Goal: Task Accomplishment & Management: Manage account settings

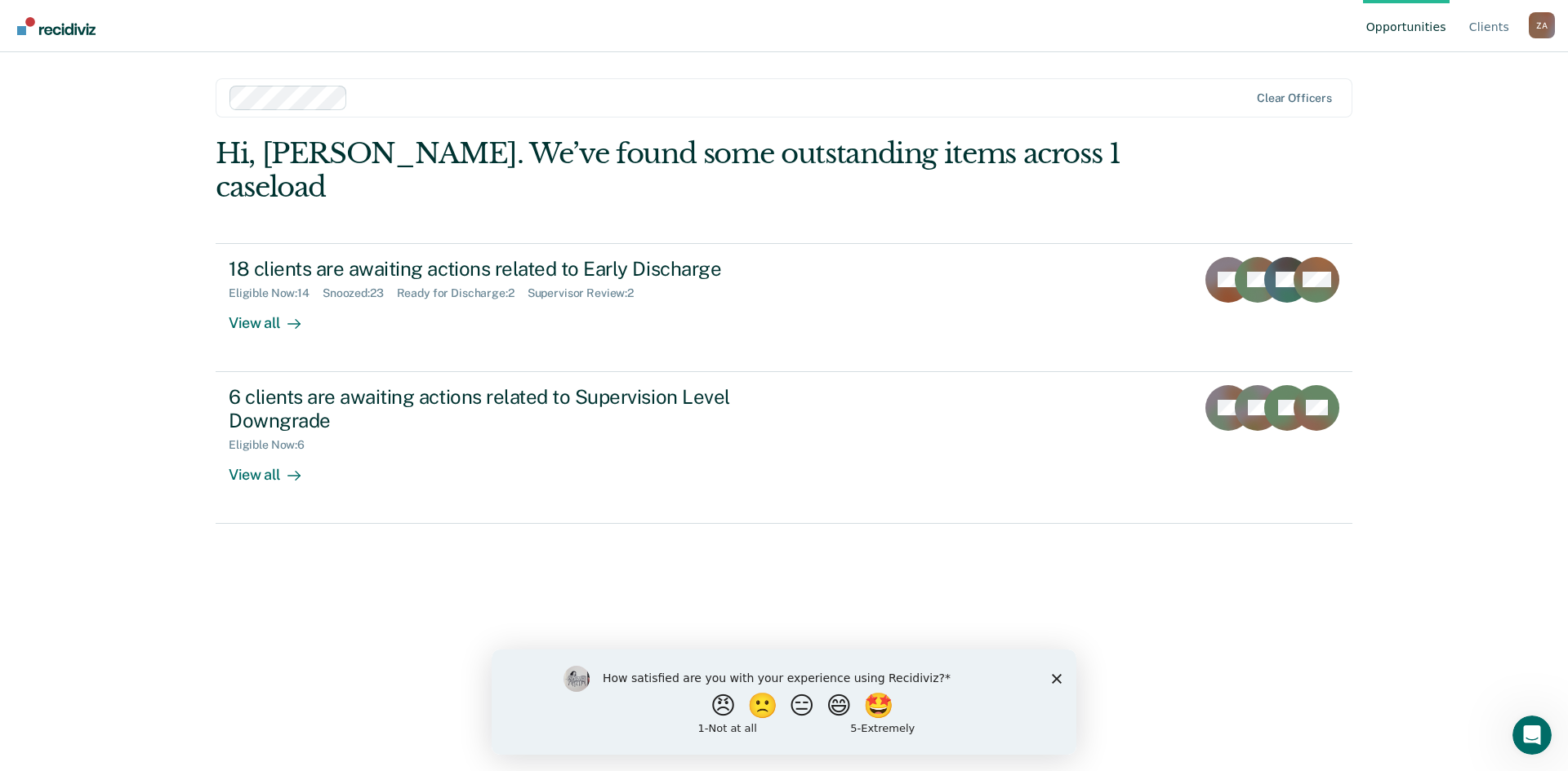
click at [1053, 679] on icon "Close survey" at bounding box center [1056, 678] width 9 height 9
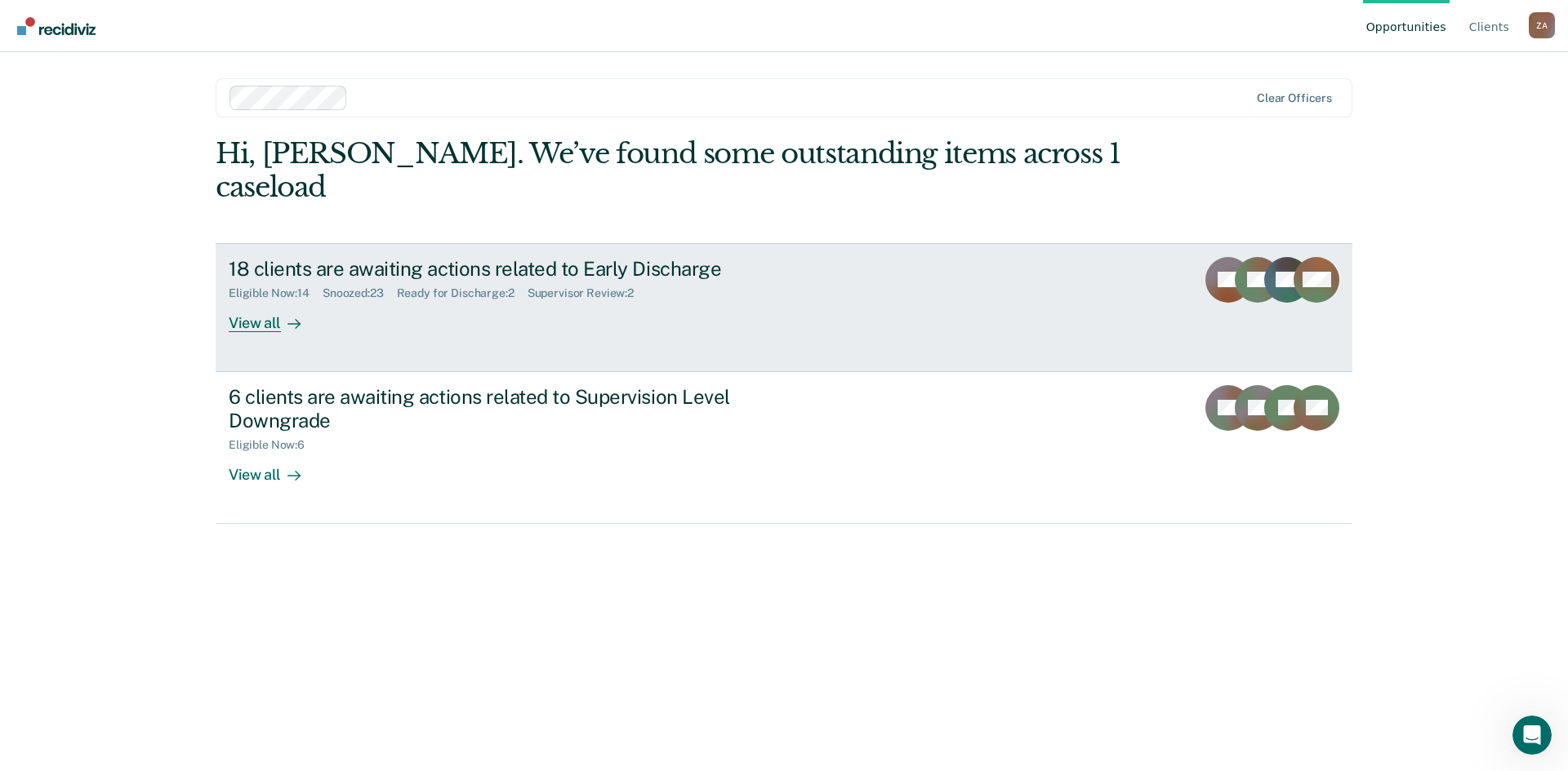
click at [271, 300] on div "View all" at bounding box center [274, 316] width 92 height 32
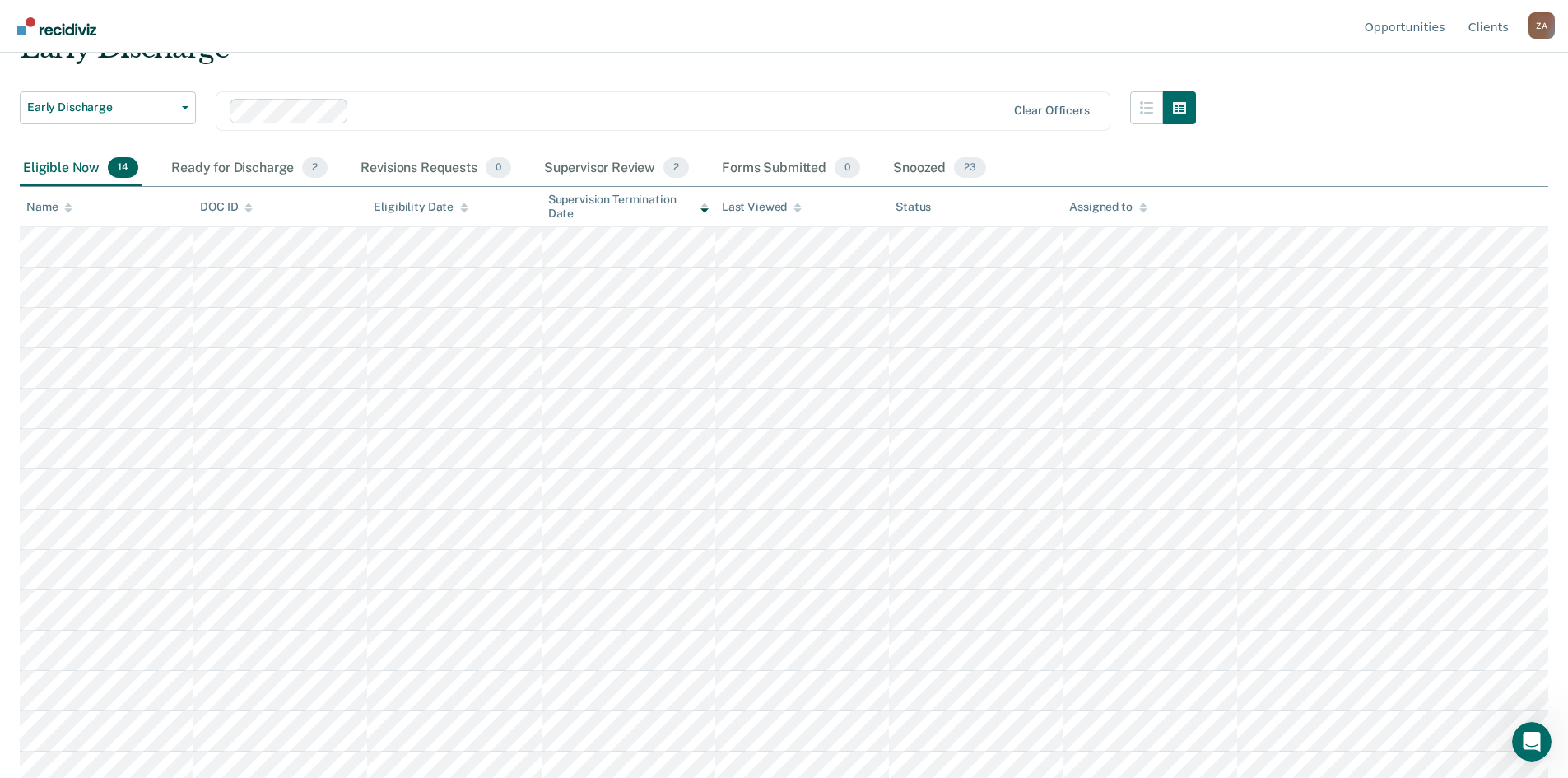
scroll to position [96, 0]
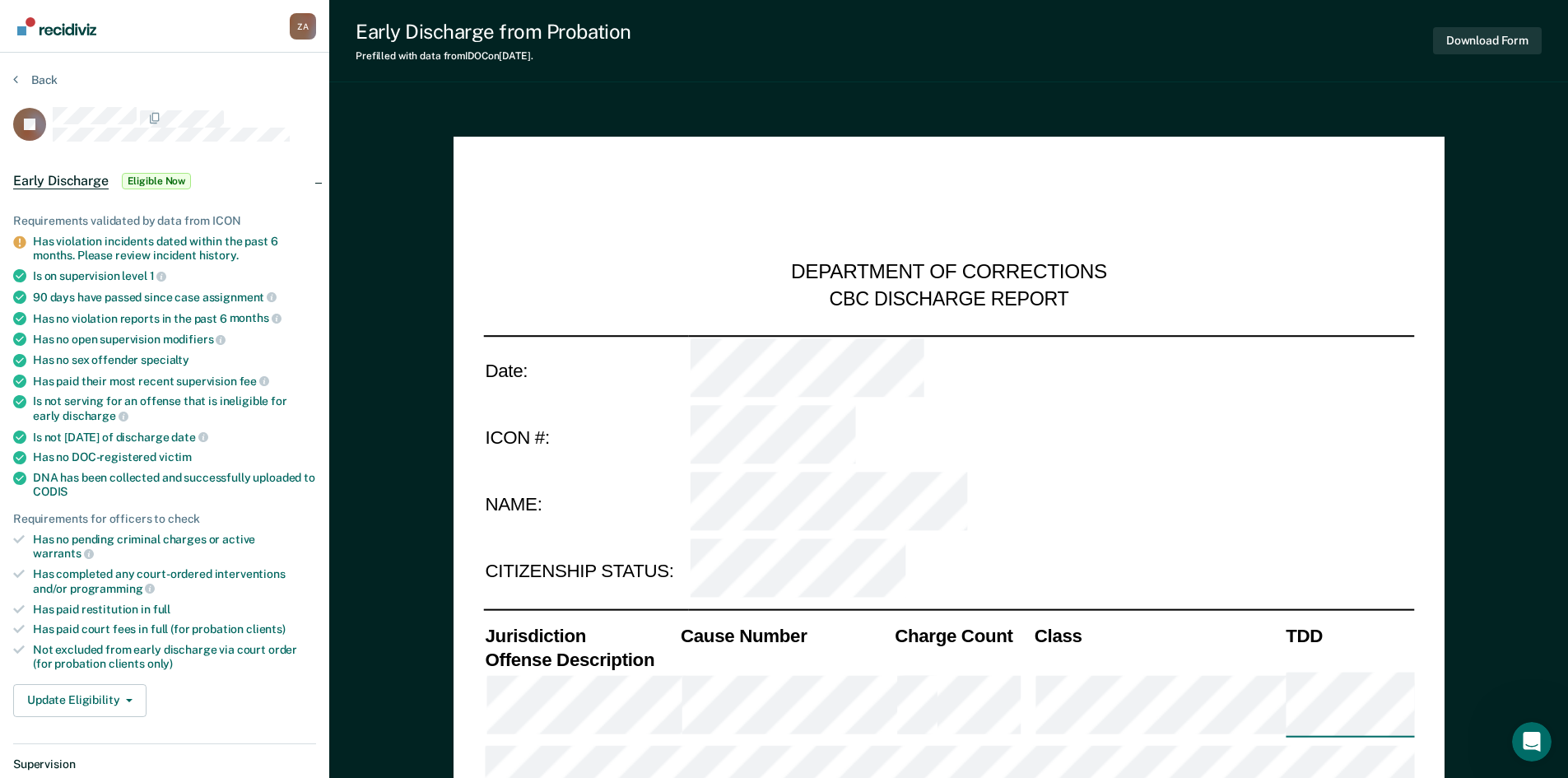
type textarea "x"
click at [17, 76] on icon at bounding box center [15, 79] width 5 height 13
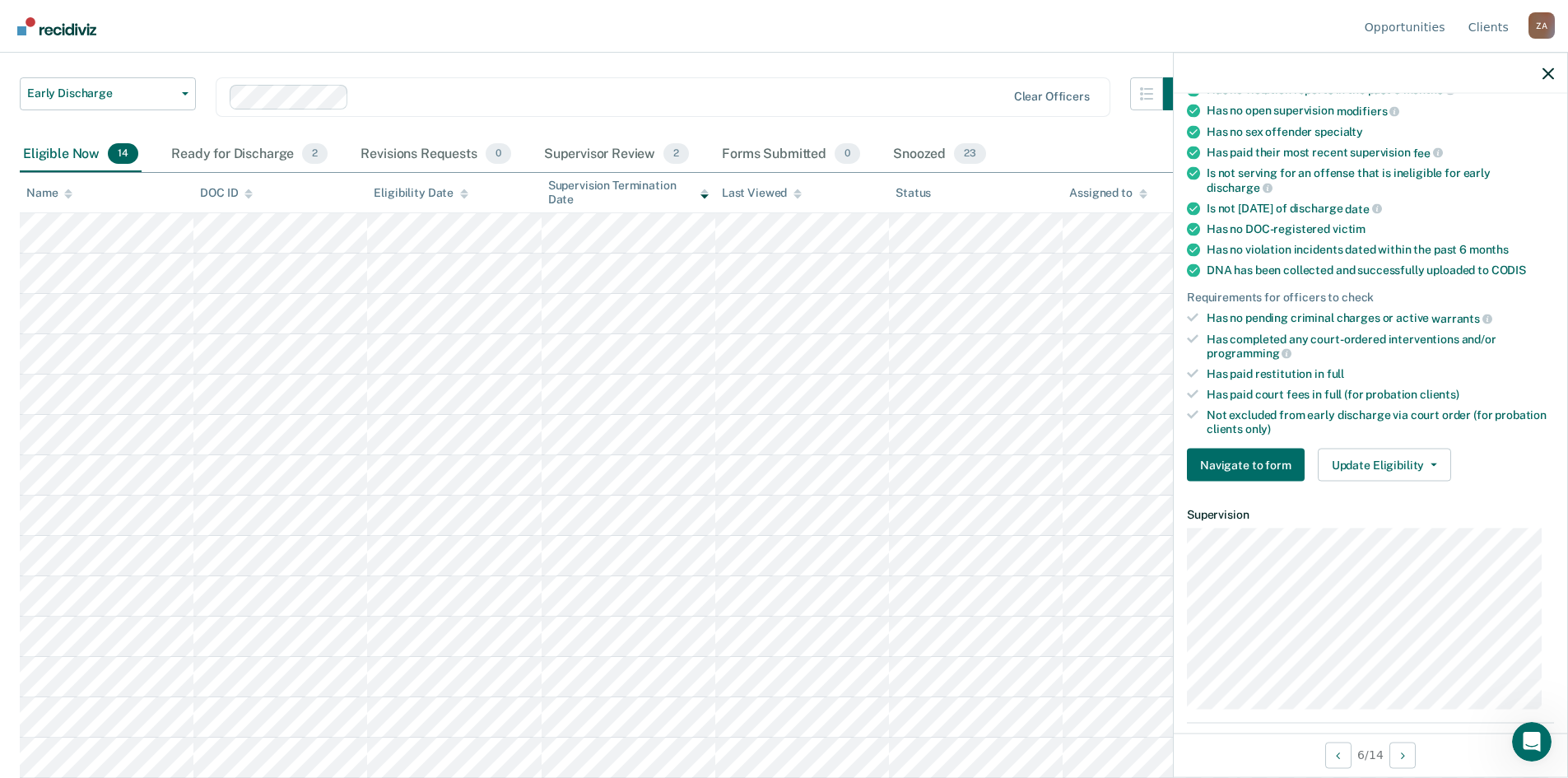
scroll to position [247, 0]
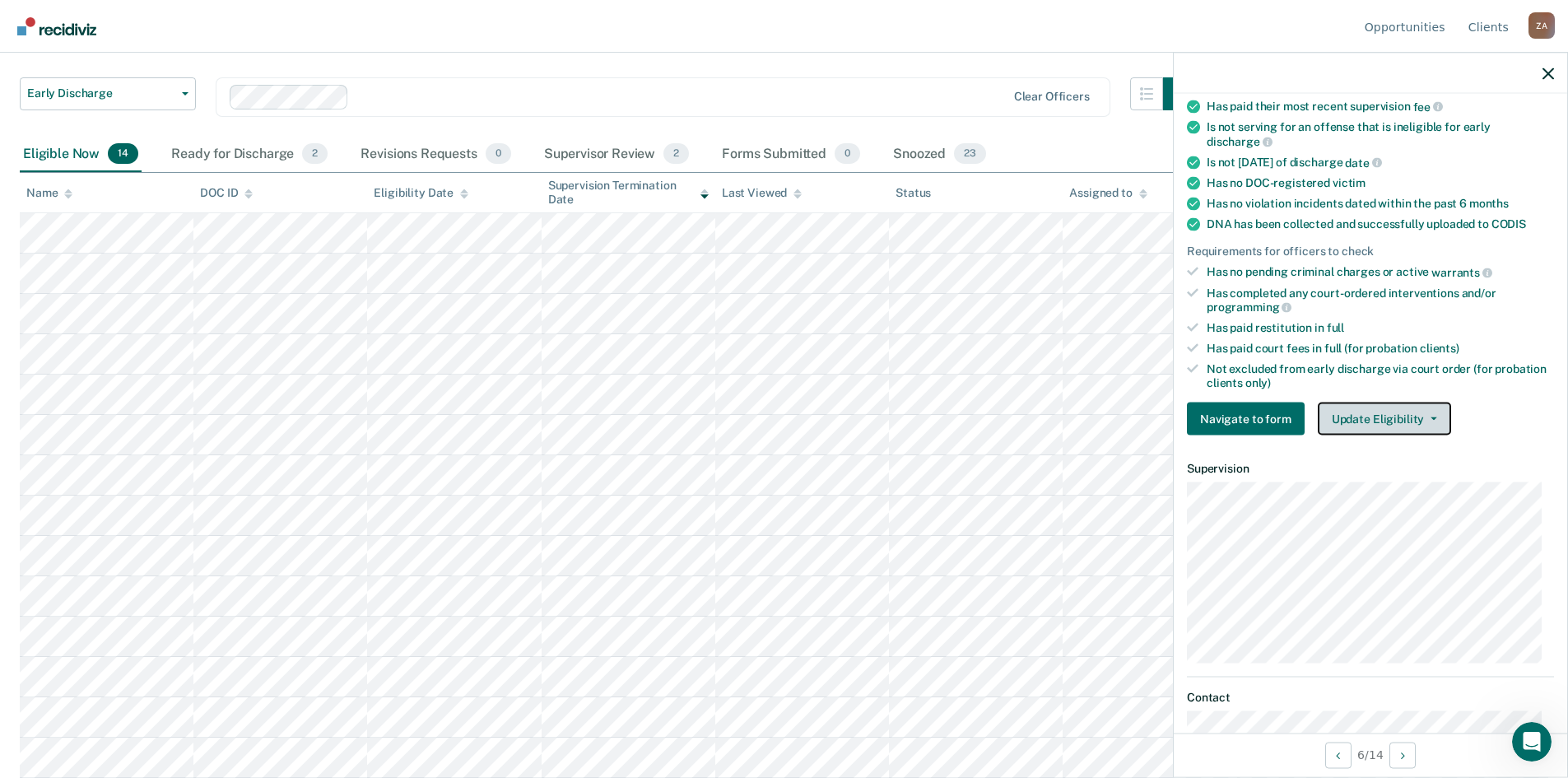
click at [1383, 422] on button "Update Eligibility" at bounding box center [1384, 418] width 133 height 33
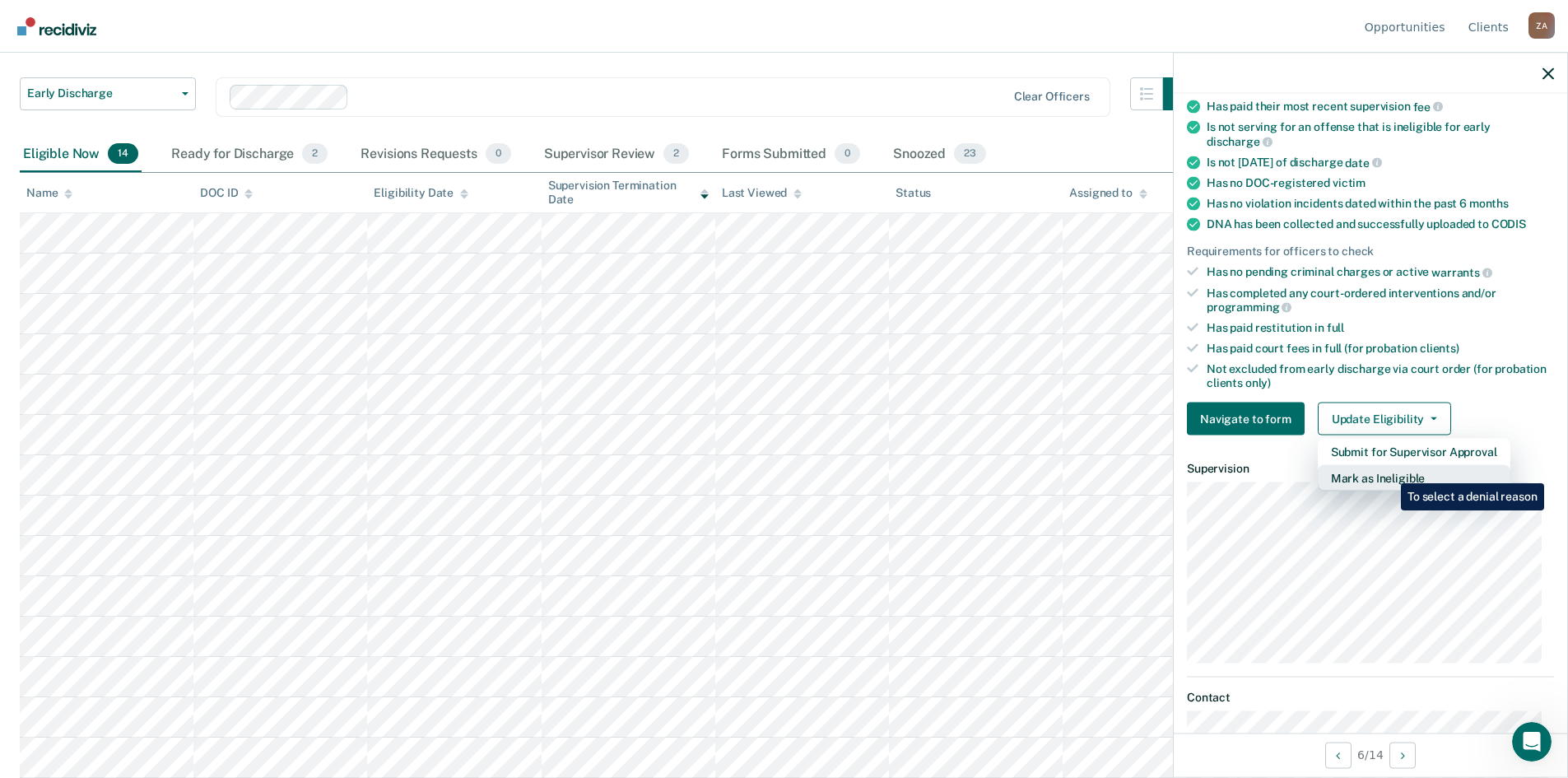
click at [1389, 471] on button "Mark as Ineligible" at bounding box center [1414, 479] width 193 height 26
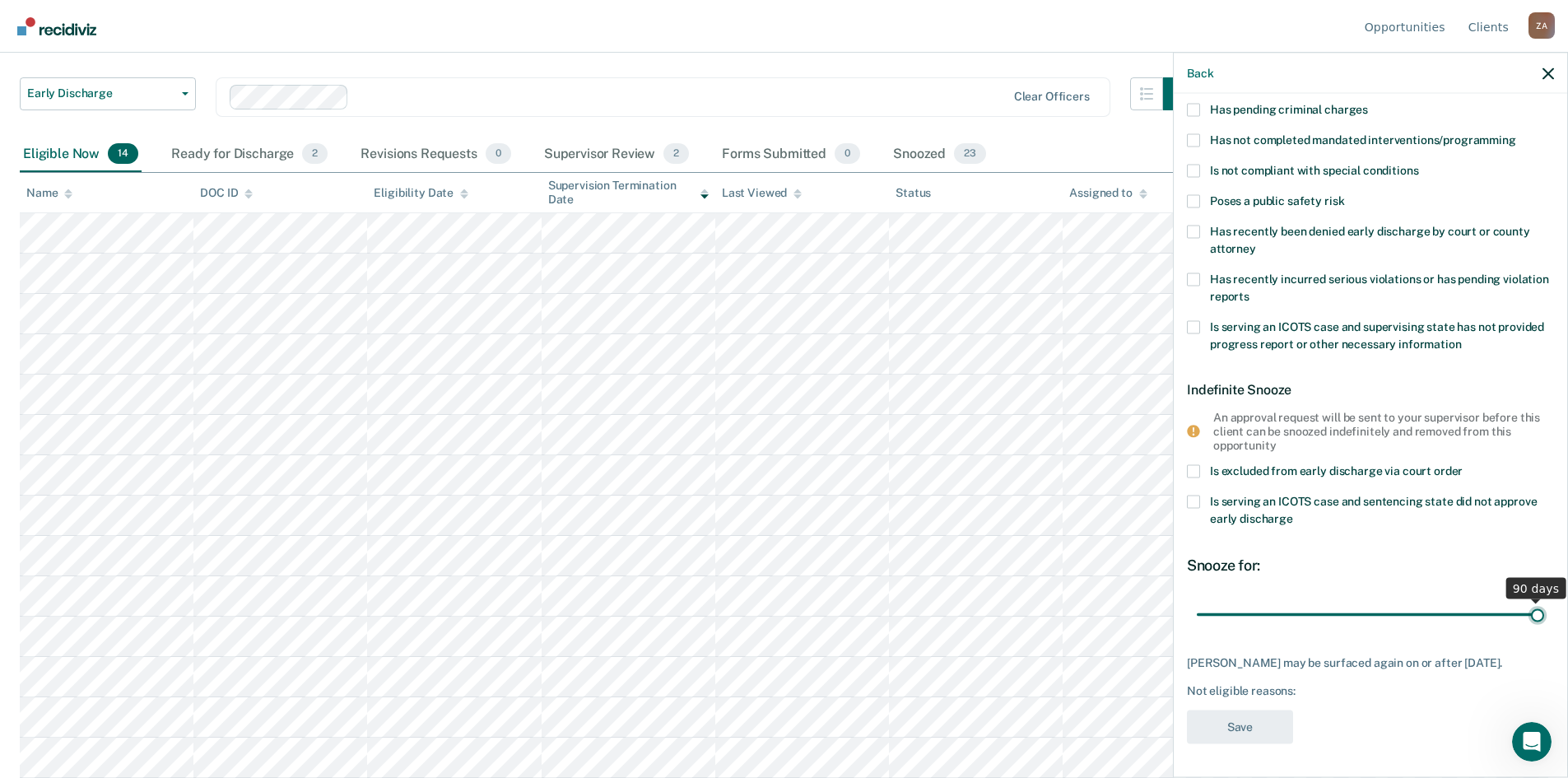
scroll to position [129, 0]
drag, startPoint x: 1307, startPoint y: 600, endPoint x: 1580, endPoint y: 611, distance: 273.2
click at [1544, 611] on input "range" at bounding box center [1371, 617] width 347 height 29
click at [1188, 430] on icon at bounding box center [1194, 433] width 13 height 13
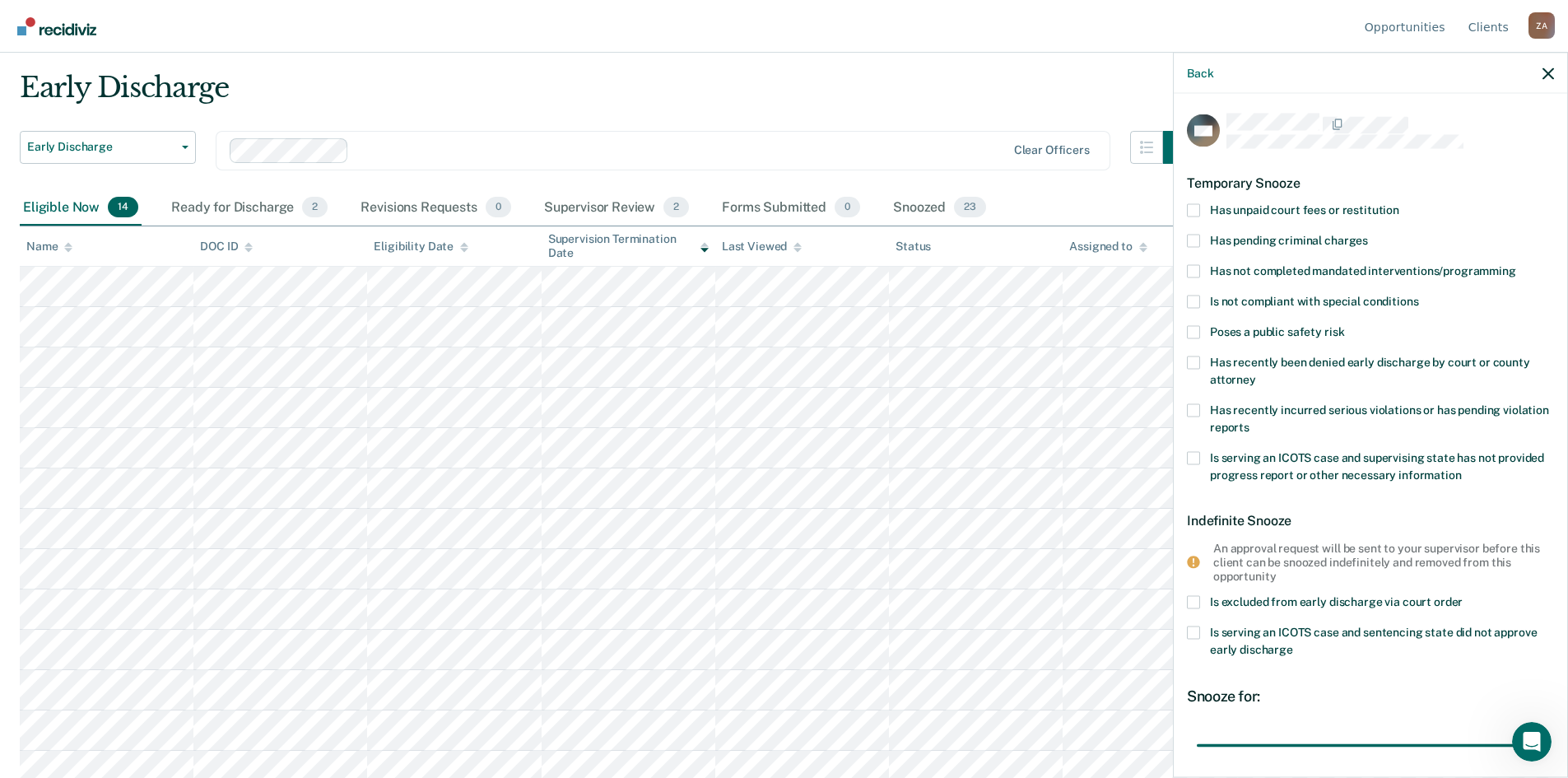
scroll to position [14, 0]
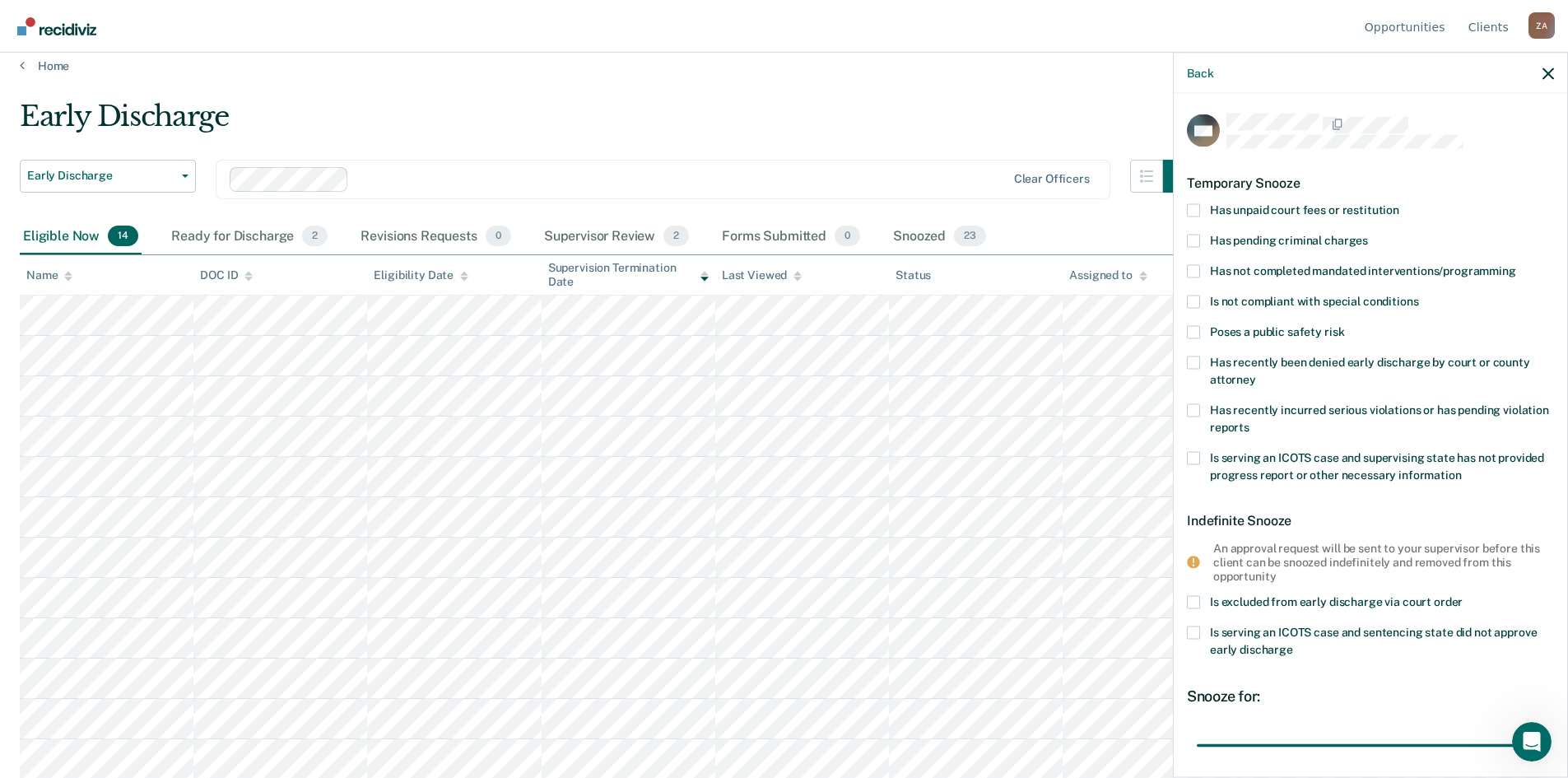
click at [1206, 208] on label "Has unpaid court fees or restitution" at bounding box center [1371, 211] width 367 height 17
click at [1400, 203] on input "Has unpaid court fees or restitution" at bounding box center [1400, 203] width 0 height 0
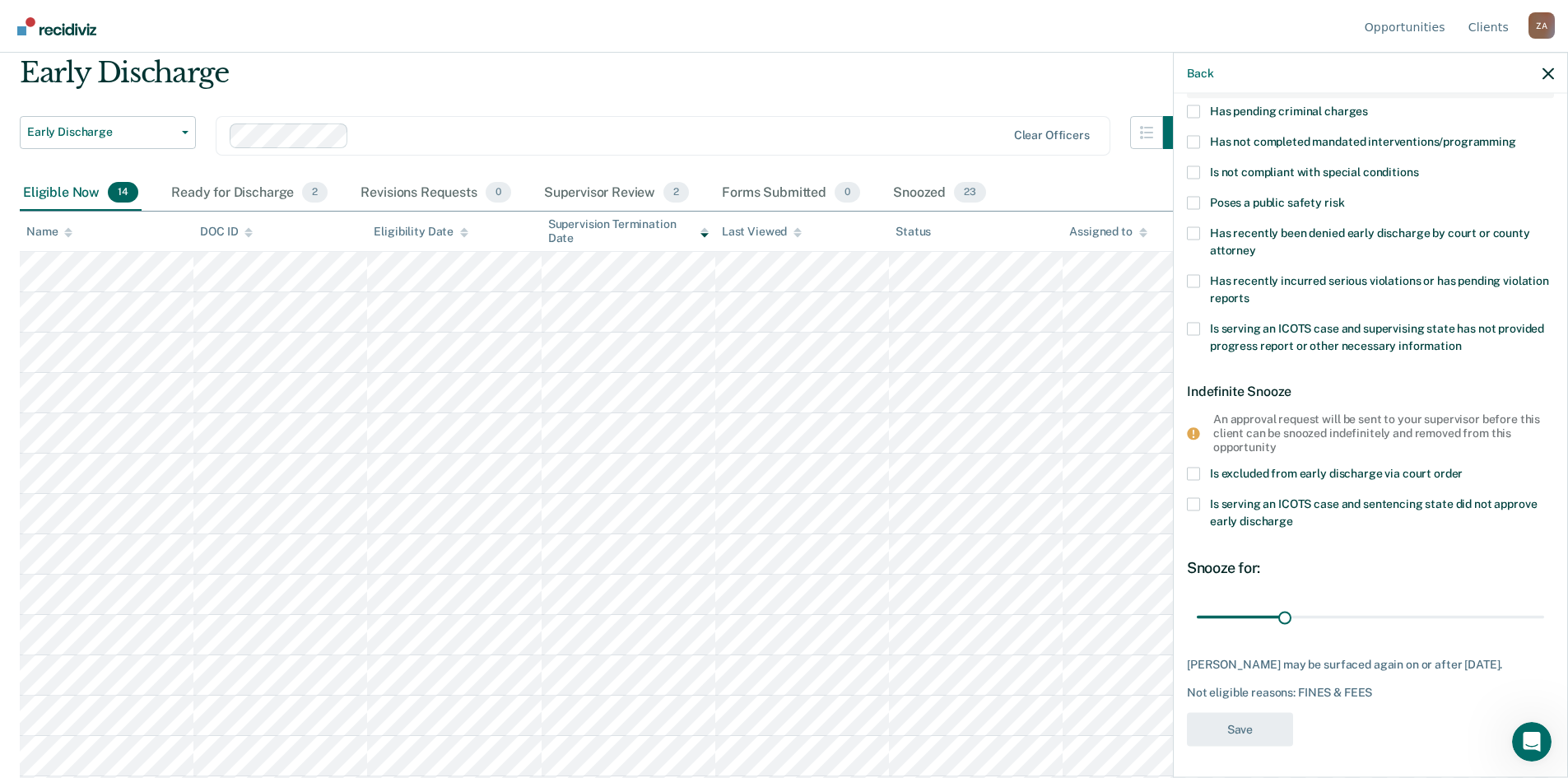
scroll to position [96, 0]
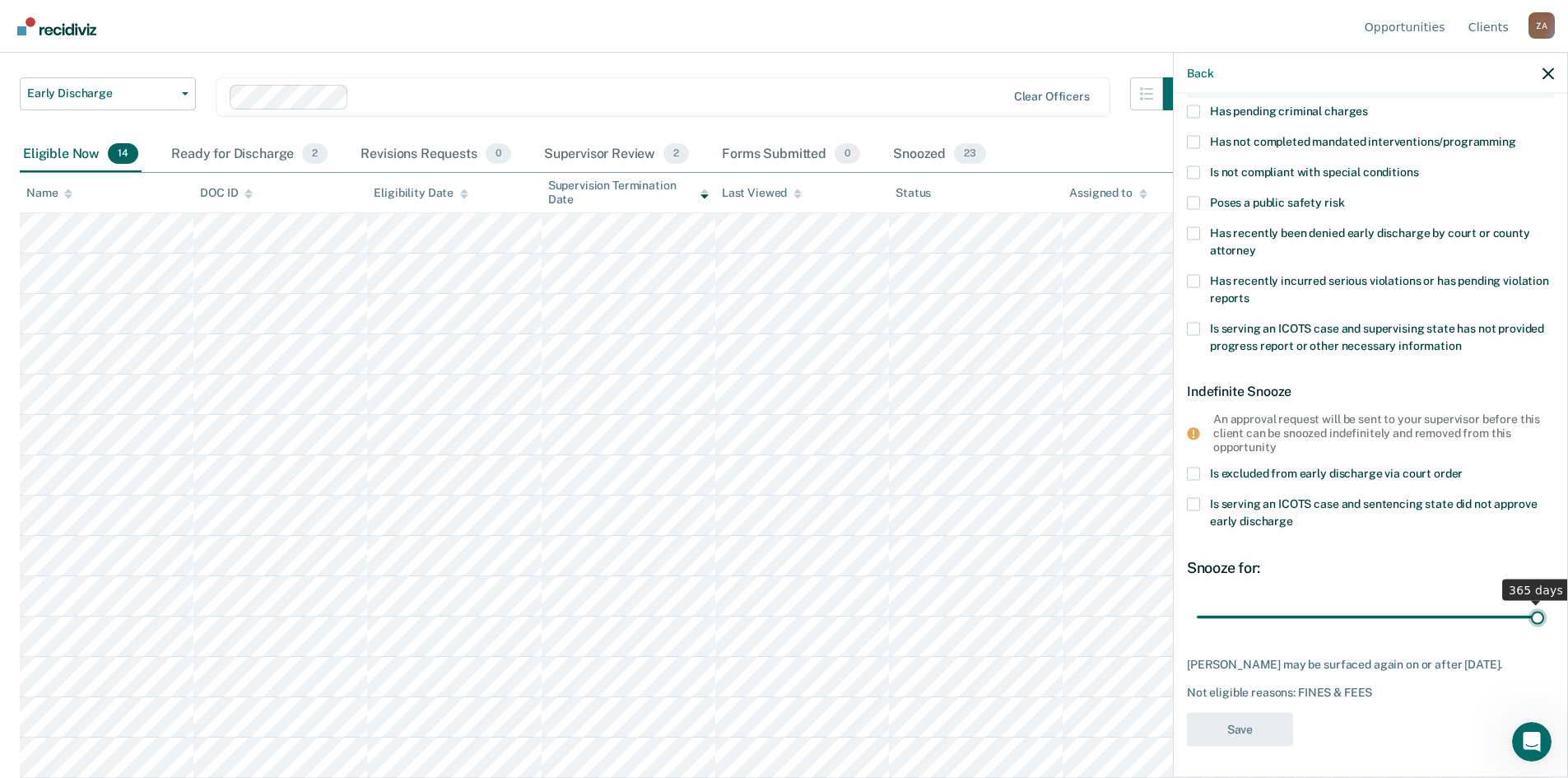
drag, startPoint x: 1300, startPoint y: 615, endPoint x: 1580, endPoint y: 628, distance: 280.3
type input "365"
click at [1544, 628] on input "range" at bounding box center [1371, 617] width 347 height 29
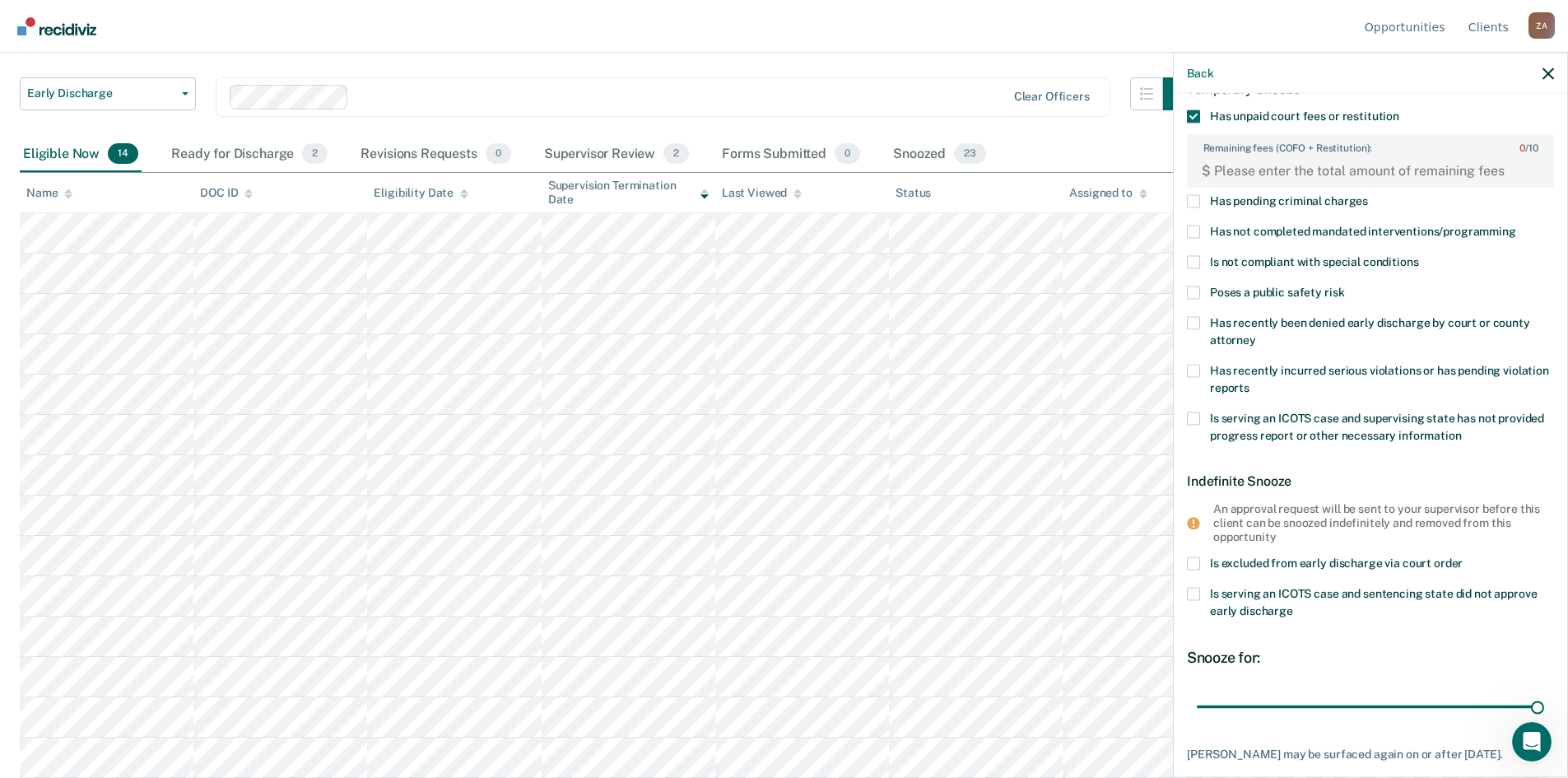
scroll to position [0, 0]
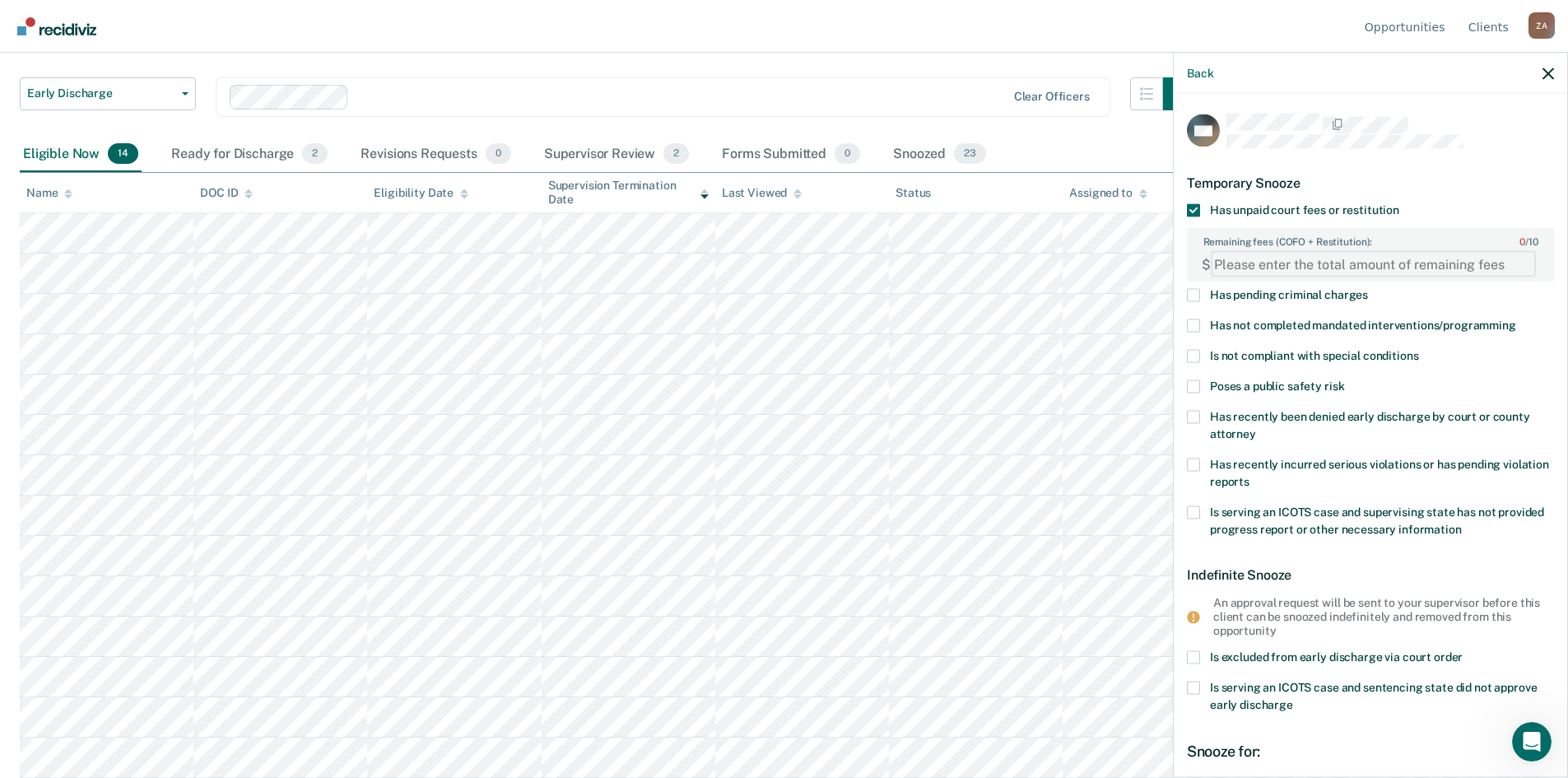
click at [1360, 258] on FEESReasonInput "Remaining fees (COFO + Restitution): 0 / 10" at bounding box center [1374, 264] width 326 height 26
click at [1308, 267] on FEESReasonInput "Remaining fees (COFO + Restitution): 0 / 10" at bounding box center [1374, 264] width 326 height 26
paste FEESReasonInput "34310.04"
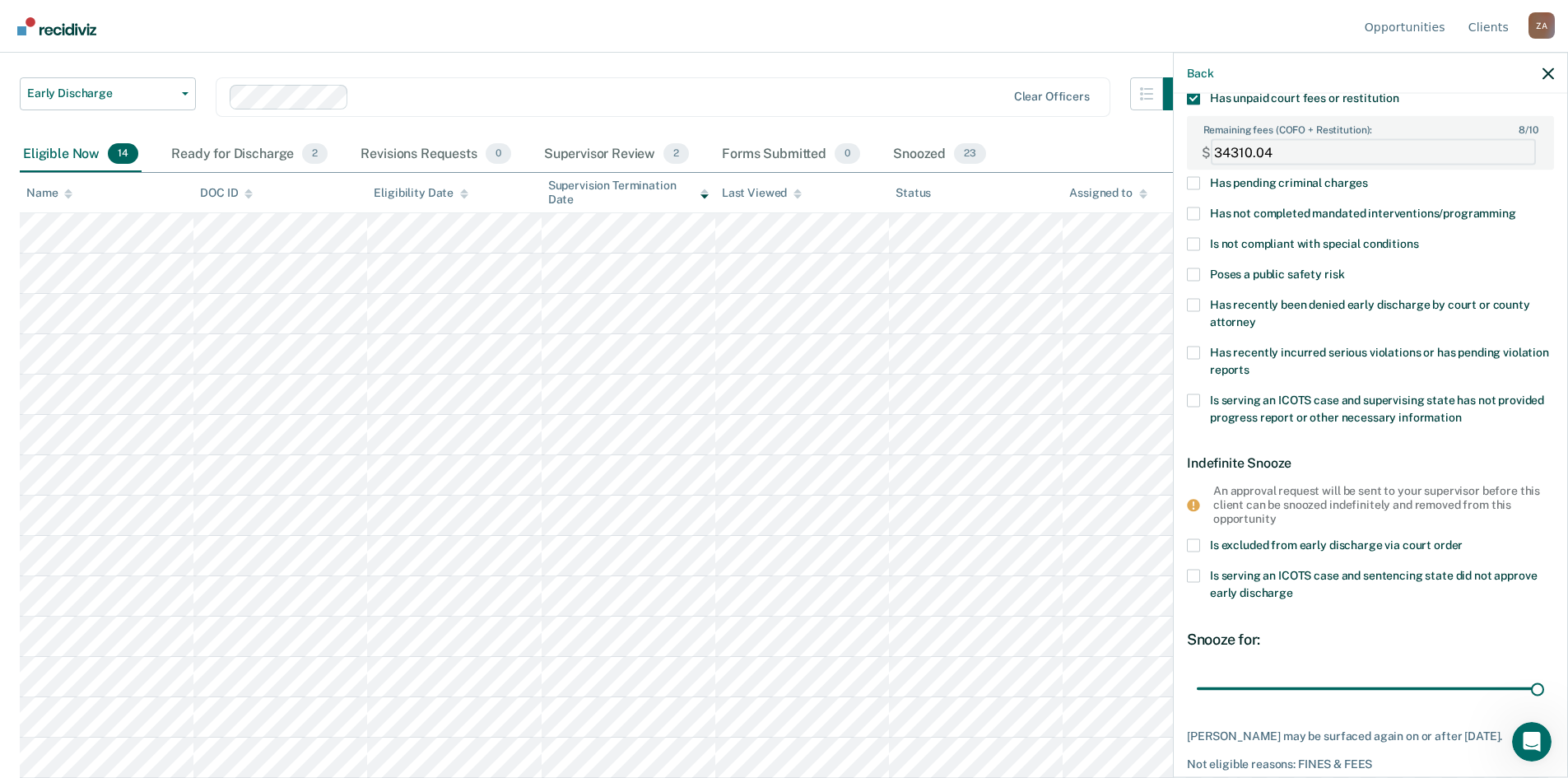
scroll to position [183, 0]
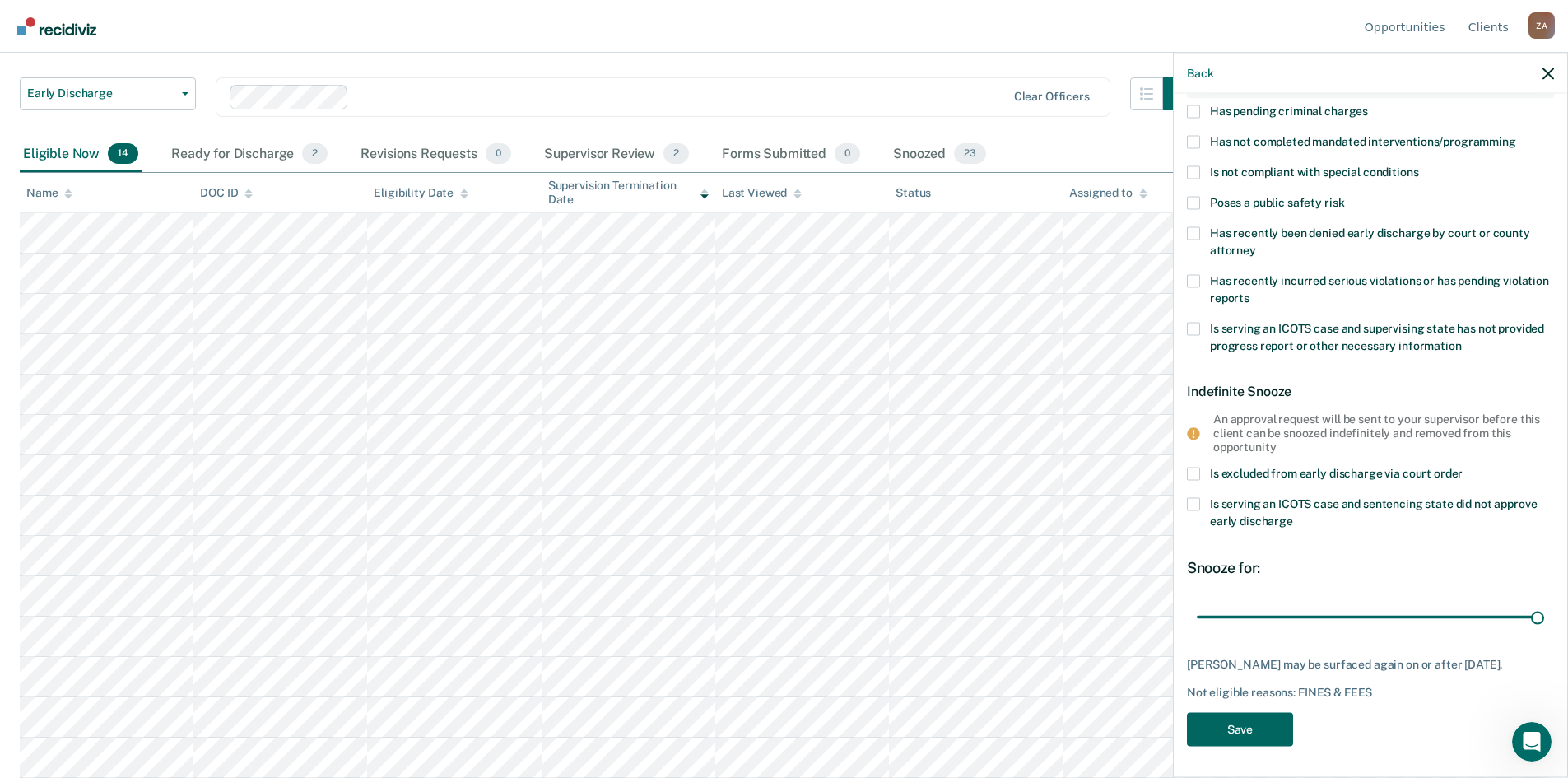
type FEESReasonInput "34310.04"
click at [1285, 727] on button "Save" at bounding box center [1240, 729] width 107 height 34
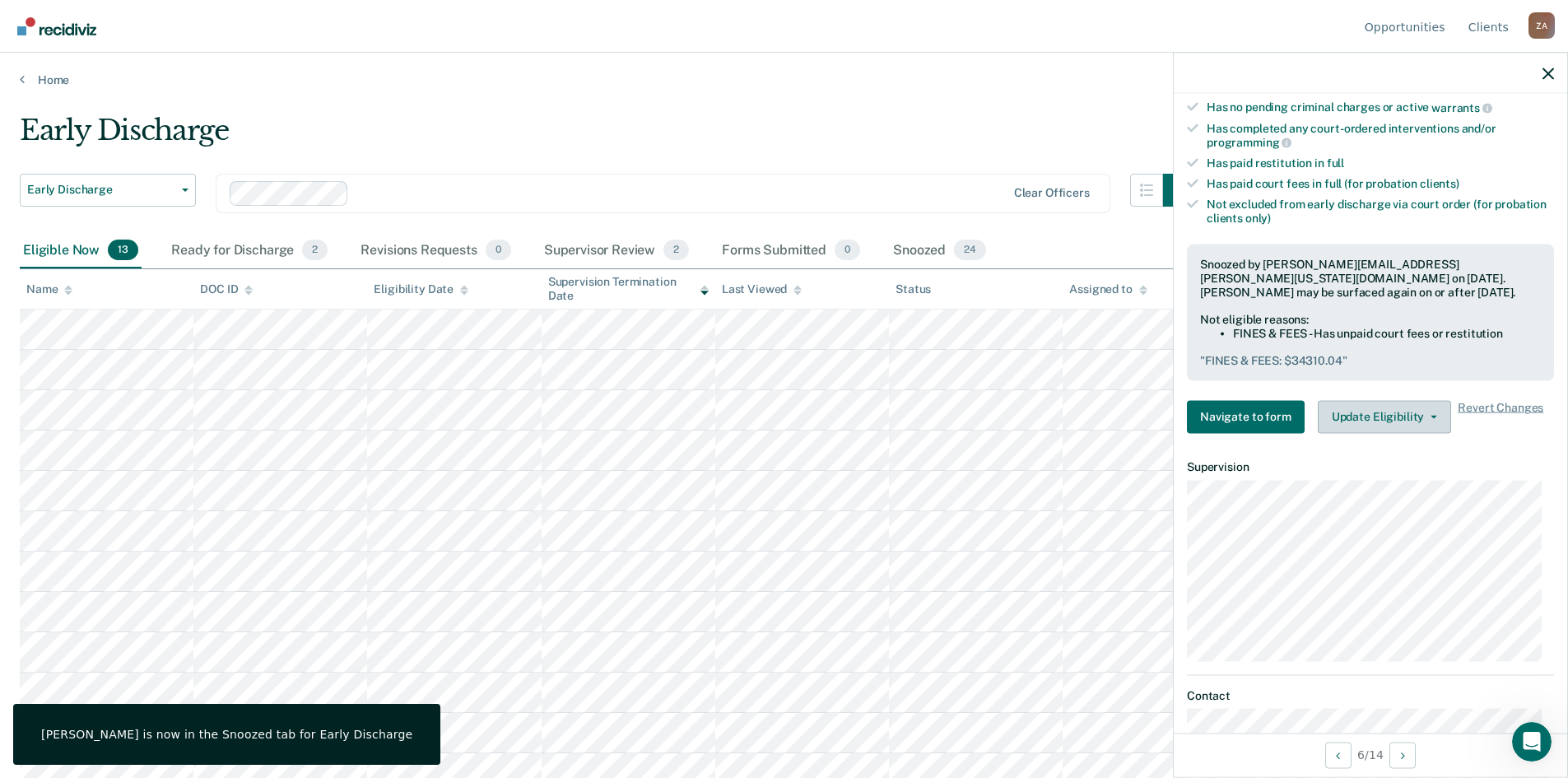
scroll to position [525, 0]
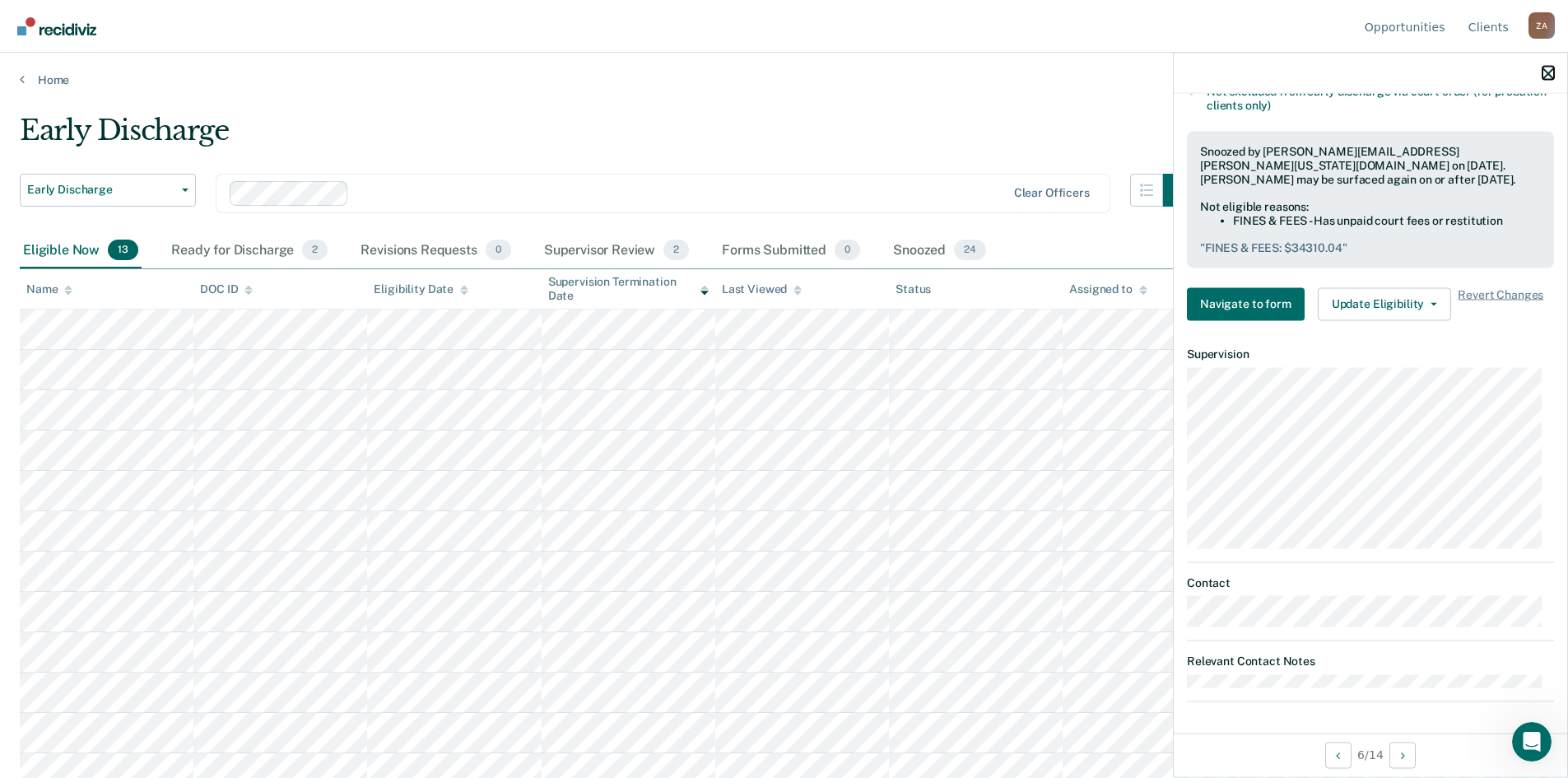
click at [1553, 71] on icon "button" at bounding box center [1548, 74] width 11 height 11
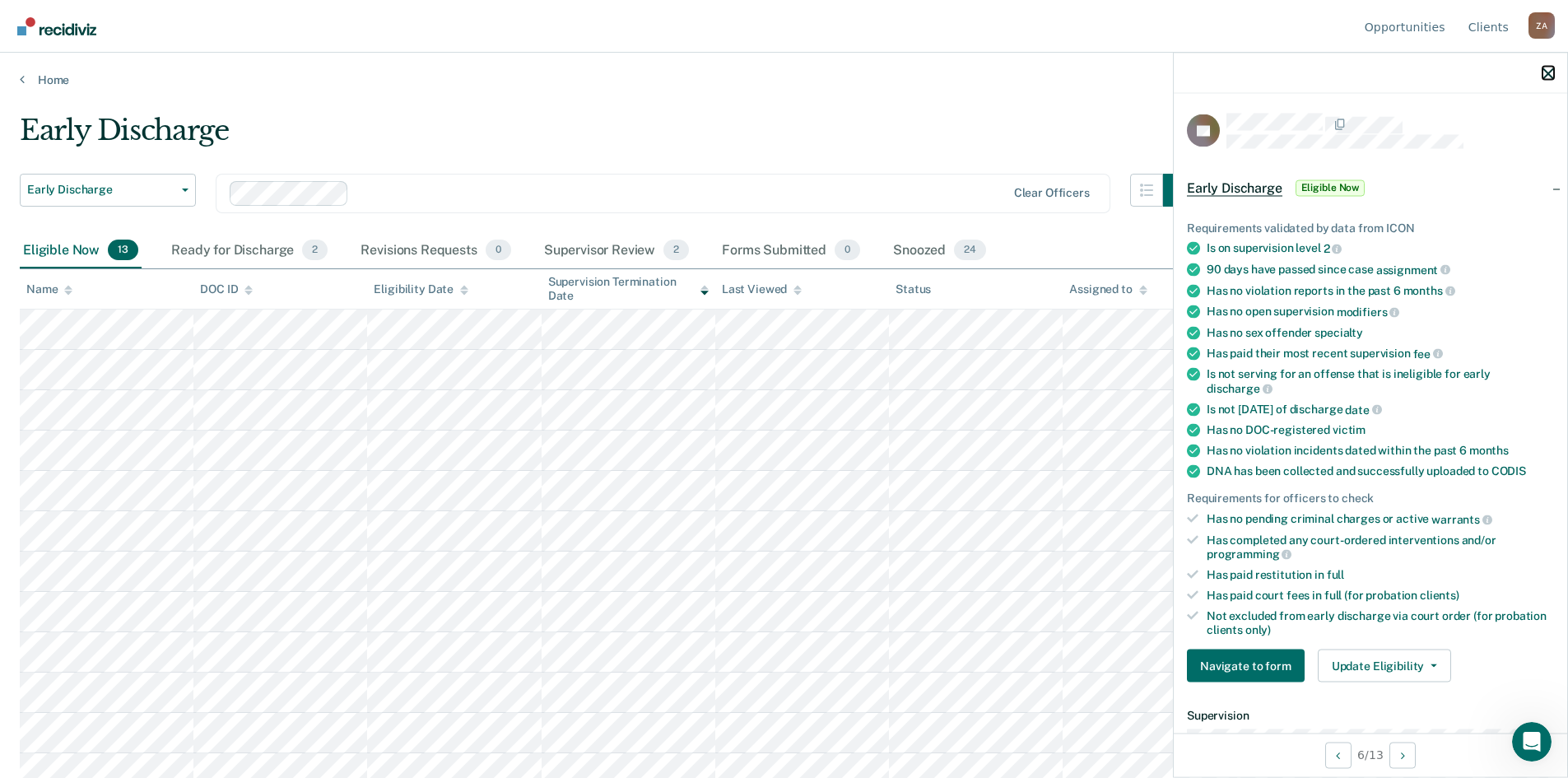
click at [1553, 73] on icon "button" at bounding box center [1548, 74] width 11 height 11
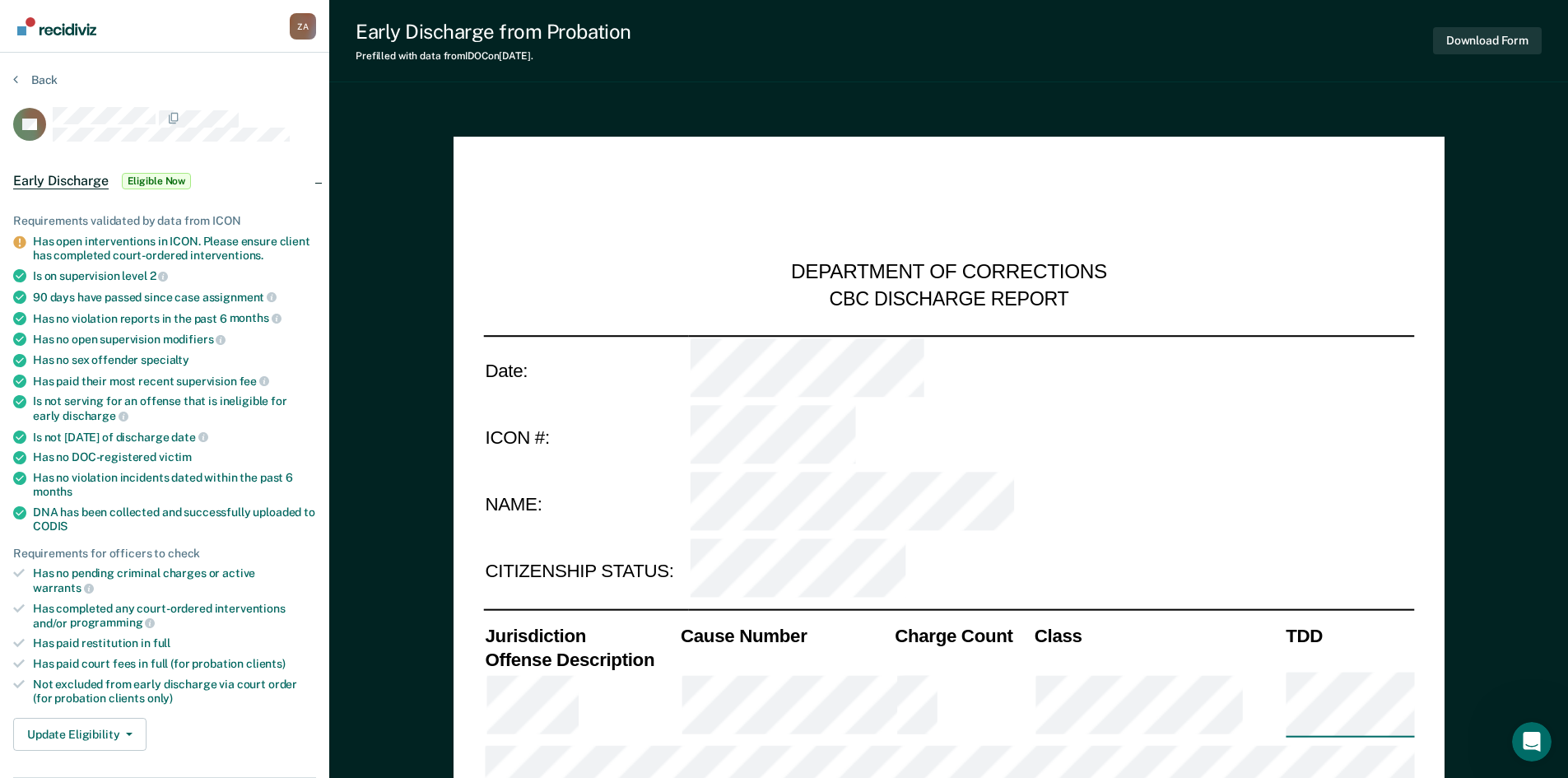
type textarea "x"
click at [27, 76] on button "Back" at bounding box center [35, 80] width 44 height 15
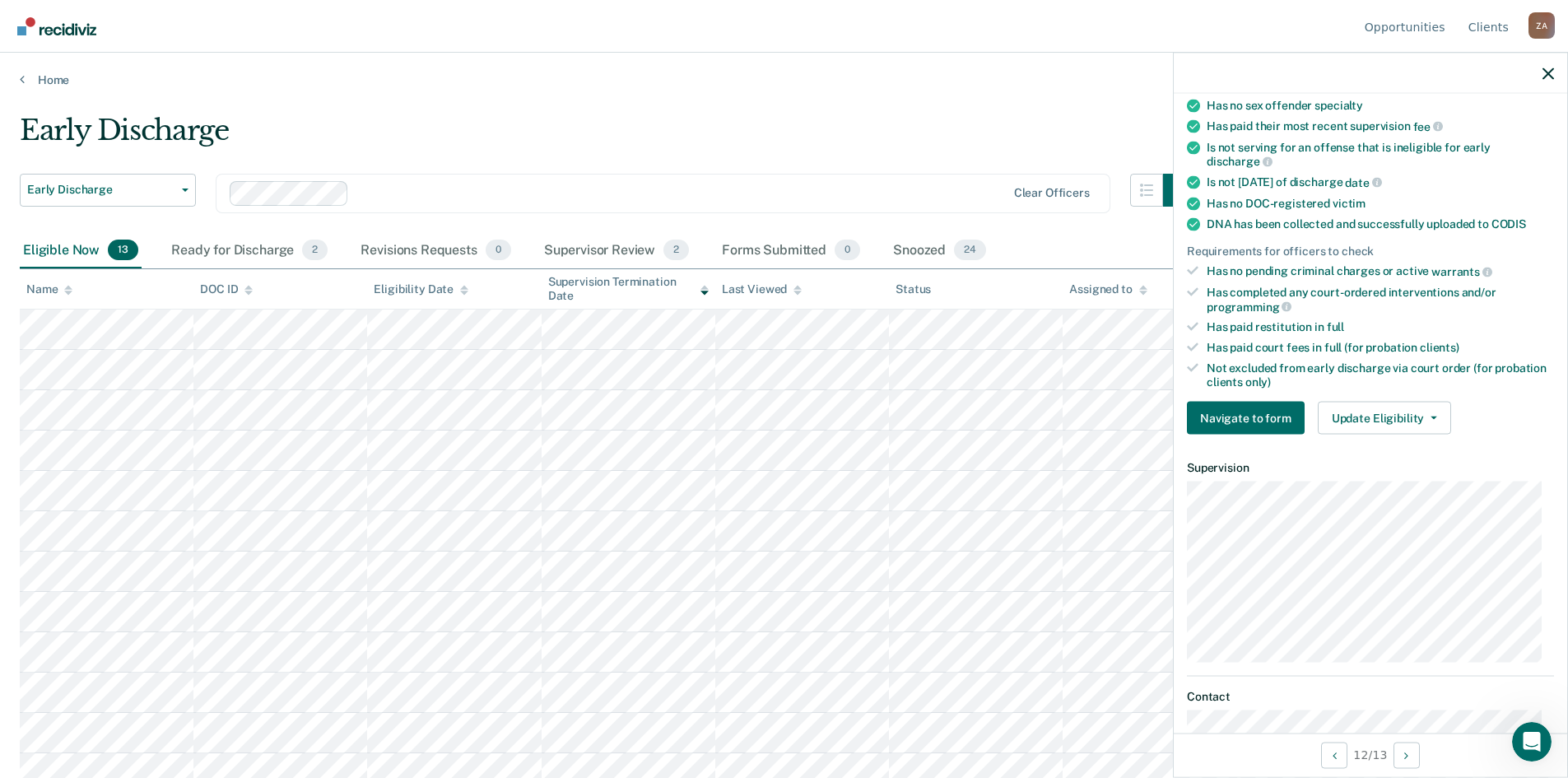
scroll to position [412, 0]
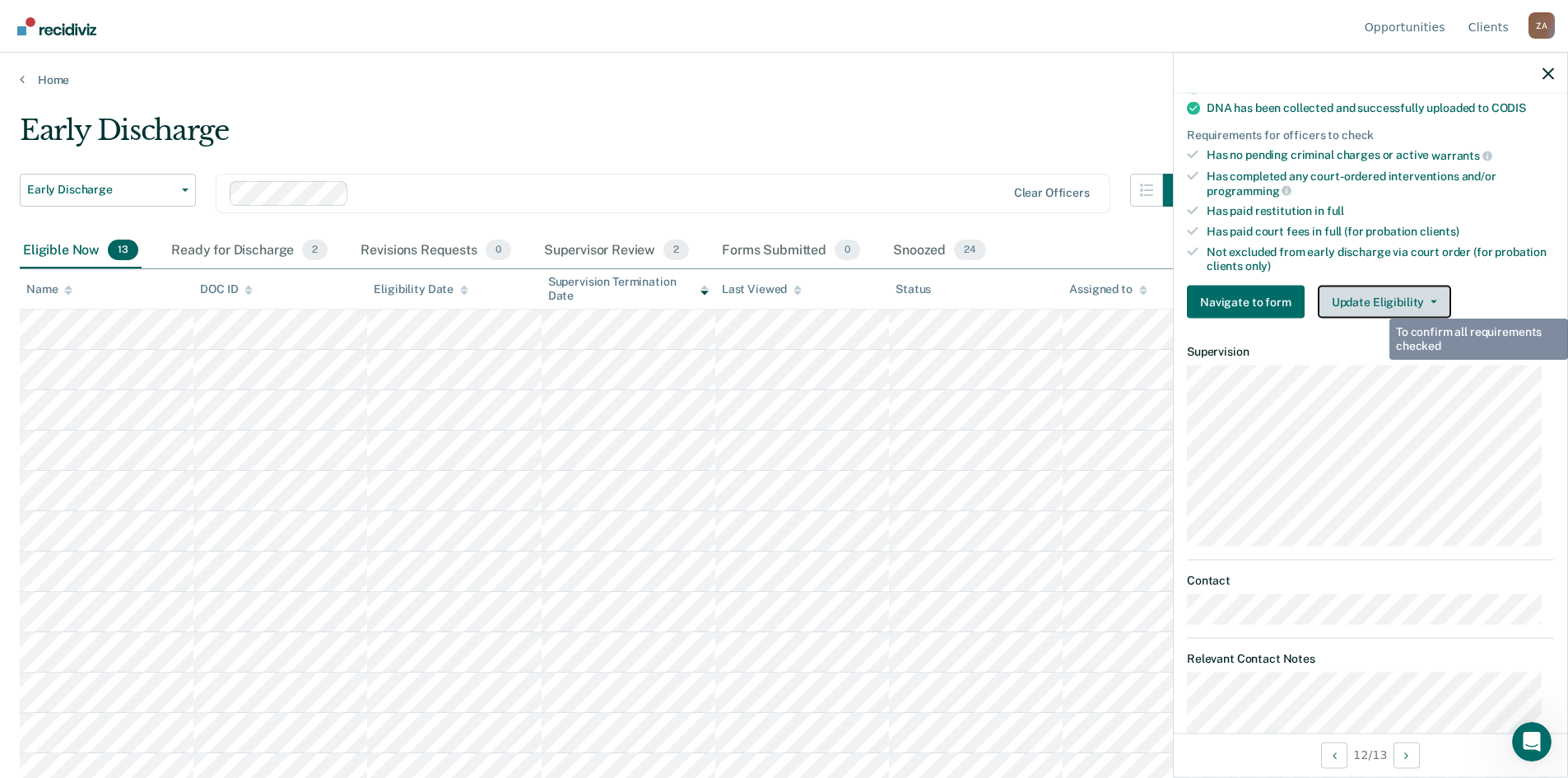
click at [1378, 298] on button "Update Eligibility" at bounding box center [1384, 302] width 133 height 33
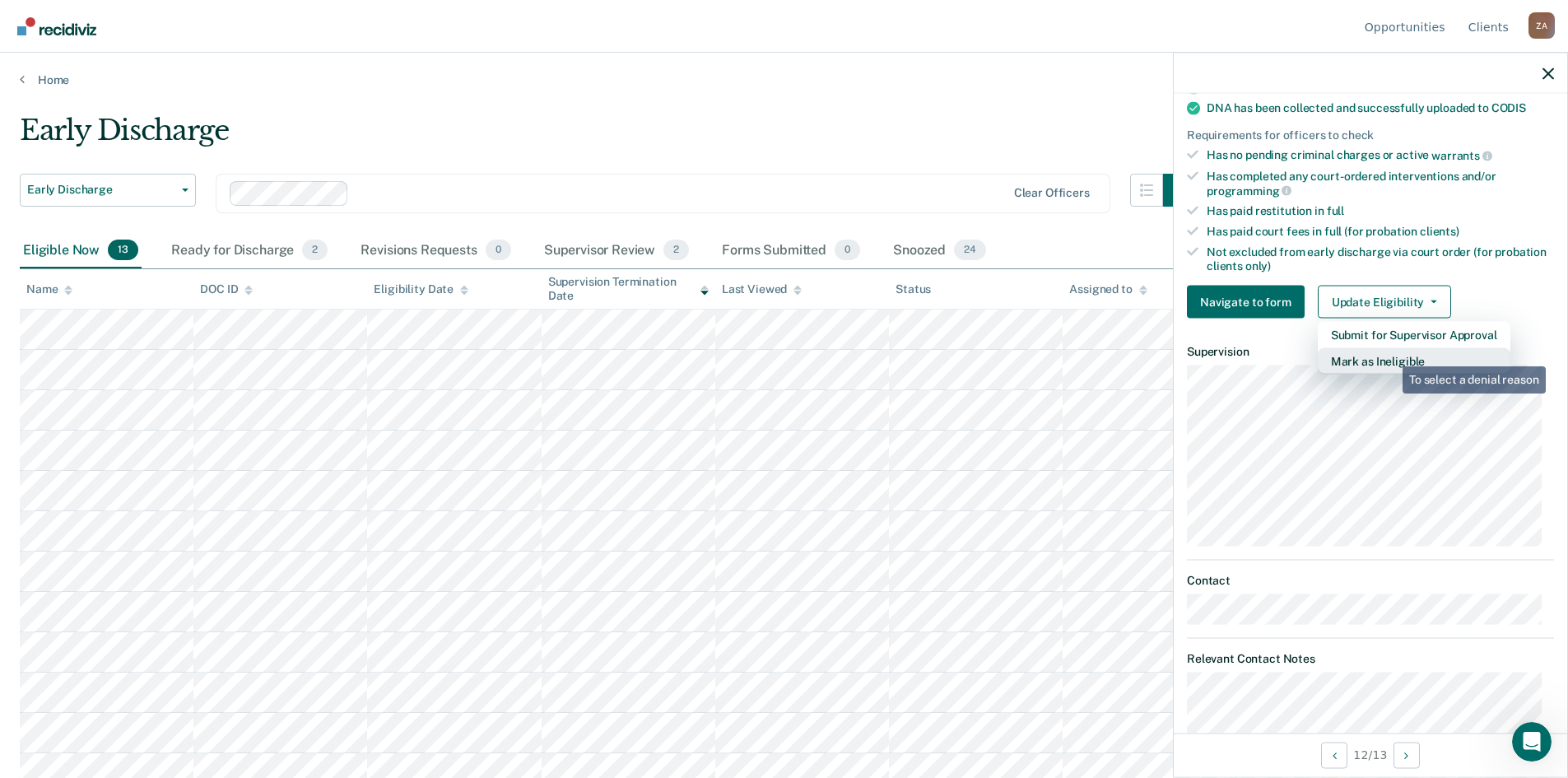
click at [1391, 354] on button "Mark as Ineligible" at bounding box center [1414, 362] width 193 height 26
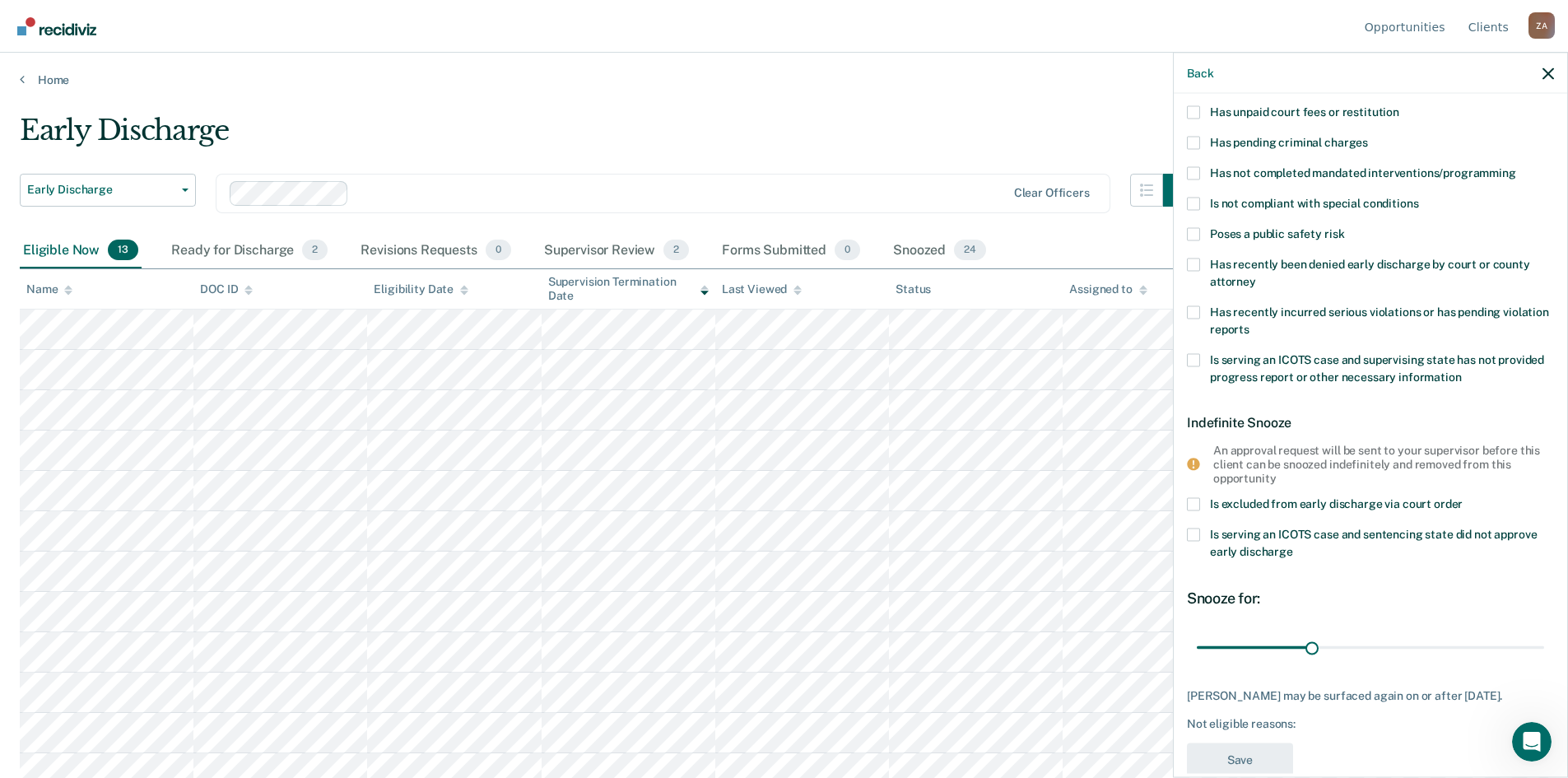
scroll to position [0, 0]
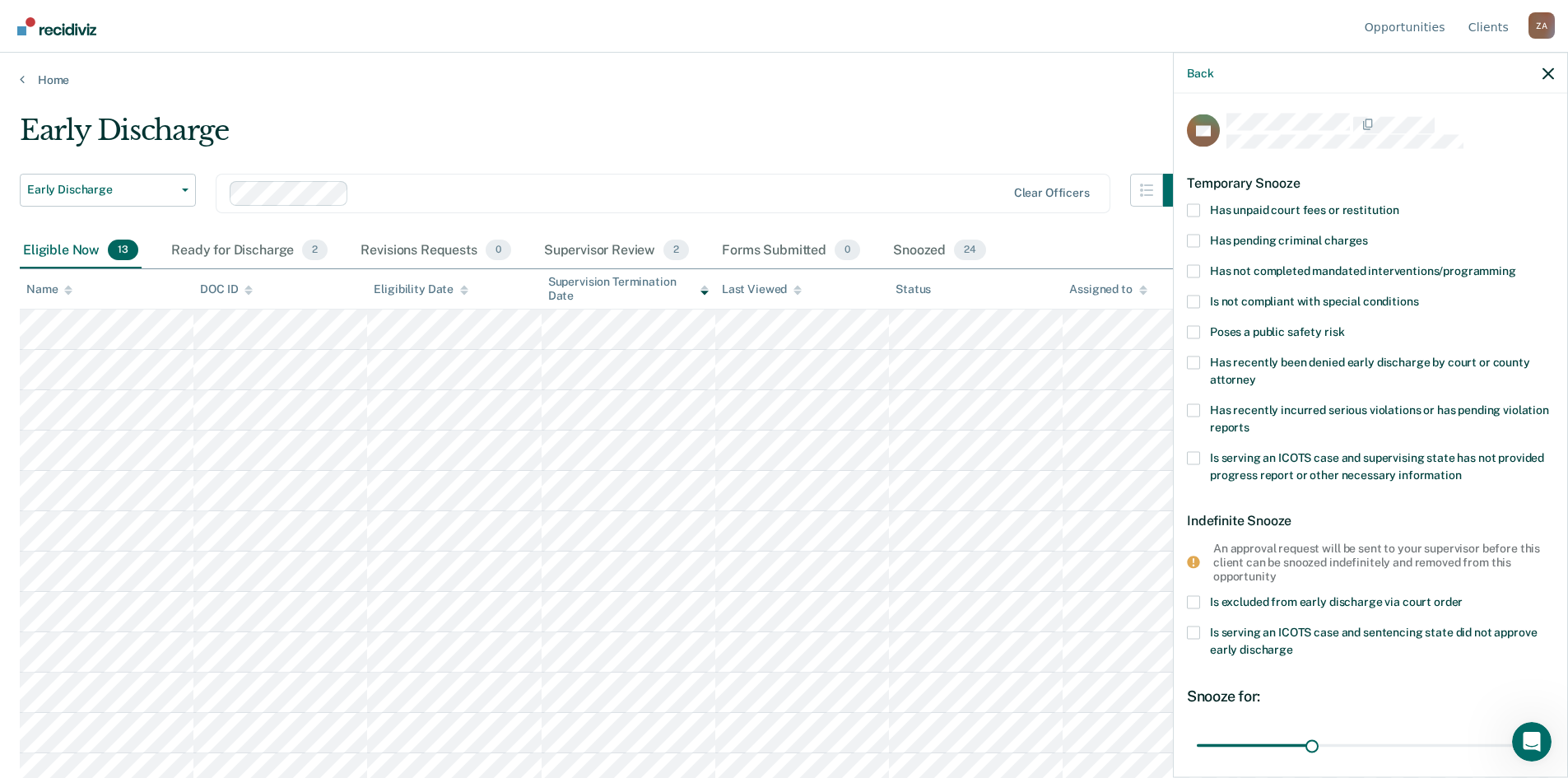
click at [1191, 265] on span at bounding box center [1194, 271] width 13 height 13
click at [1517, 264] on input "Has not completed mandated interventions/programming" at bounding box center [1517, 264] width 0 height 0
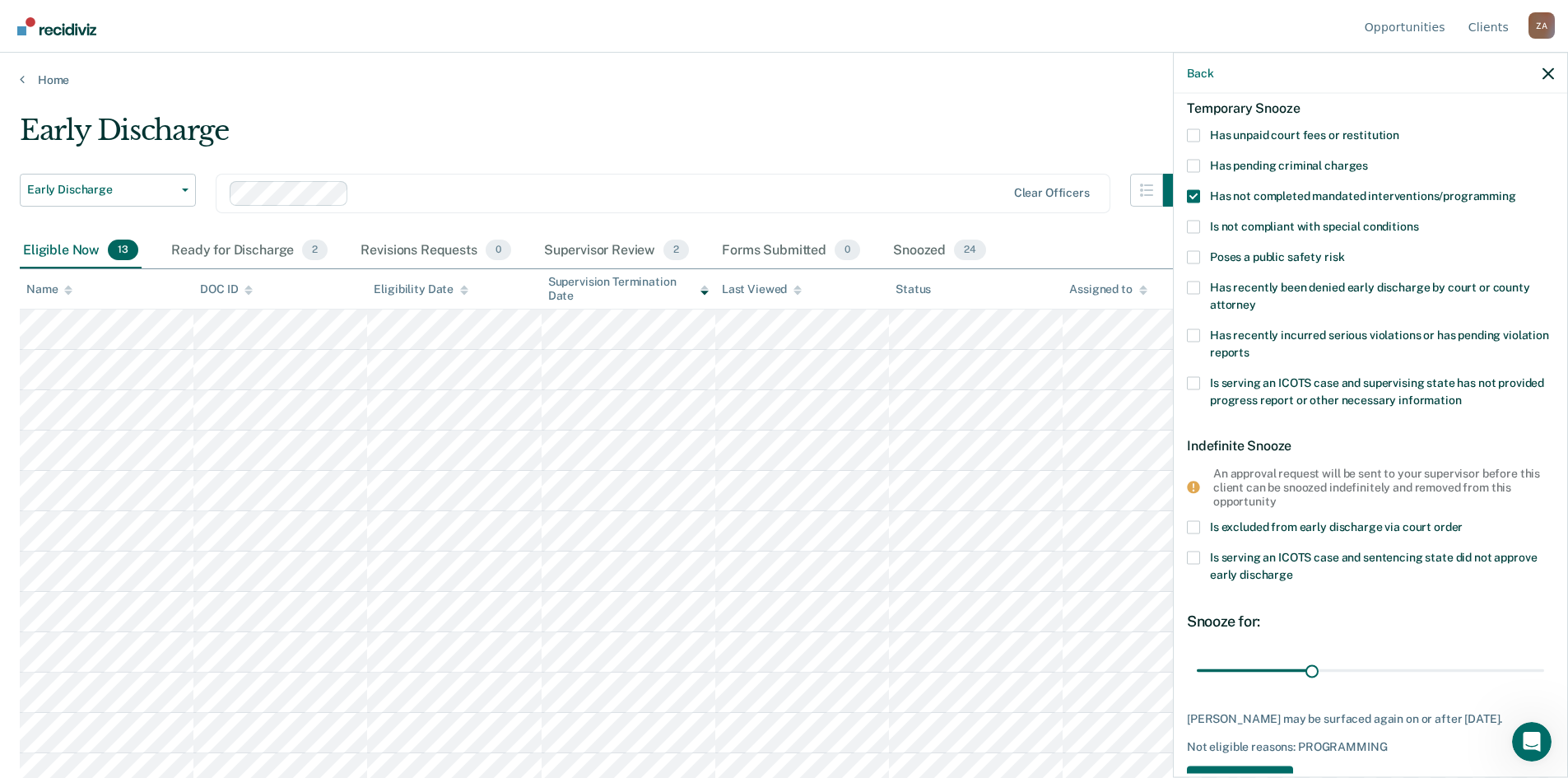
scroll to position [143, 0]
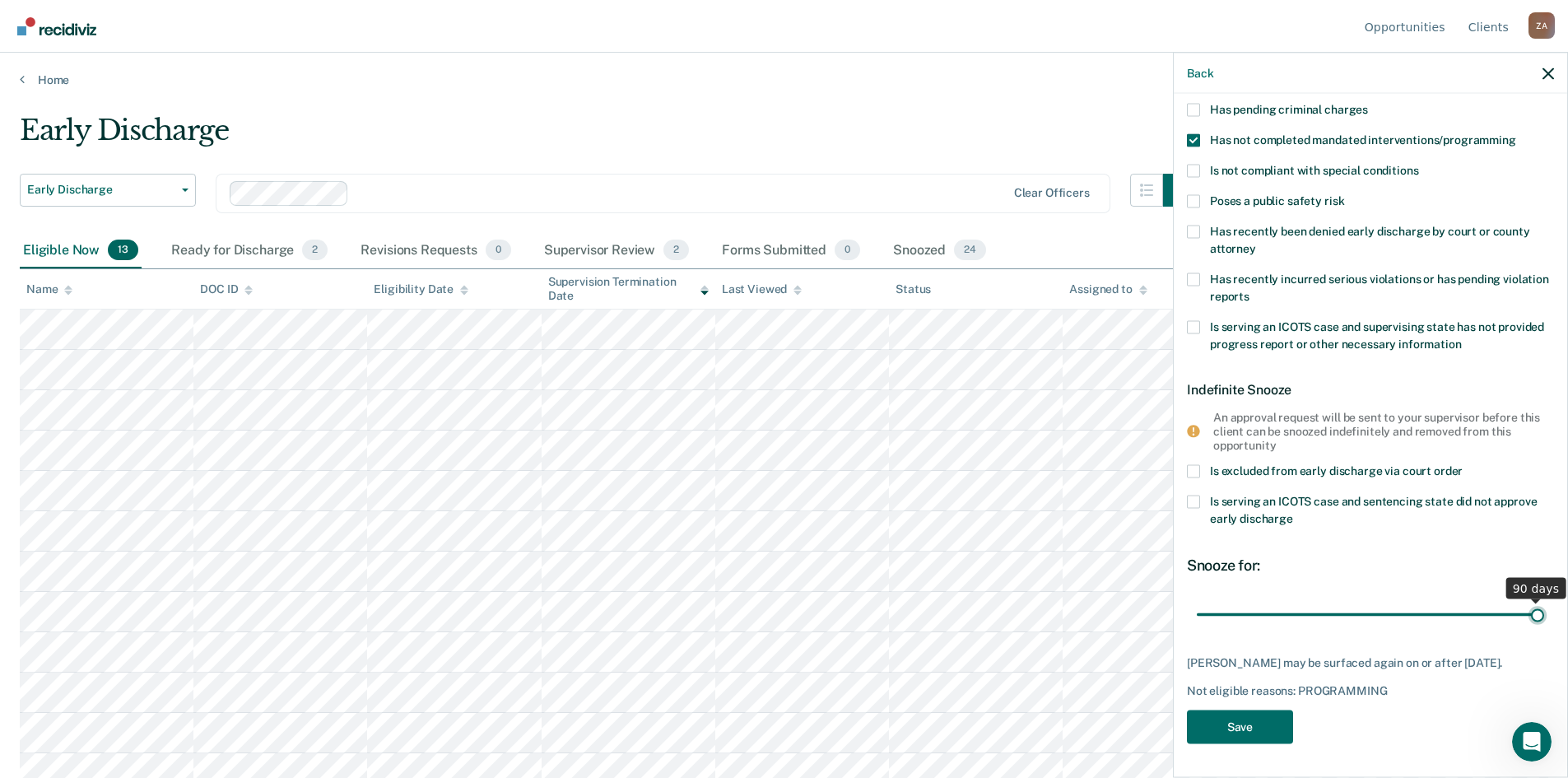
drag, startPoint x: 1303, startPoint y: 604, endPoint x: 1580, endPoint y: 615, distance: 277.2
type input "90"
click at [1544, 615] on input "range" at bounding box center [1371, 615] width 347 height 29
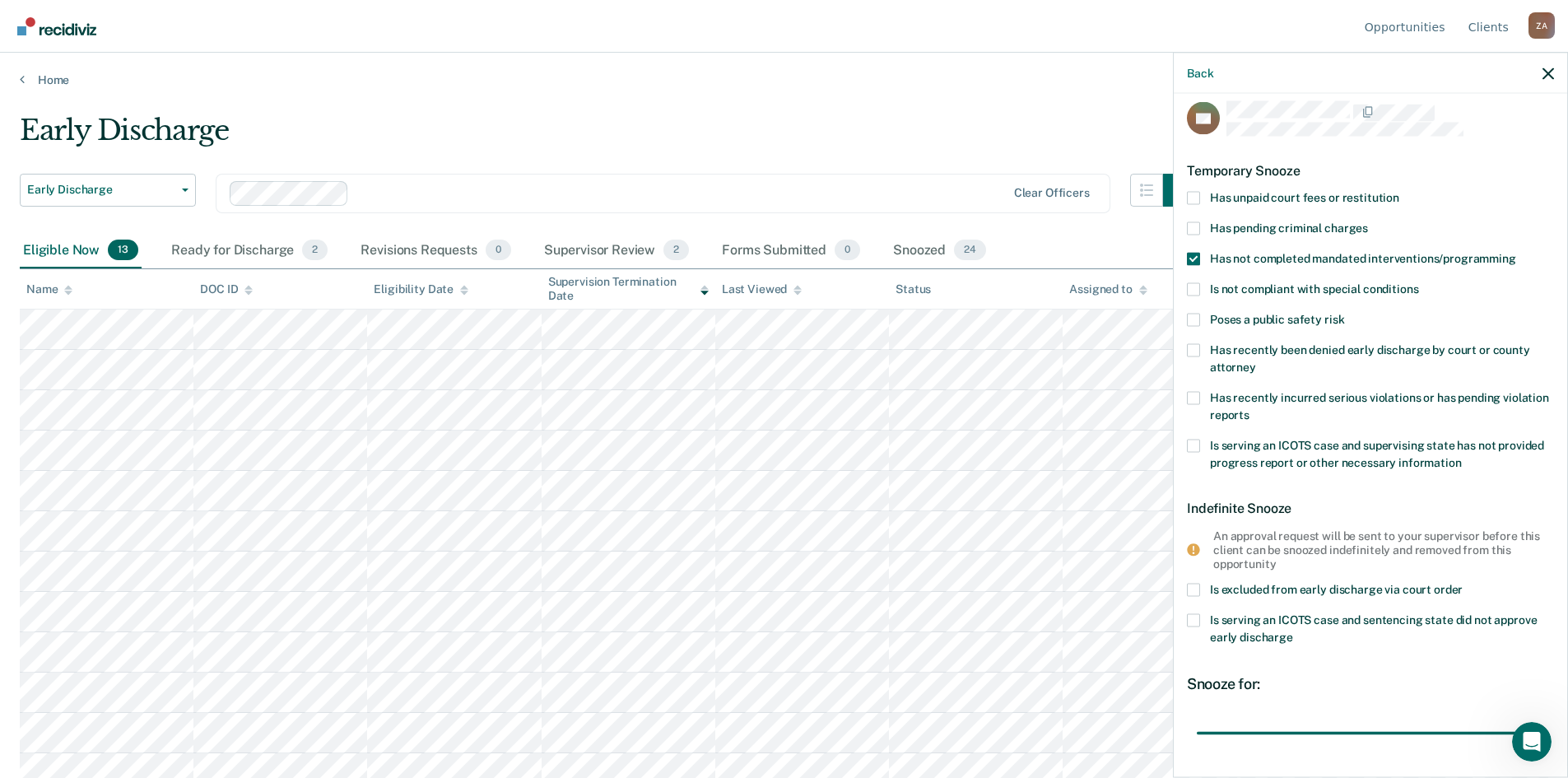
scroll to position [0, 0]
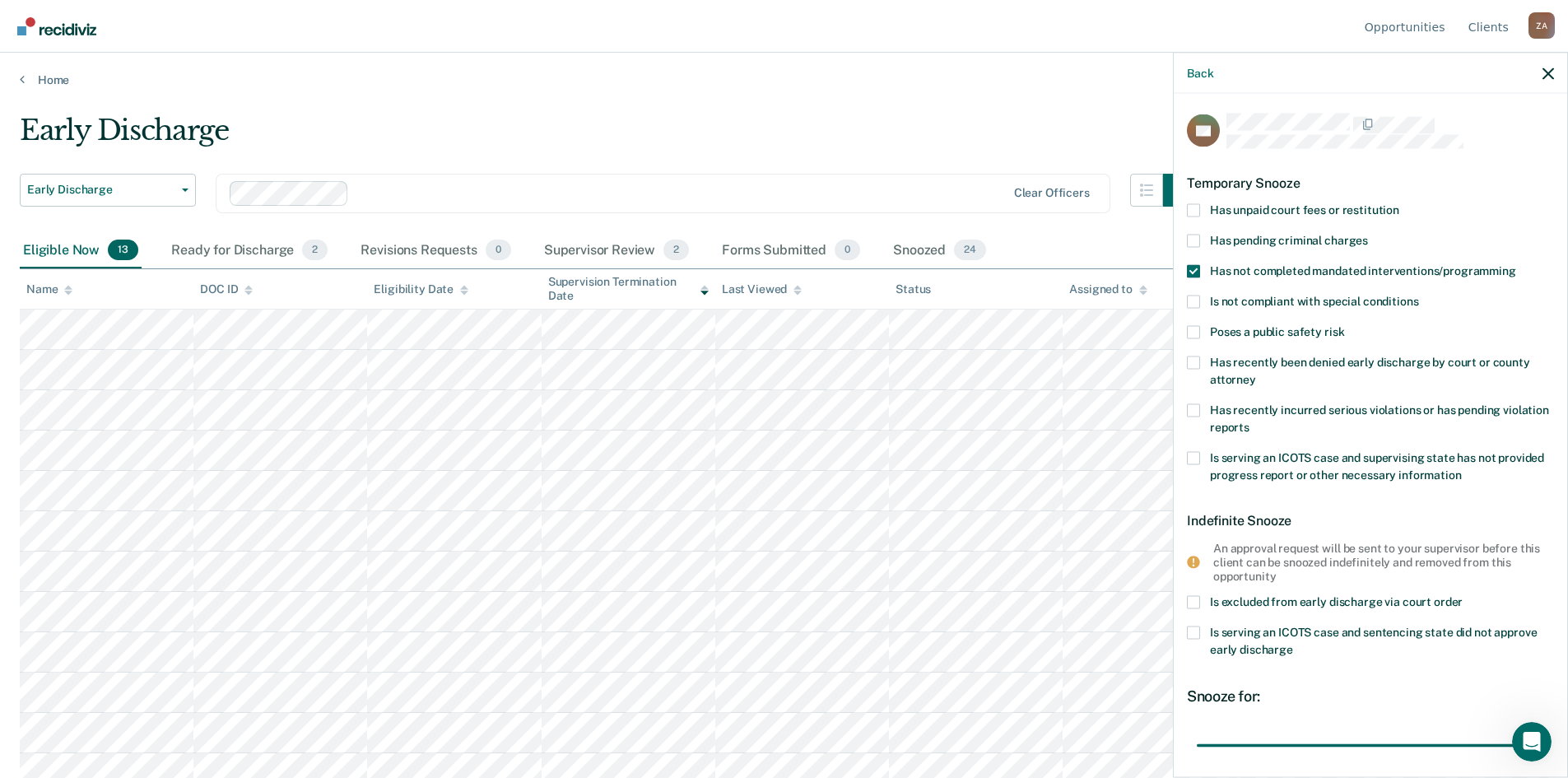
click at [1198, 203] on span at bounding box center [1194, 210] width 13 height 13
click at [1400, 203] on input "Has unpaid court fees or restitution" at bounding box center [1400, 203] width 0 height 0
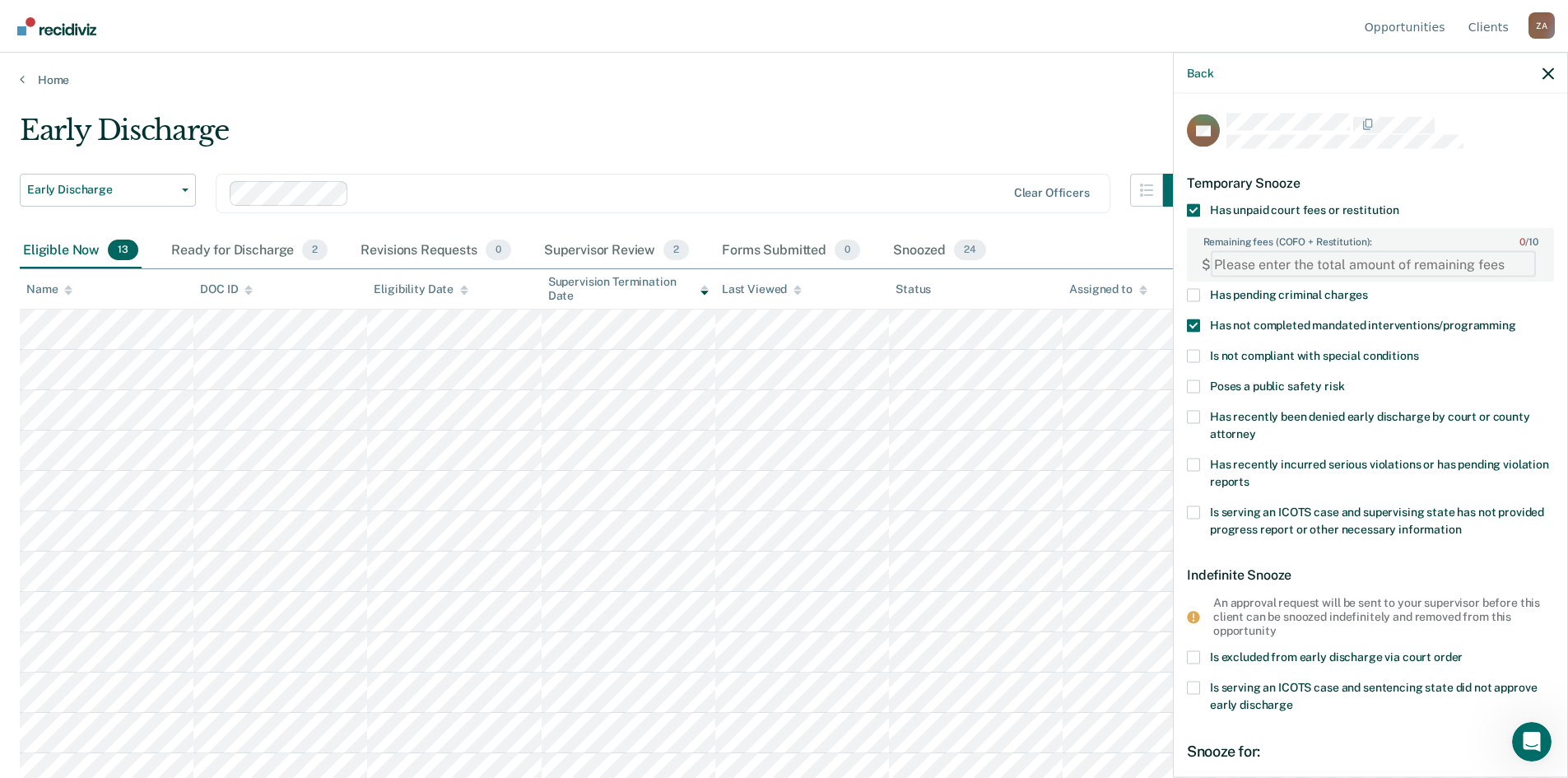
click at [1314, 261] on FEESReasonInput "Remaining fees (COFO + Restitution): 0 / 10" at bounding box center [1374, 264] width 326 height 26
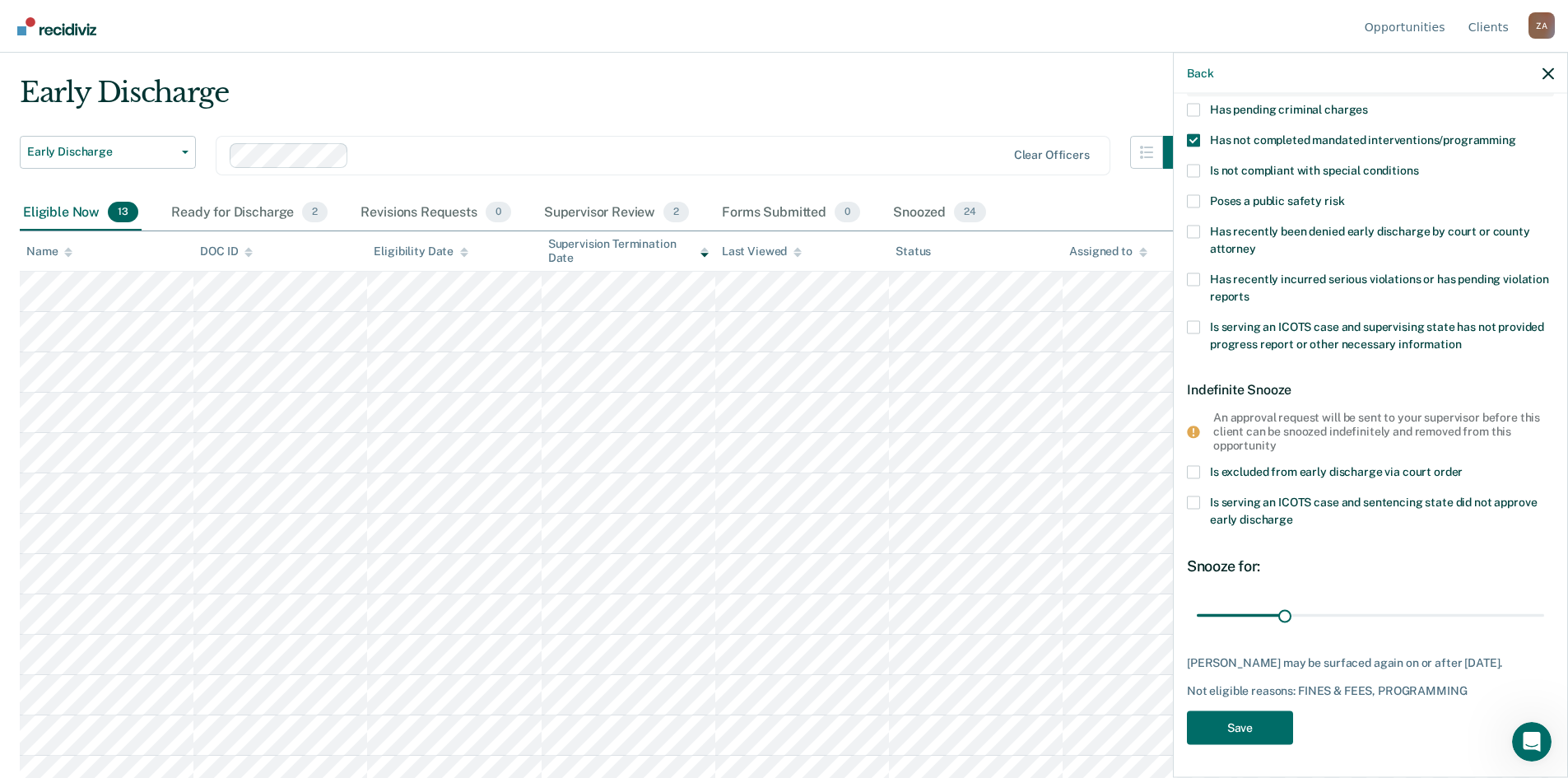
scroll to position [56, 0]
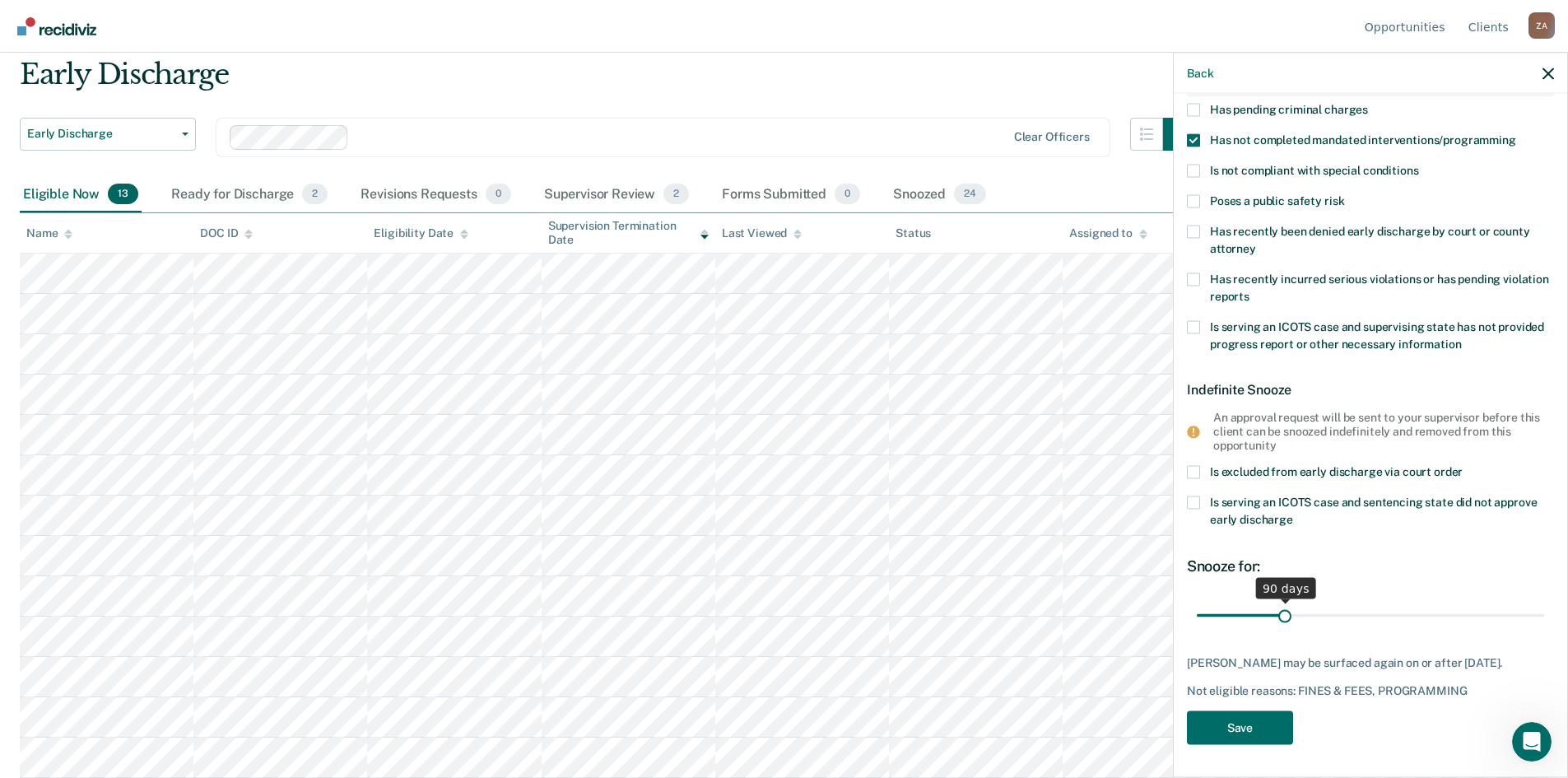
type FEESReasonInput "2316"
drag, startPoint x: 1285, startPoint y: 605, endPoint x: 1580, endPoint y: 601, distance: 295.0
type input "365"
click at [1544, 601] on input "range" at bounding box center [1371, 616] width 347 height 29
click at [1241, 728] on button "Save" at bounding box center [1240, 728] width 107 height 34
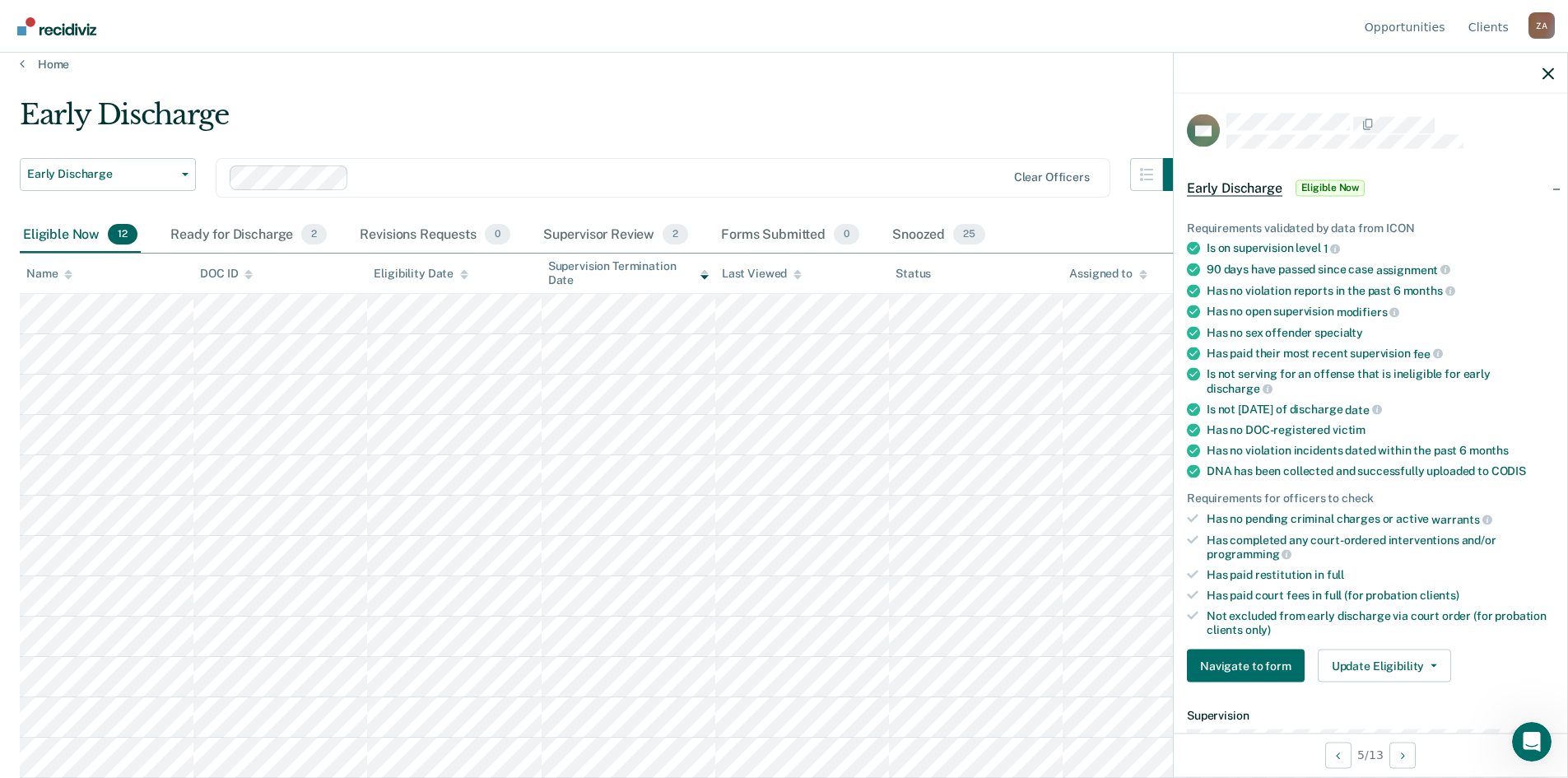
scroll to position [247, 0]
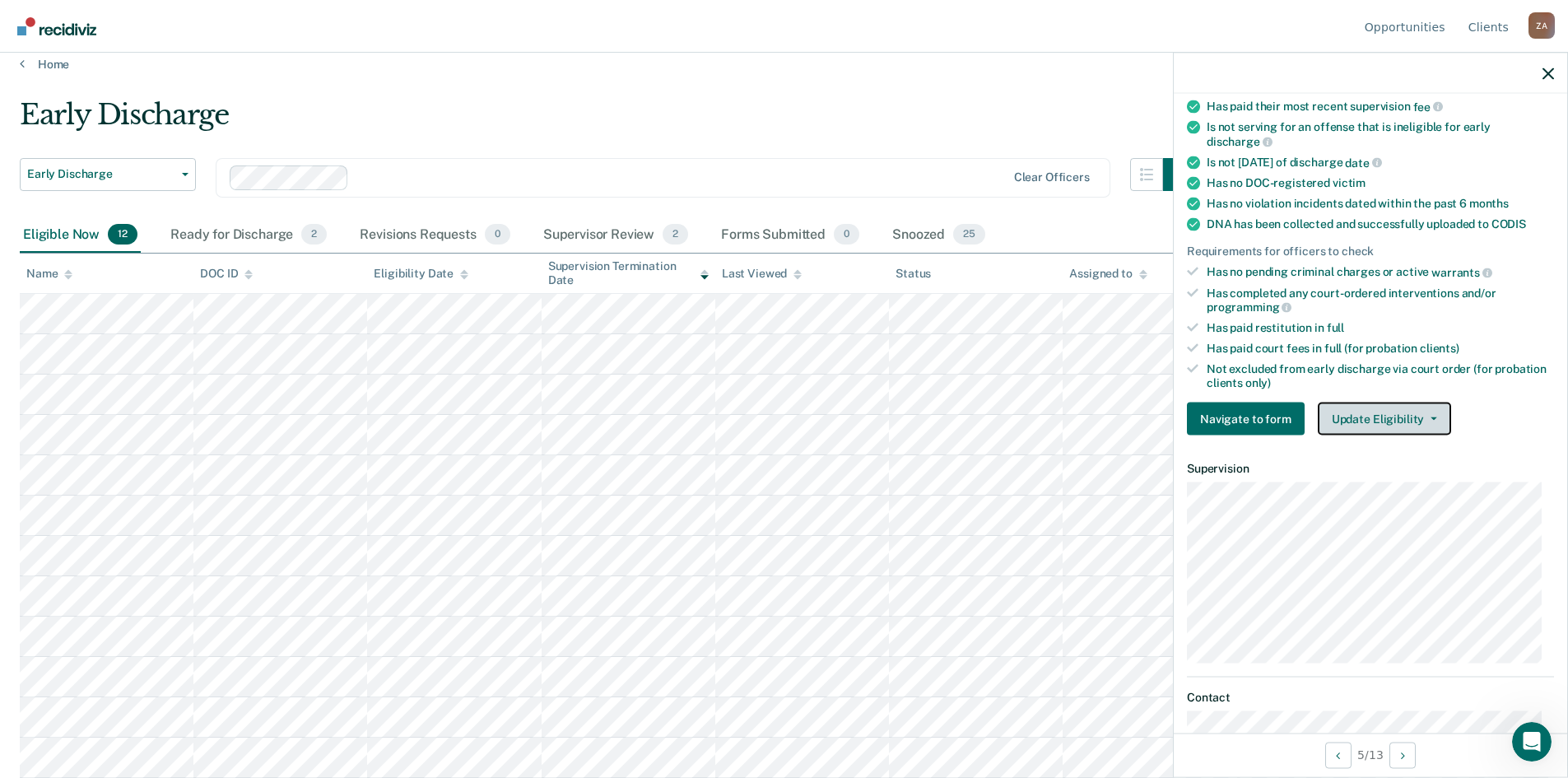
click at [1410, 415] on button "Update Eligibility" at bounding box center [1384, 418] width 133 height 33
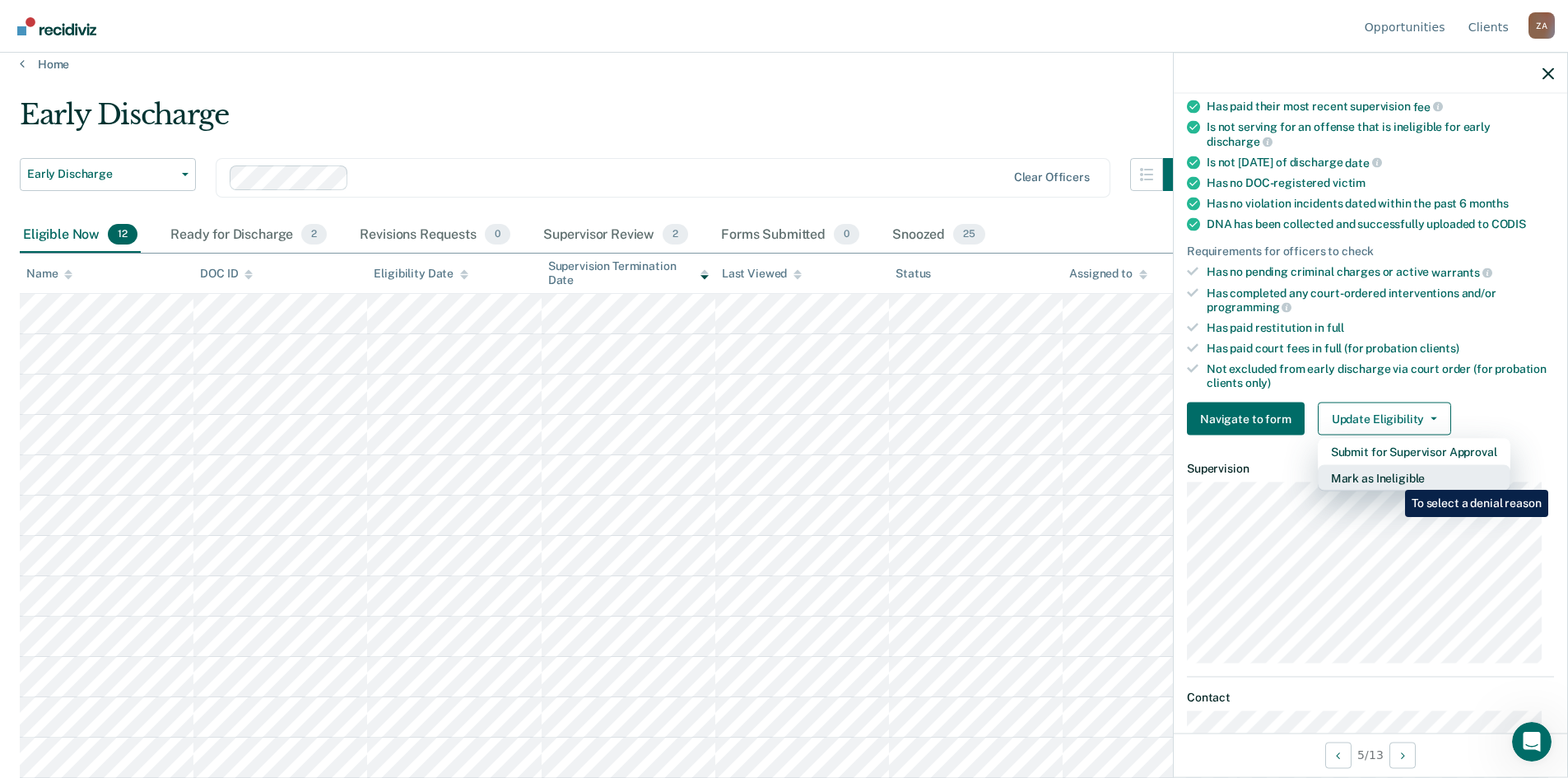
click at [1393, 478] on button "Mark as Ineligible" at bounding box center [1414, 479] width 193 height 26
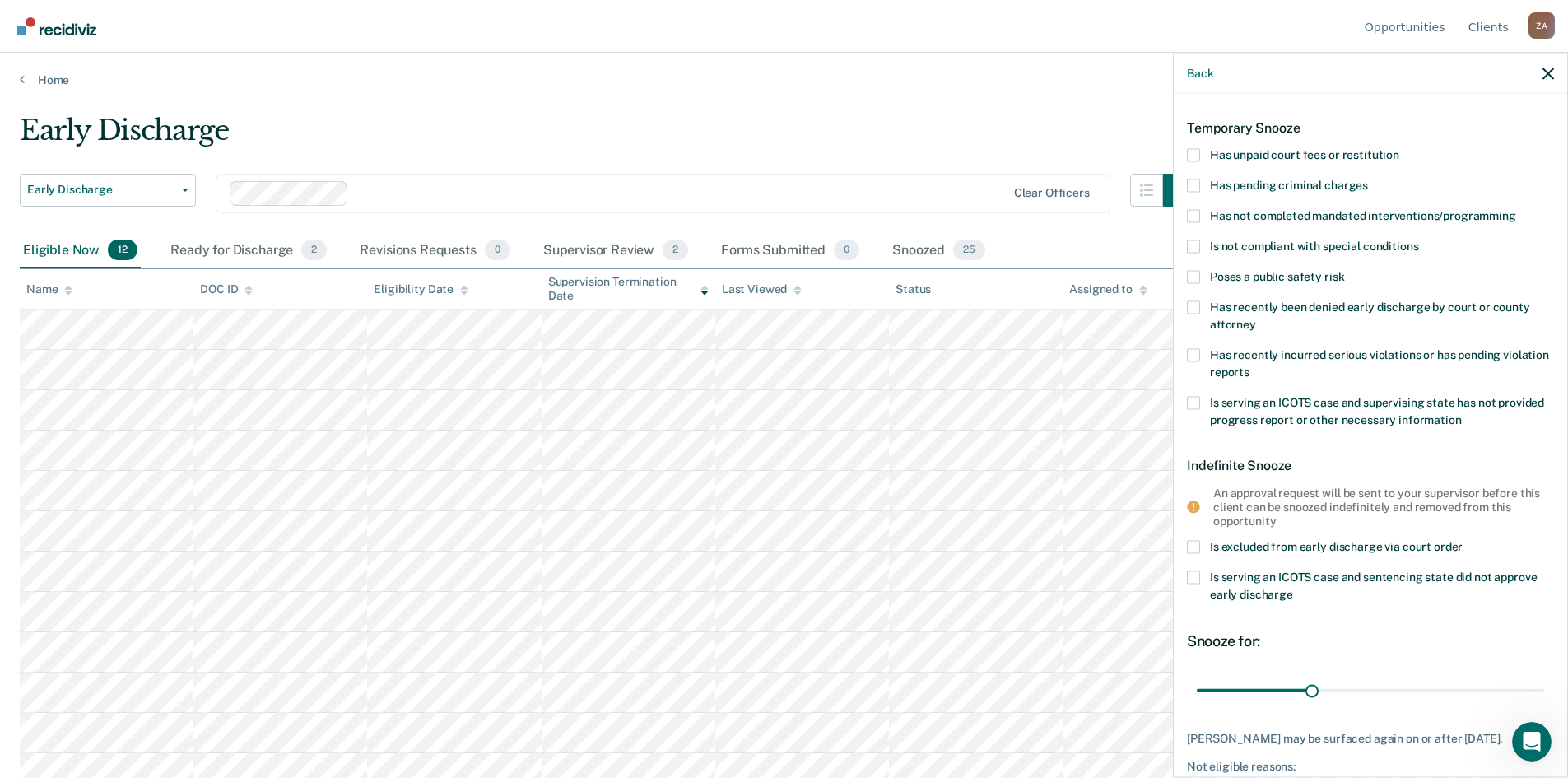
scroll to position [0, 0]
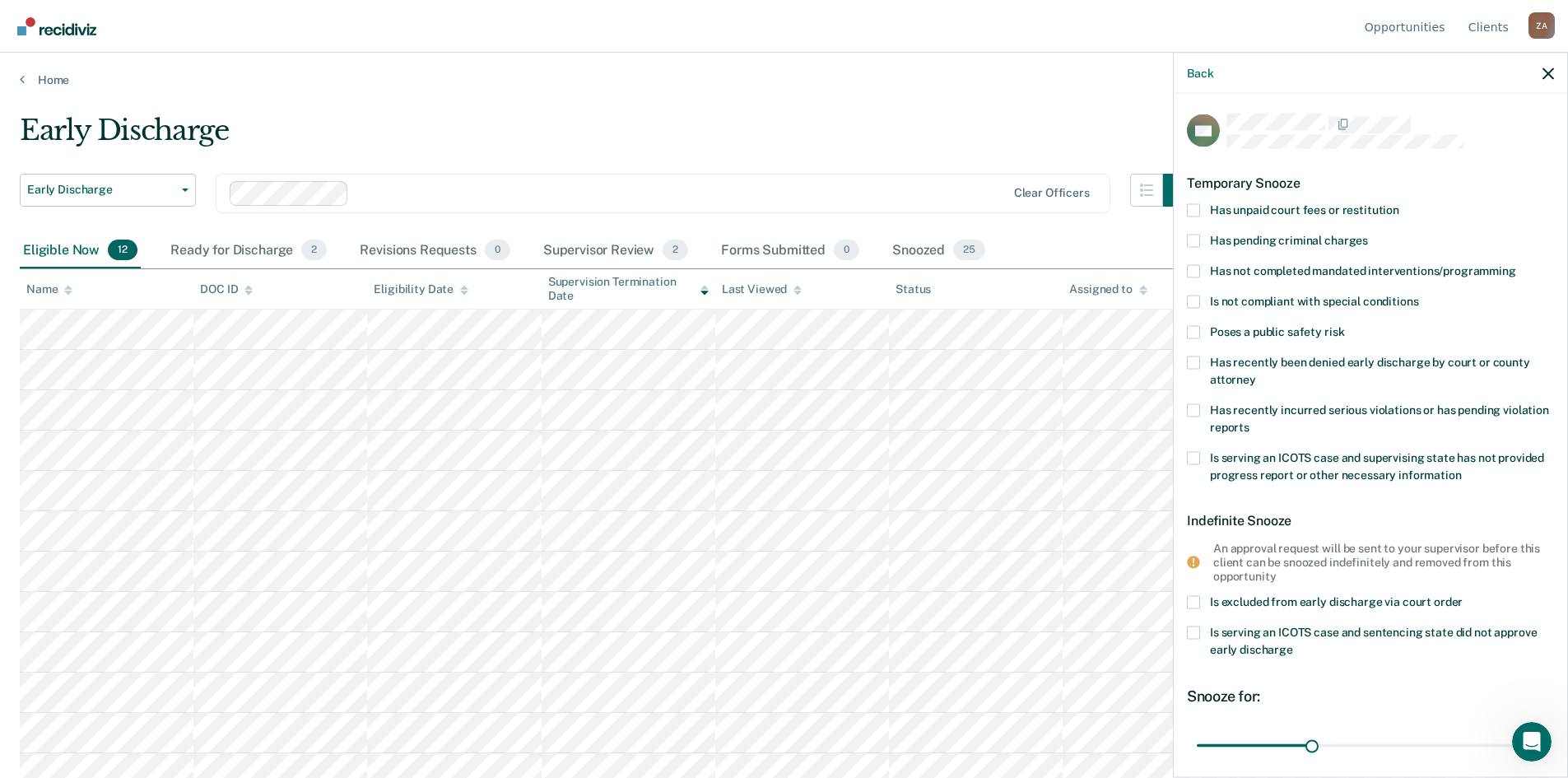
click at [1192, 210] on span at bounding box center [1194, 210] width 13 height 13
click at [1400, 203] on input "Has unpaid court fees or restitution" at bounding box center [1400, 203] width 0 height 0
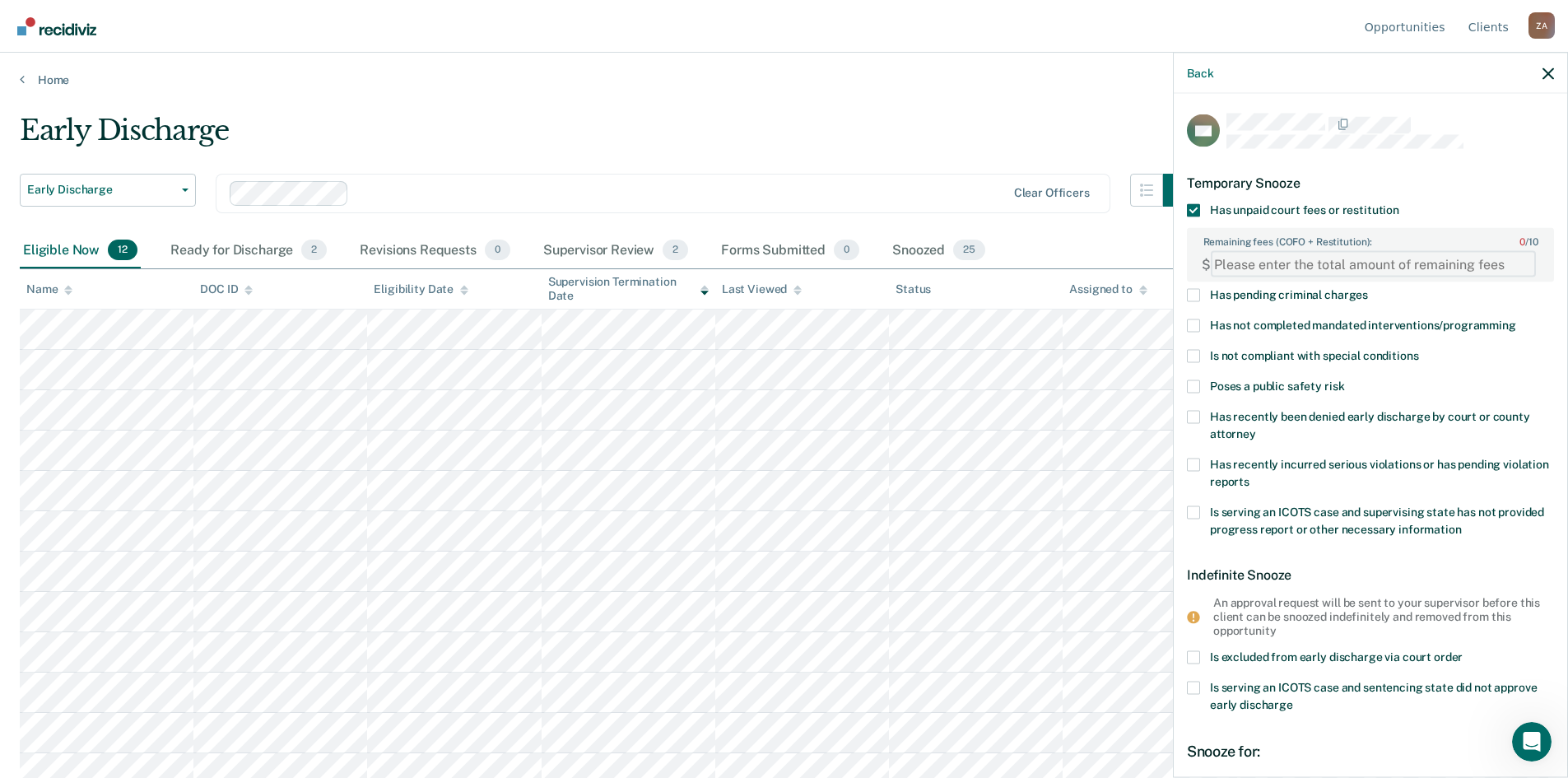
click at [1328, 263] on FEESReasonInput "Remaining fees (COFO + Restitution): 0 / 10" at bounding box center [1374, 264] width 326 height 26
paste FEESReasonInput "51735.00"
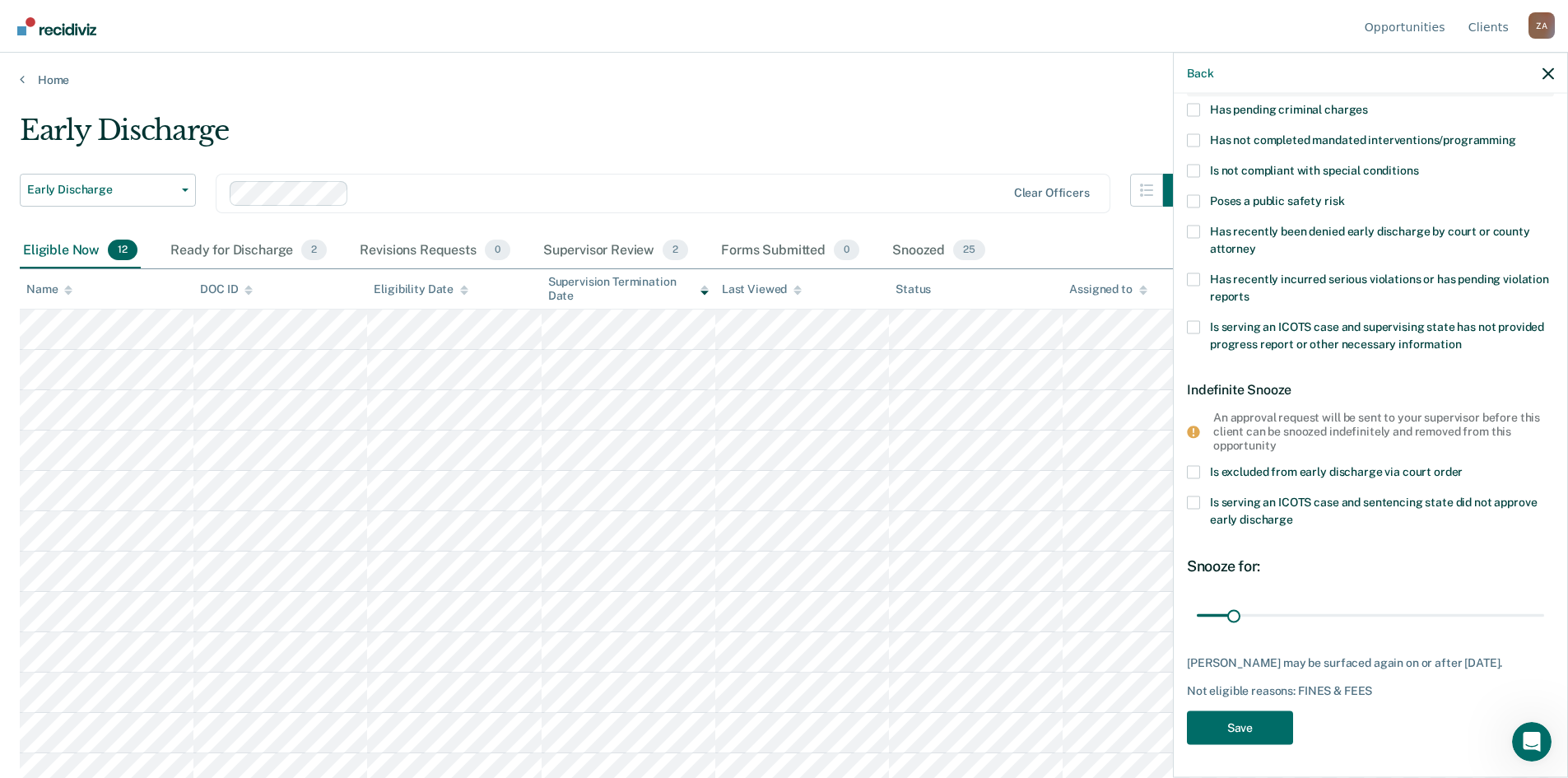
scroll to position [16, 0]
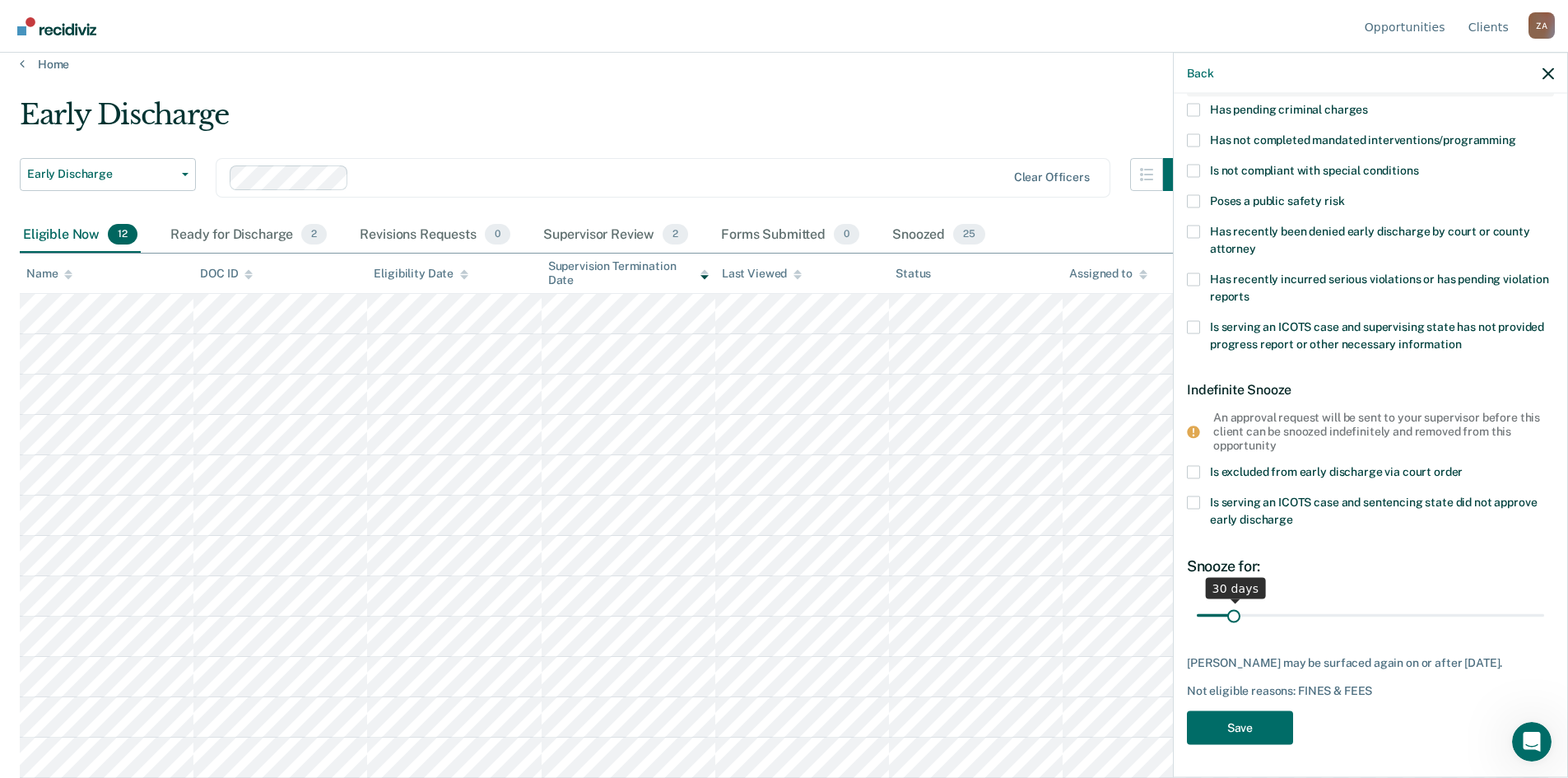
type FEESReasonInput "51735.00"
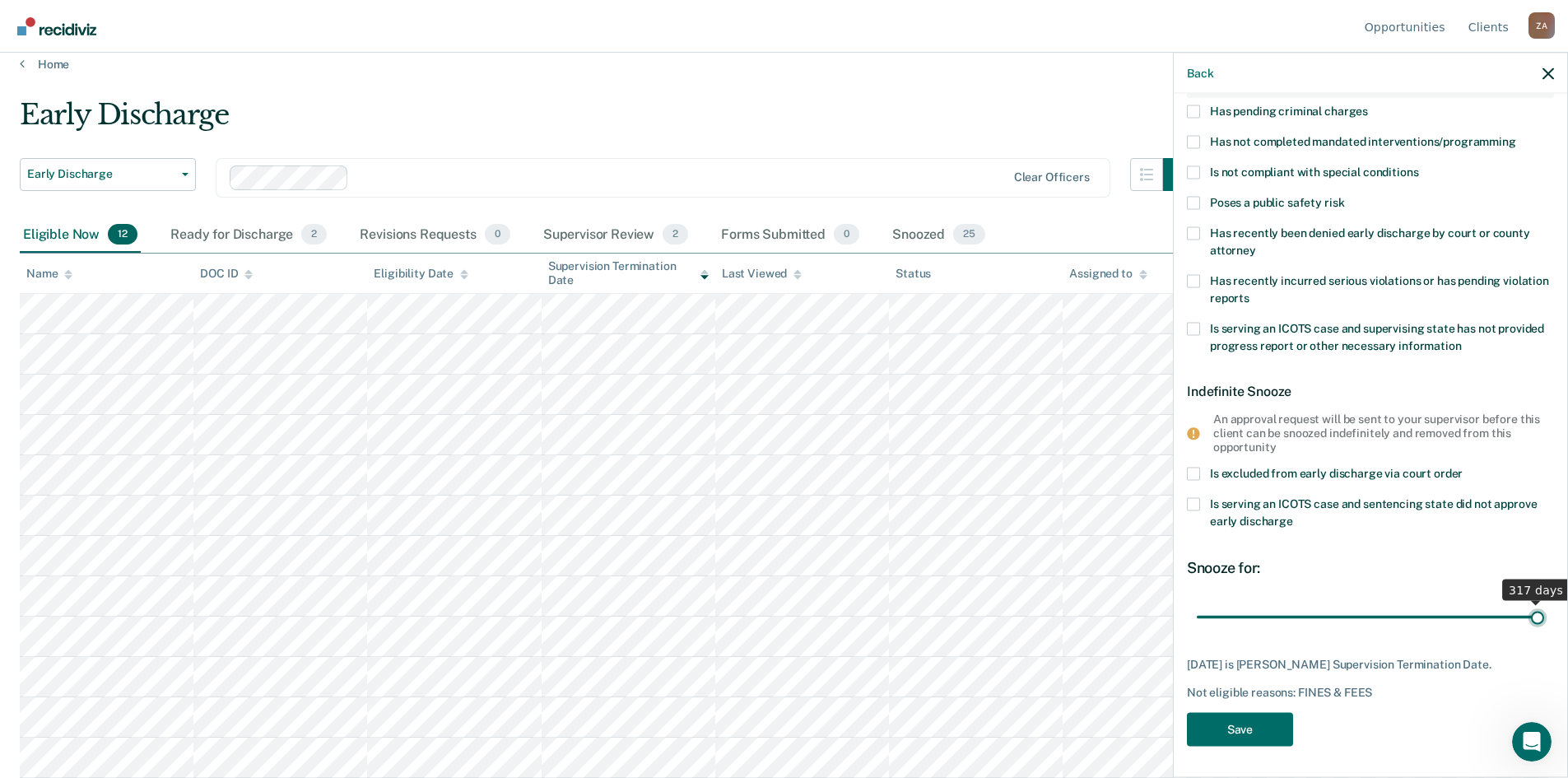
drag, startPoint x: 1234, startPoint y: 600, endPoint x: 1578, endPoint y: 605, distance: 344.0
type input "317"
click at [1544, 605] on input "range" at bounding box center [1371, 617] width 347 height 29
click at [1240, 728] on button "Save" at bounding box center [1240, 729] width 107 height 34
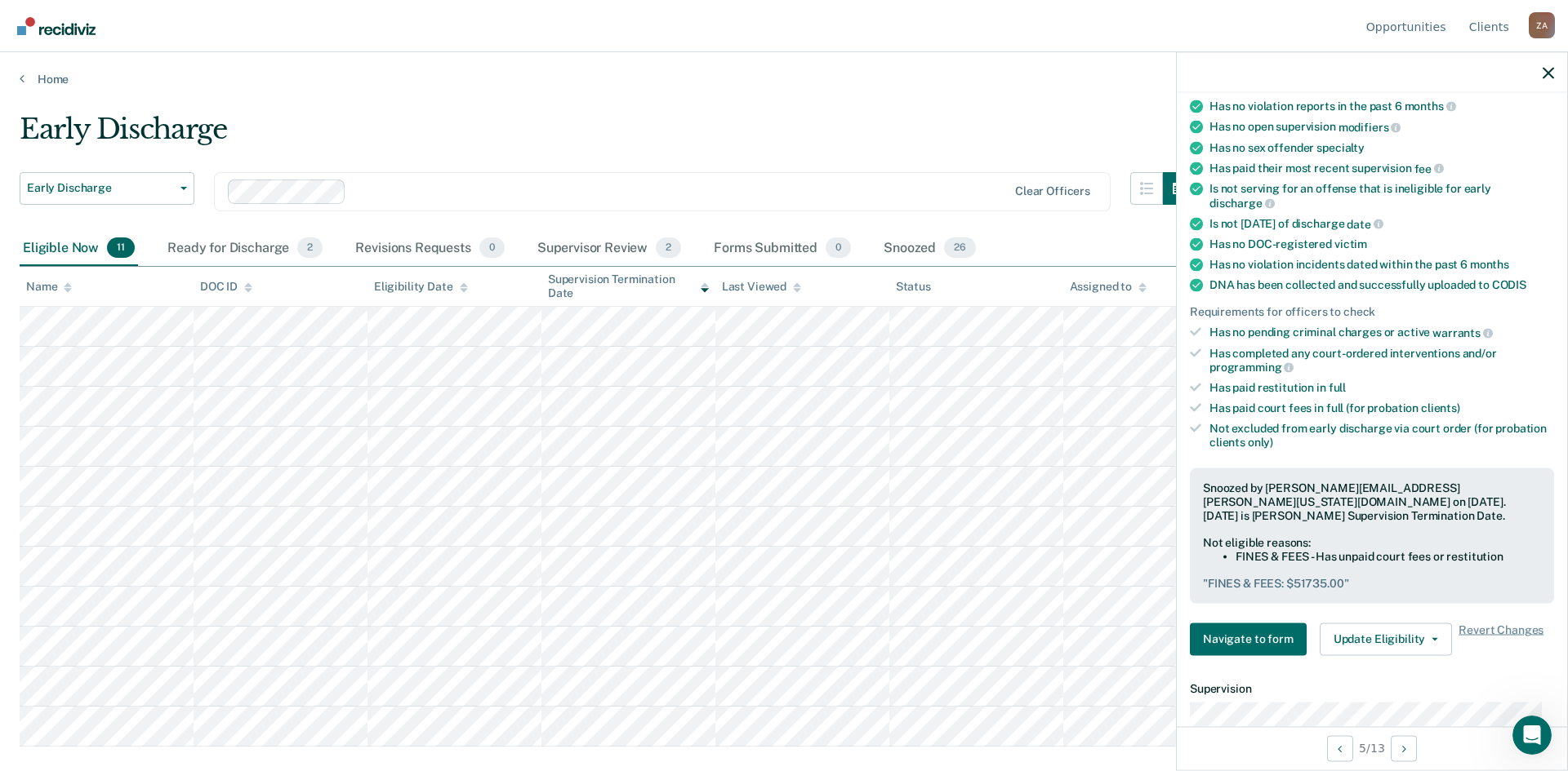
scroll to position [216, 0]
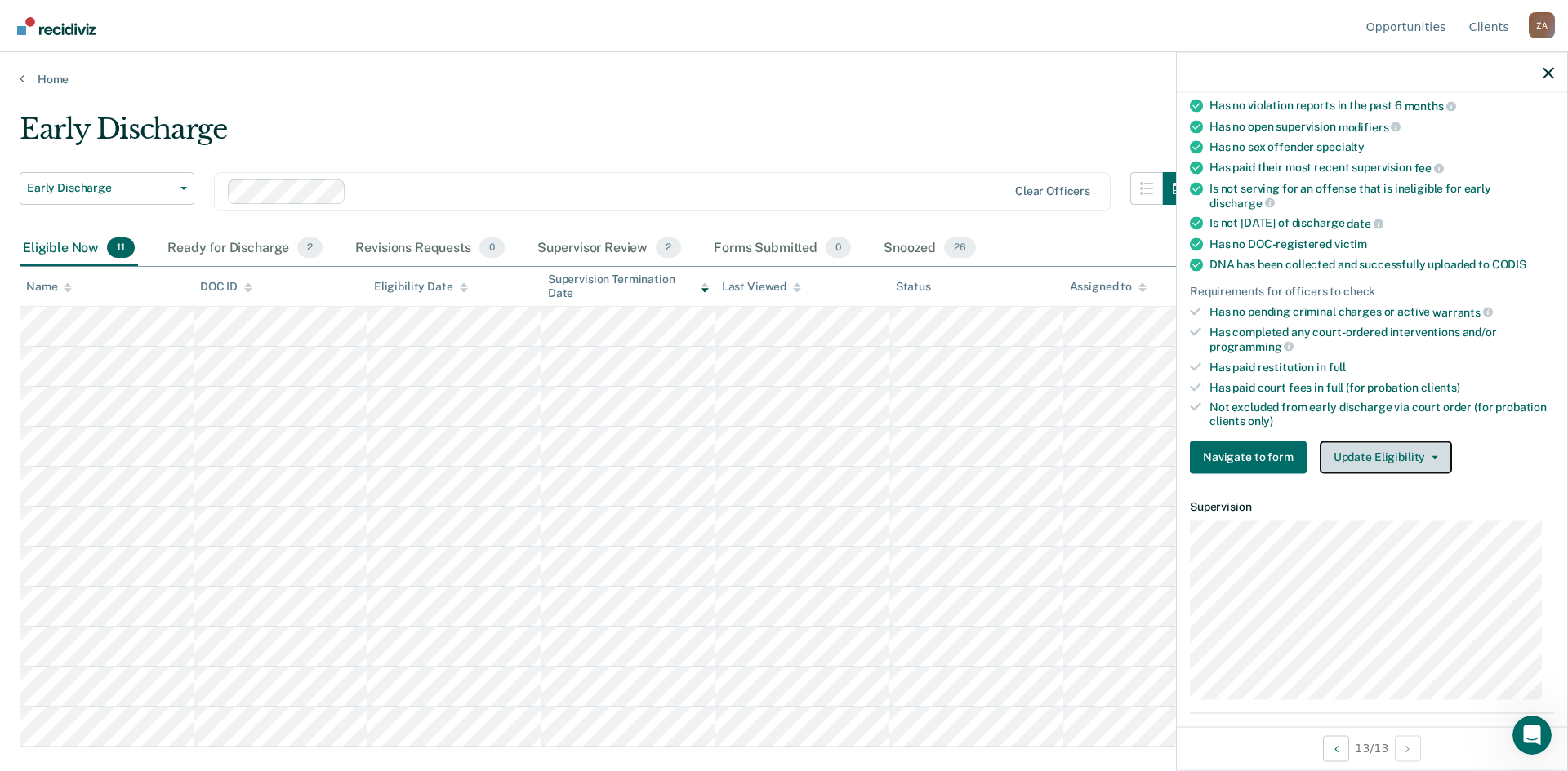
click at [1445, 456] on button "Update Eligibility" at bounding box center [1385, 457] width 132 height 33
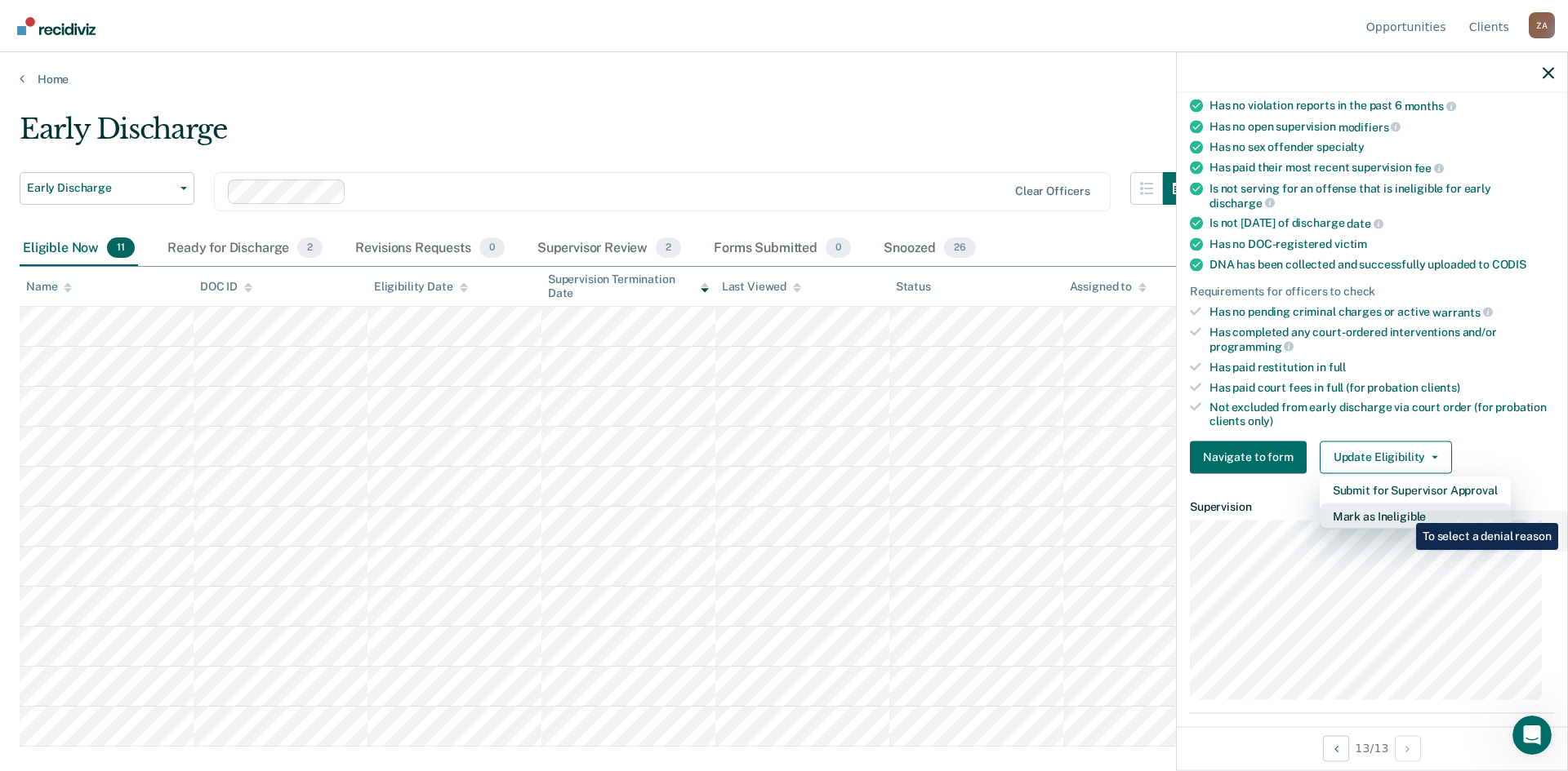
click at [1403, 511] on button "Mark as Ineligible" at bounding box center [1414, 516] width 191 height 26
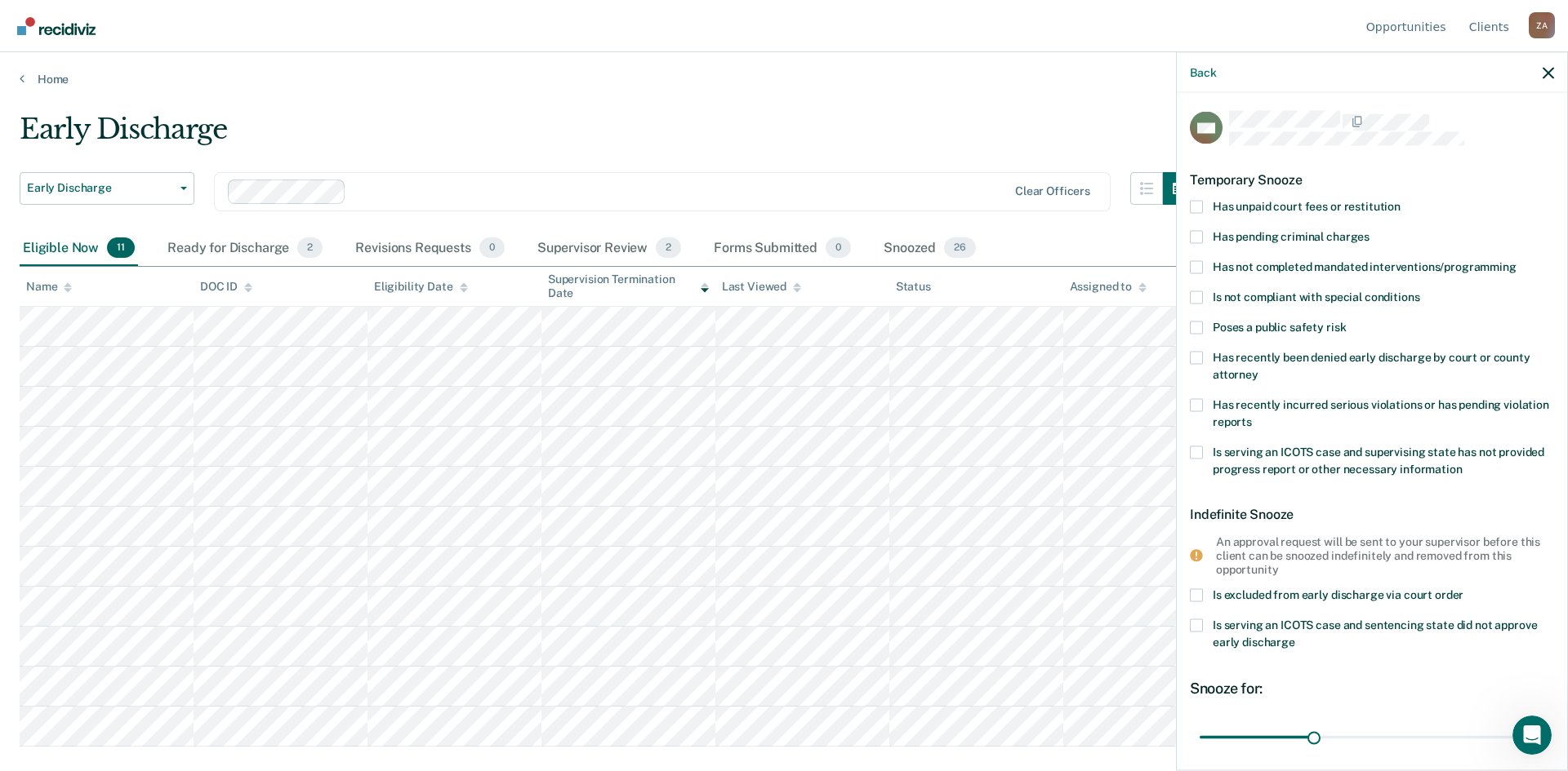
scroll to position [0, 0]
click at [1194, 211] on span at bounding box center [1196, 208] width 13 height 13
click at [1400, 201] on input "Has unpaid court fees or restitution" at bounding box center [1400, 201] width 0 height 0
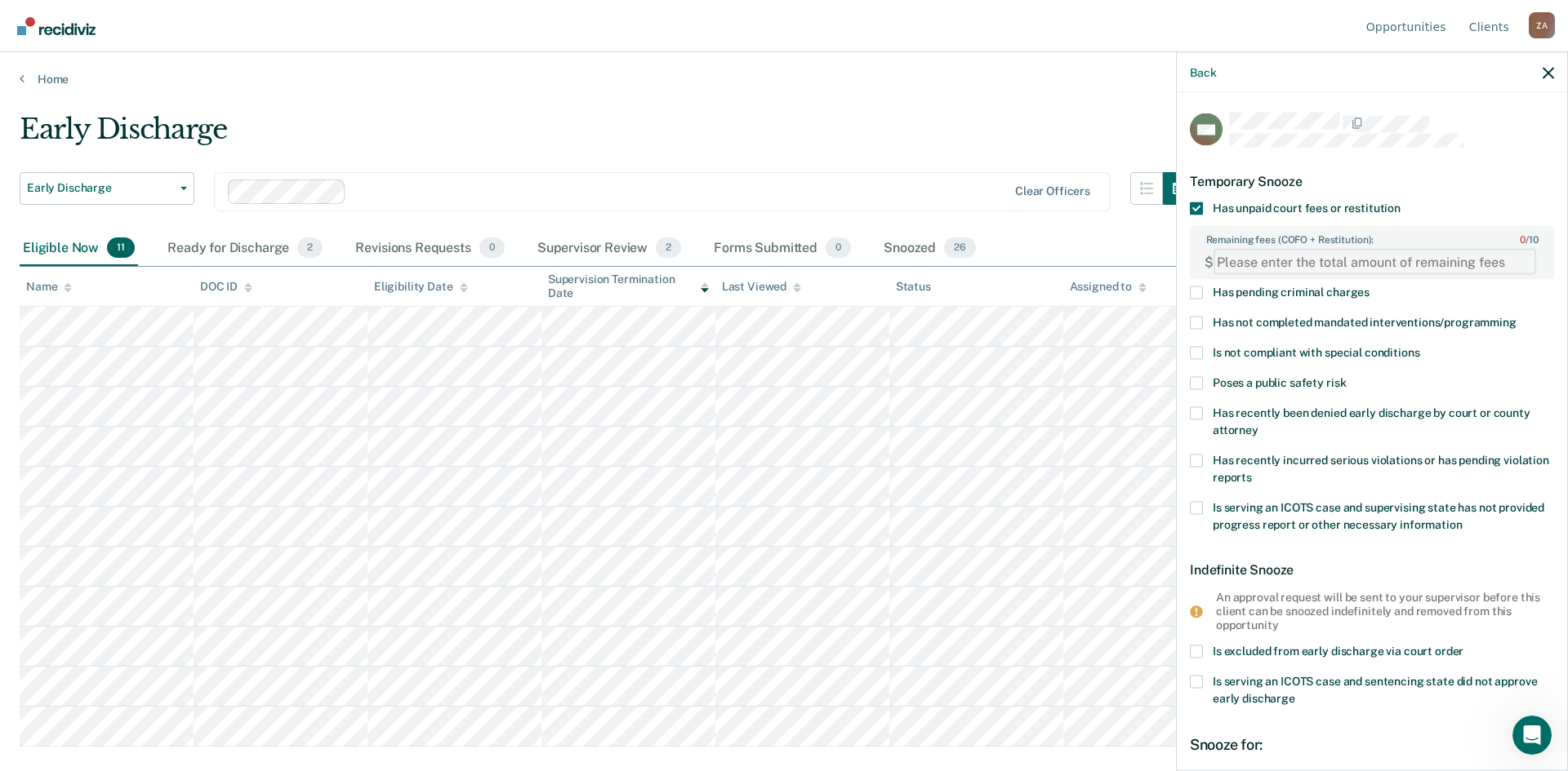
click at [1281, 265] on FEESReasonInput "Remaining fees (COFO + Restitution): 0 / 10" at bounding box center [1374, 262] width 323 height 26
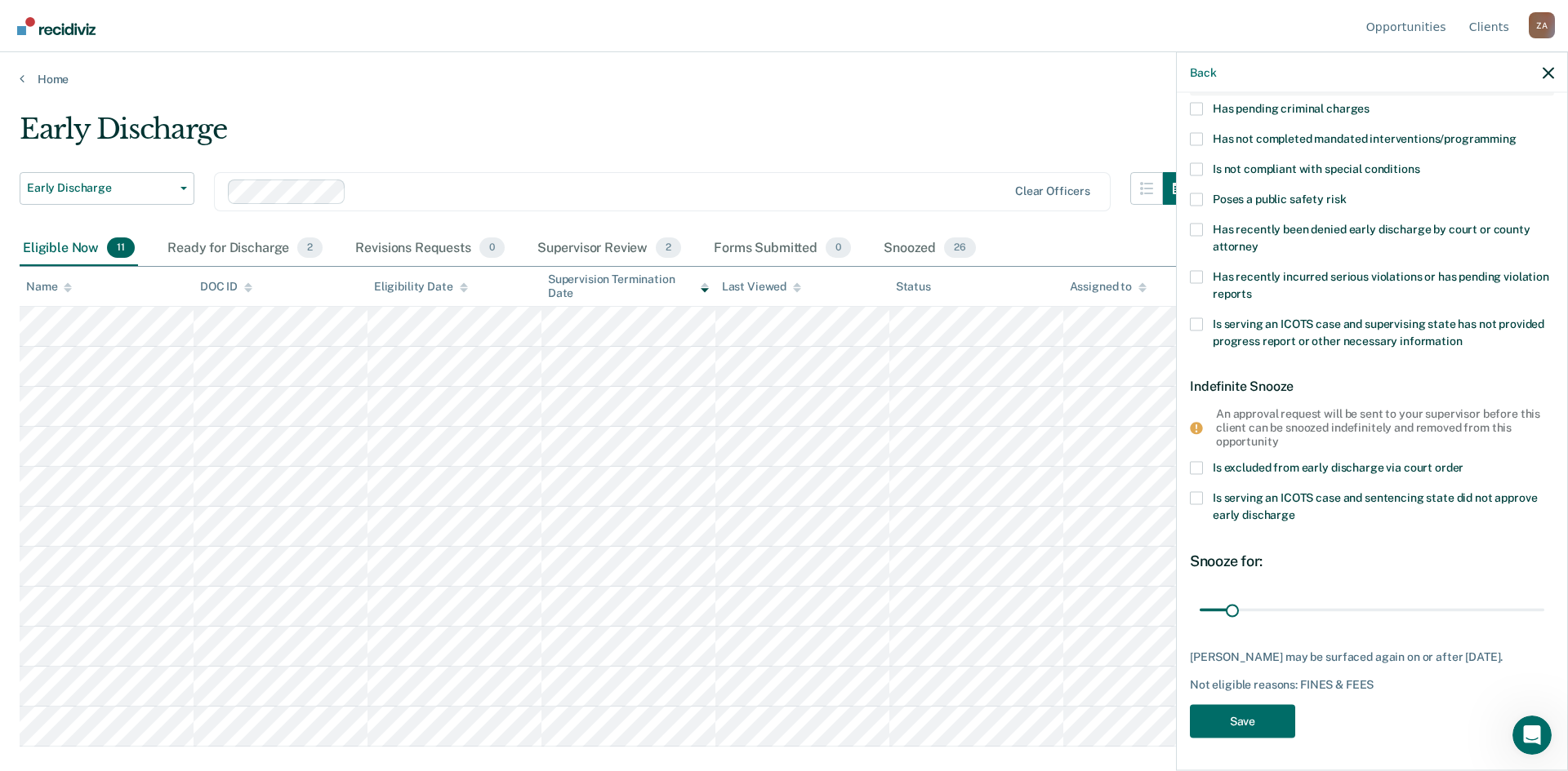
scroll to position [196, 0]
type FEESReasonInput "235.50"
drag, startPoint x: 1228, startPoint y: 594, endPoint x: 1363, endPoint y: 621, distance: 137.7
type input "180"
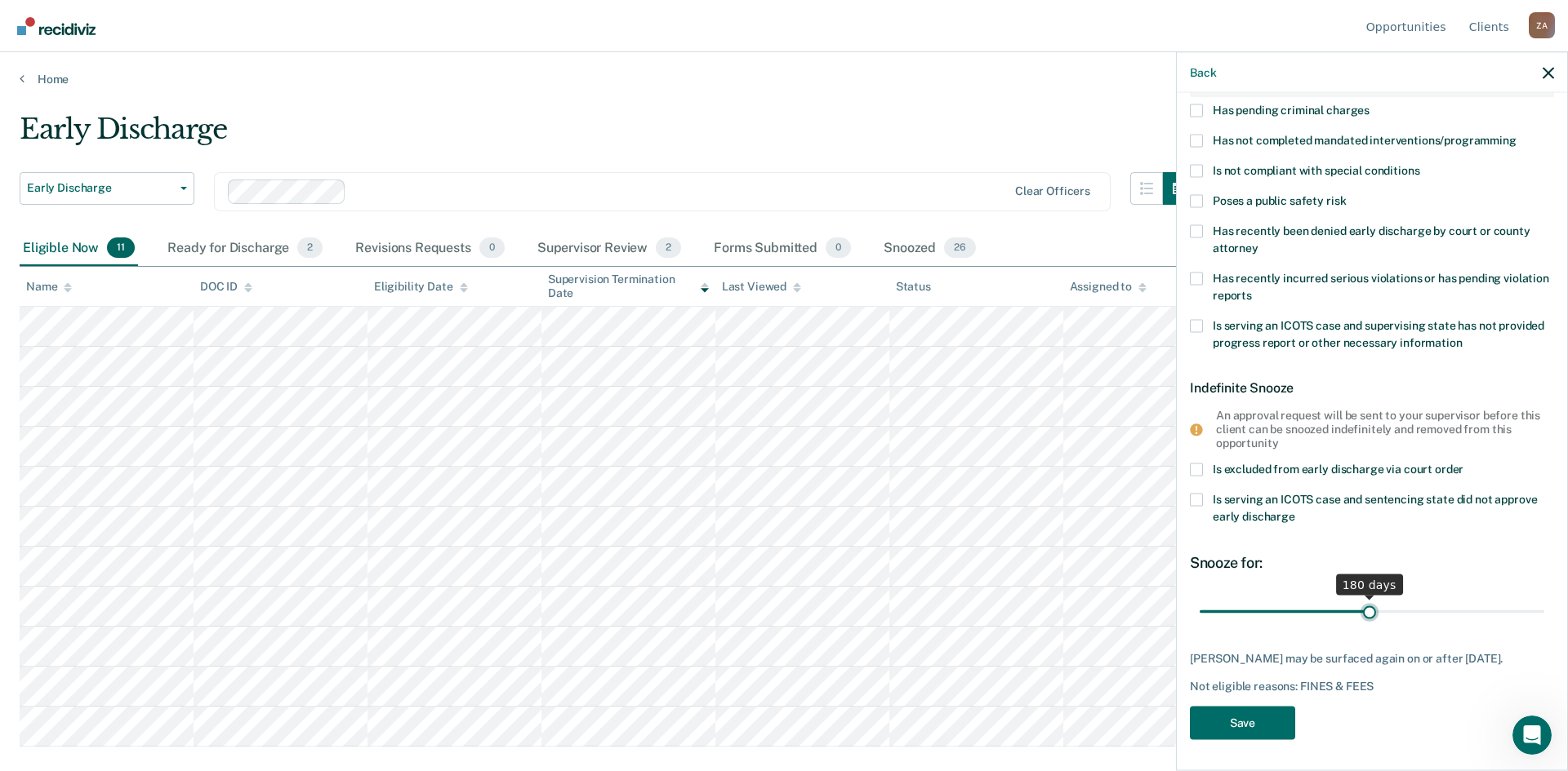
click at [1363, 621] on input "range" at bounding box center [1371, 611] width 344 height 29
click at [1256, 724] on button "Save" at bounding box center [1242, 722] width 106 height 34
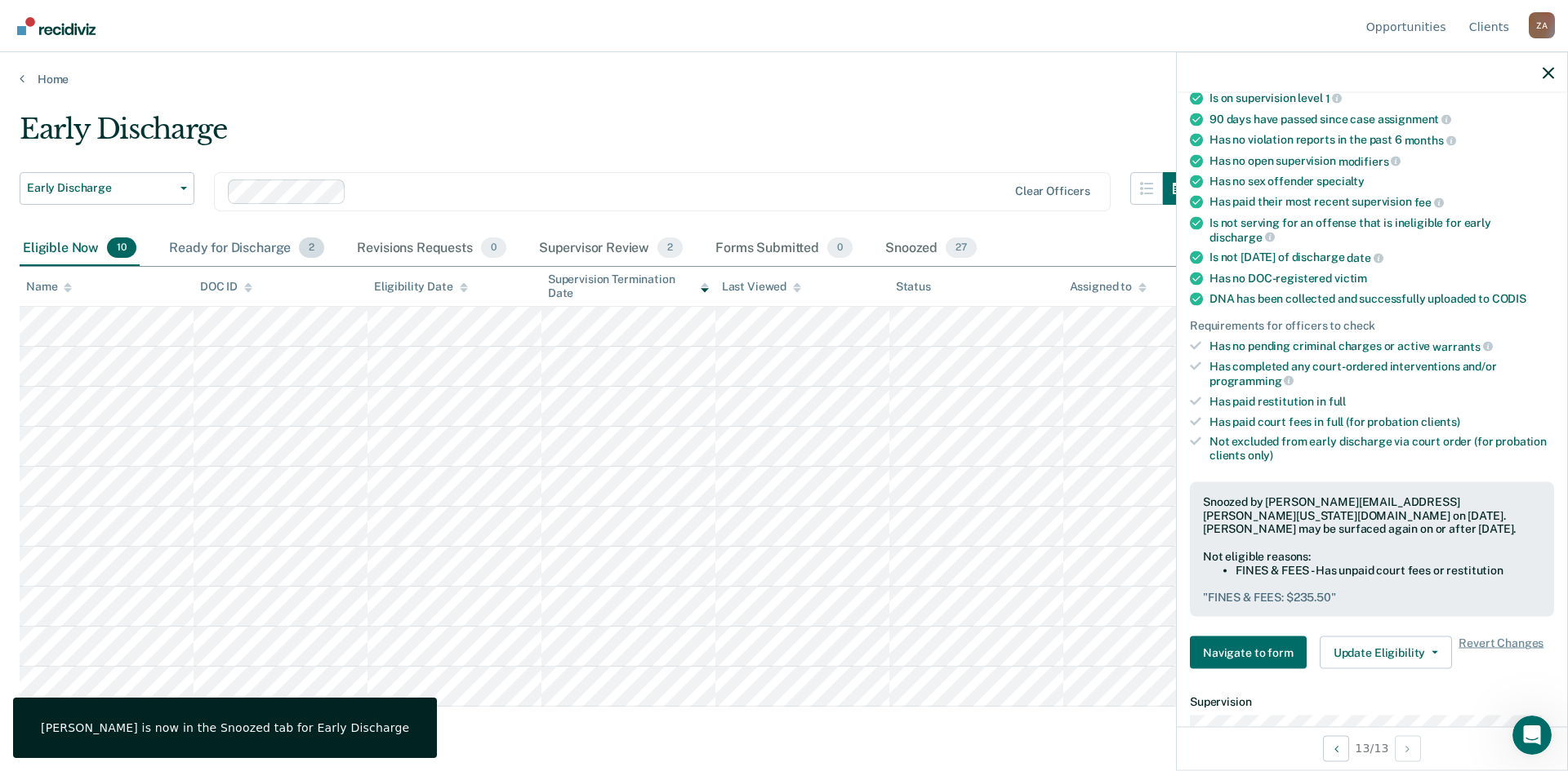
scroll to position [149, 0]
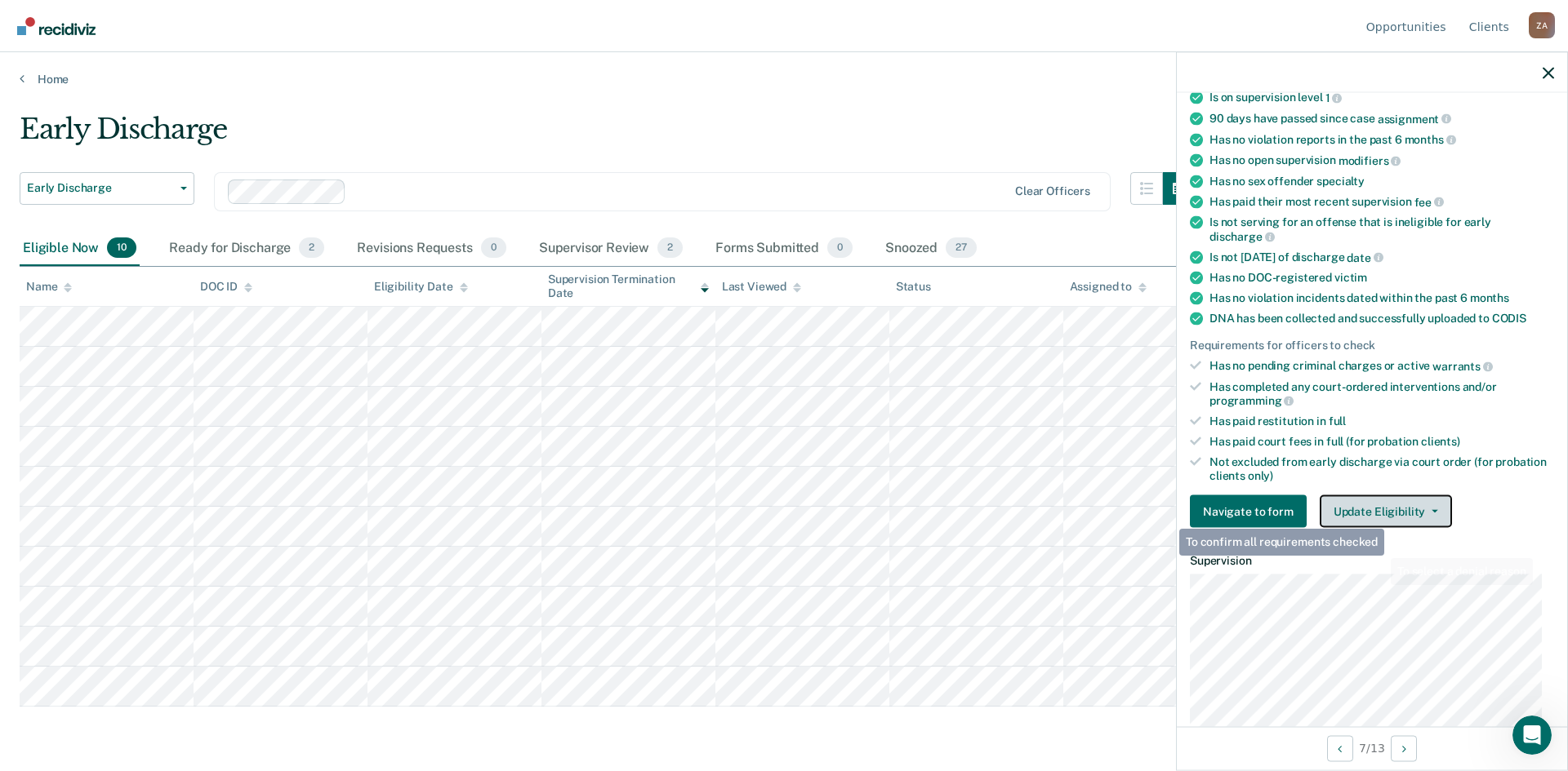
click at [1388, 513] on button "Update Eligibility" at bounding box center [1385, 511] width 132 height 33
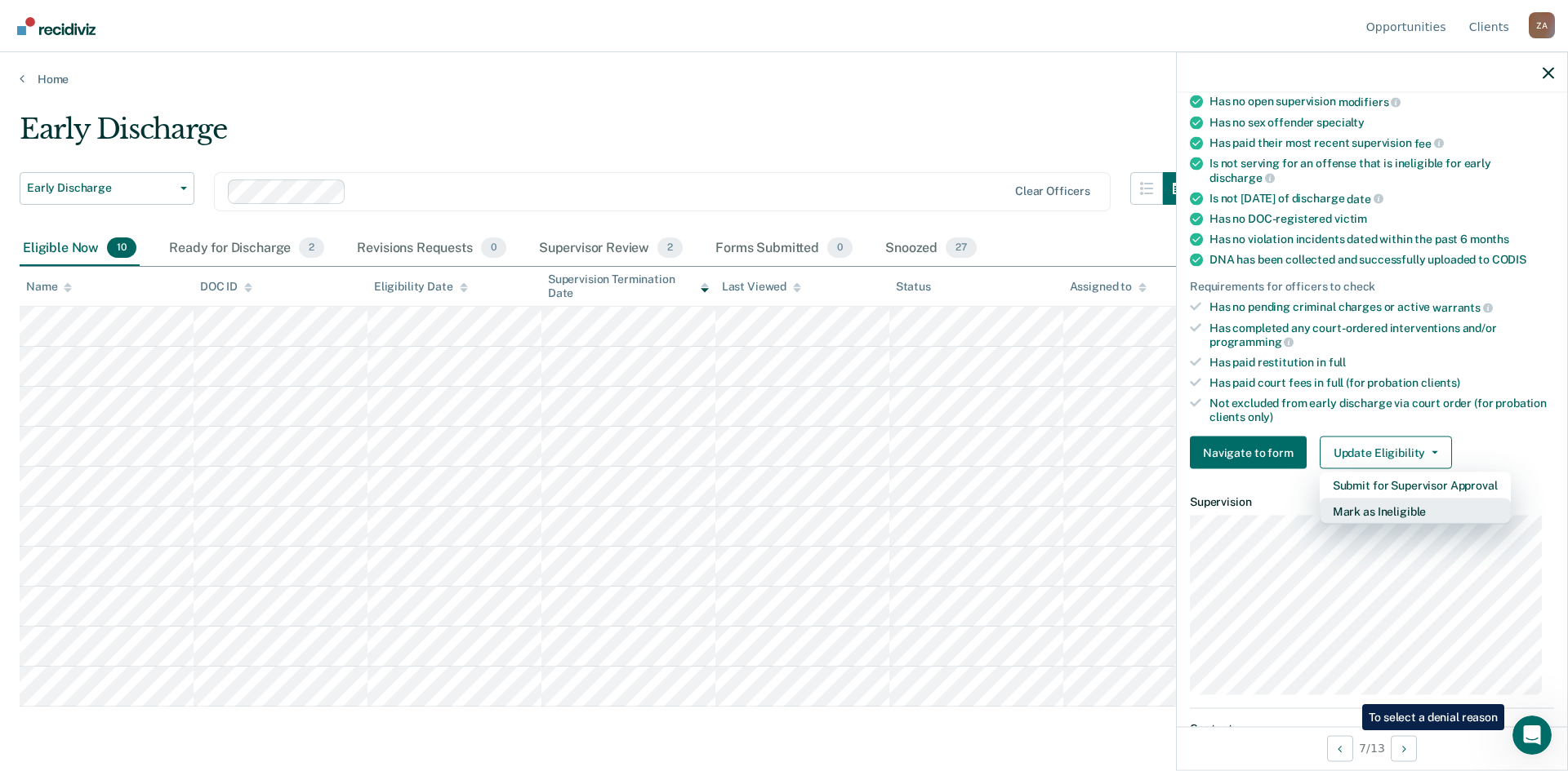
scroll to position [245, 0]
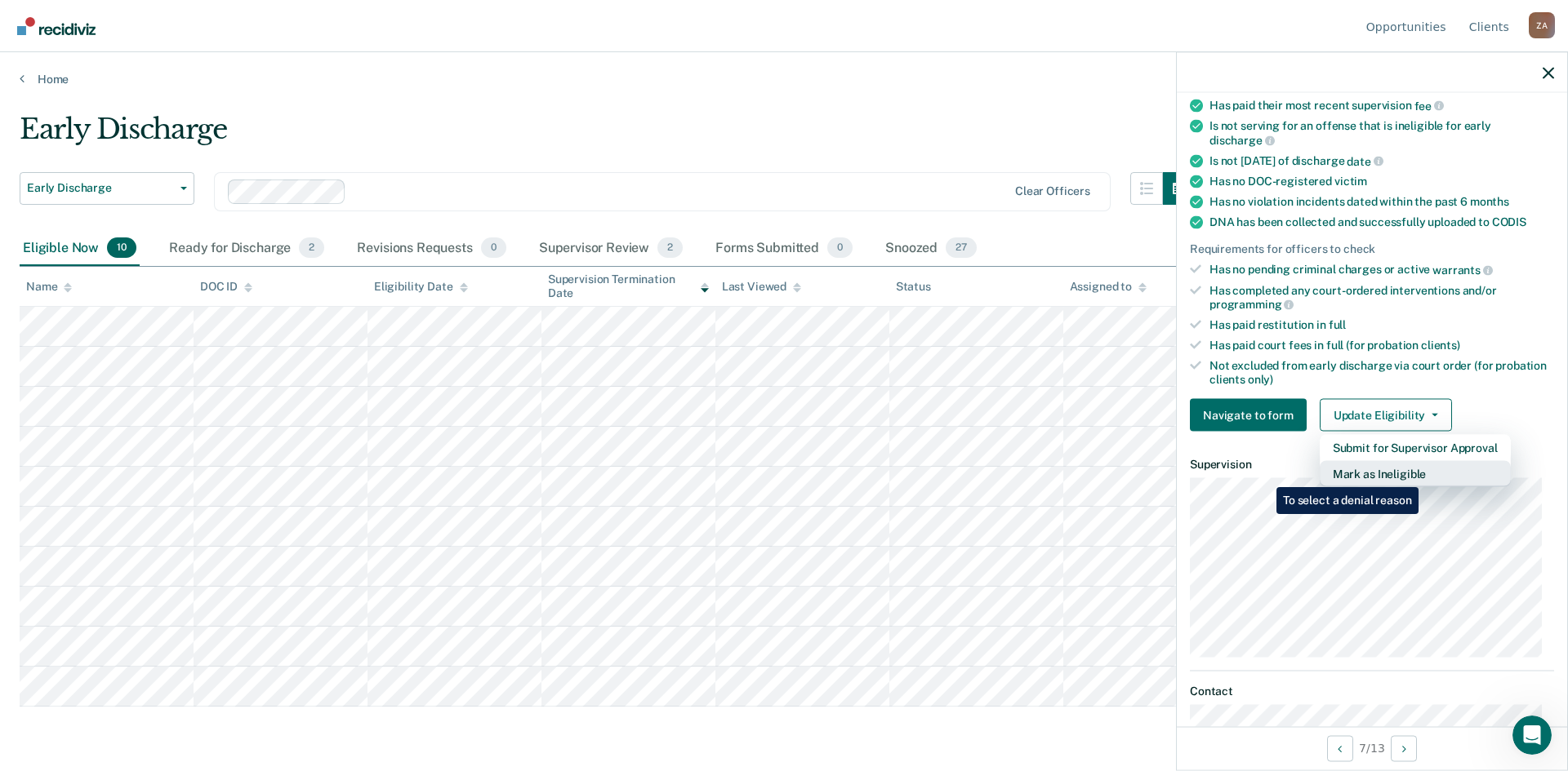
click at [1421, 475] on button "Mark as Ineligible" at bounding box center [1414, 474] width 191 height 26
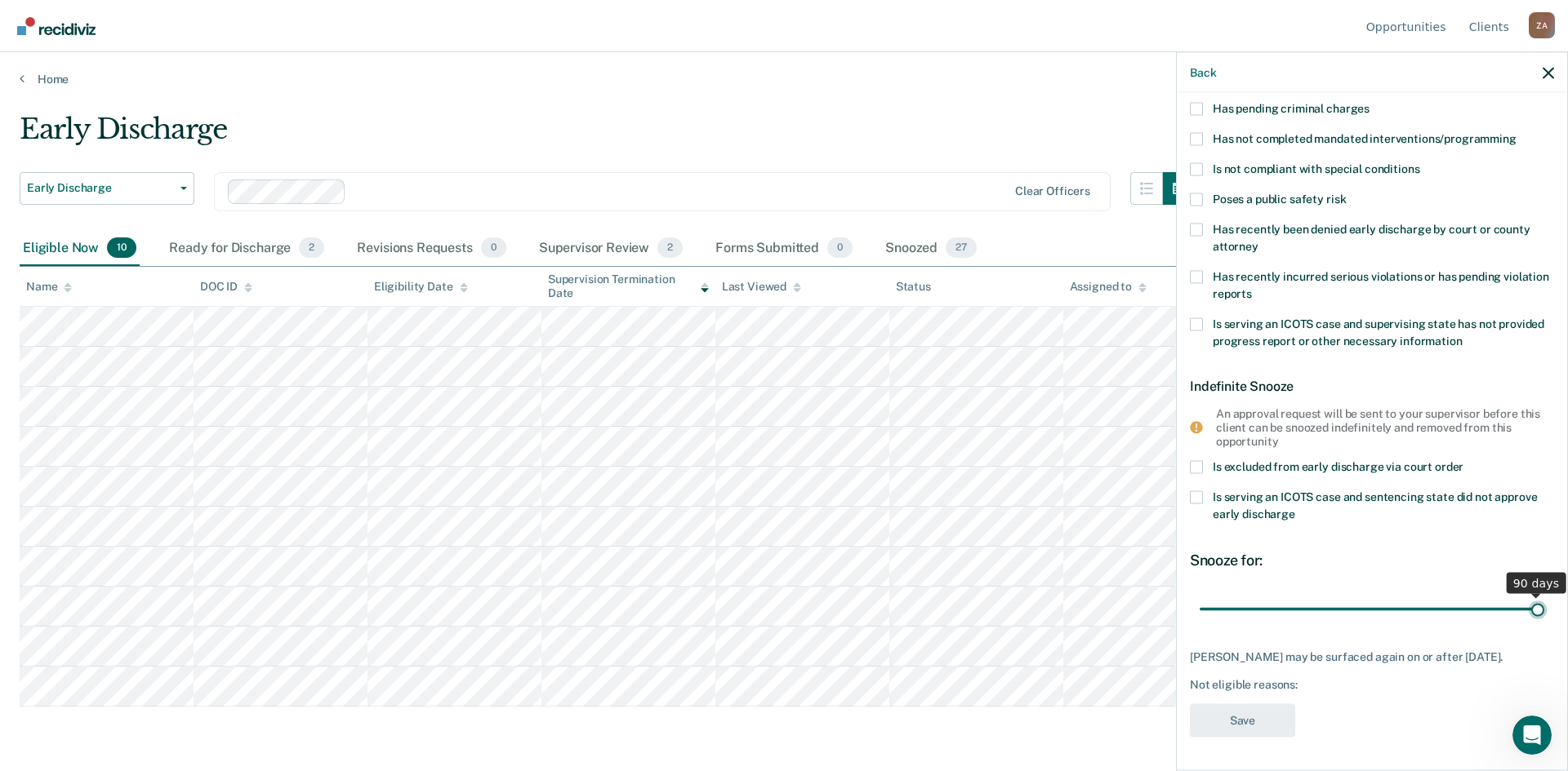
scroll to position [141, 0]
drag, startPoint x: 1312, startPoint y: 594, endPoint x: 1567, endPoint y: 597, distance: 255.0
type input "90"
click at [1544, 597] on input "range" at bounding box center [1371, 609] width 344 height 29
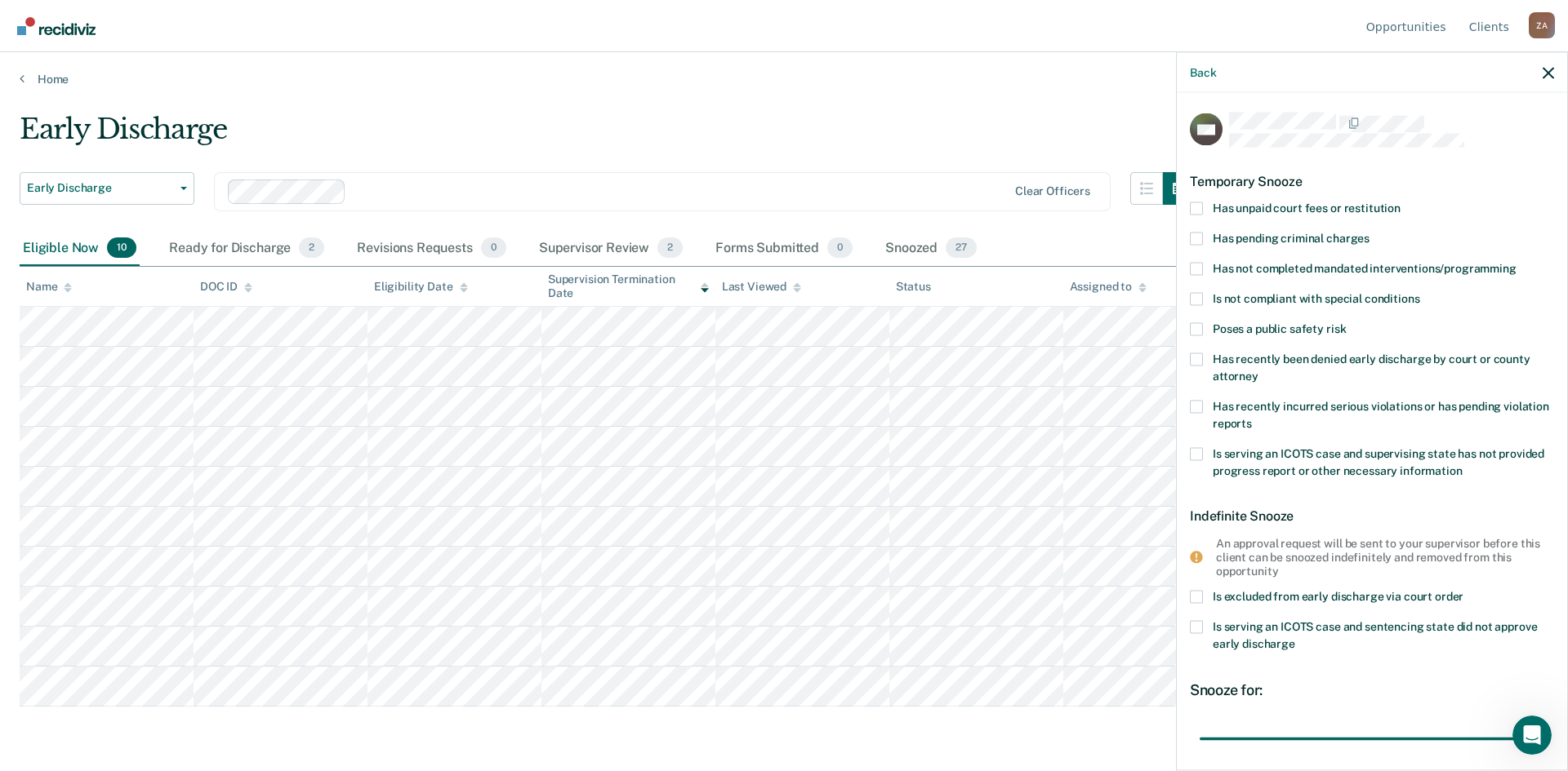
click at [1196, 263] on span at bounding box center [1196, 269] width 13 height 13
click at [1517, 262] on input "Has not completed mandated interventions/programming" at bounding box center [1517, 262] width 0 height 0
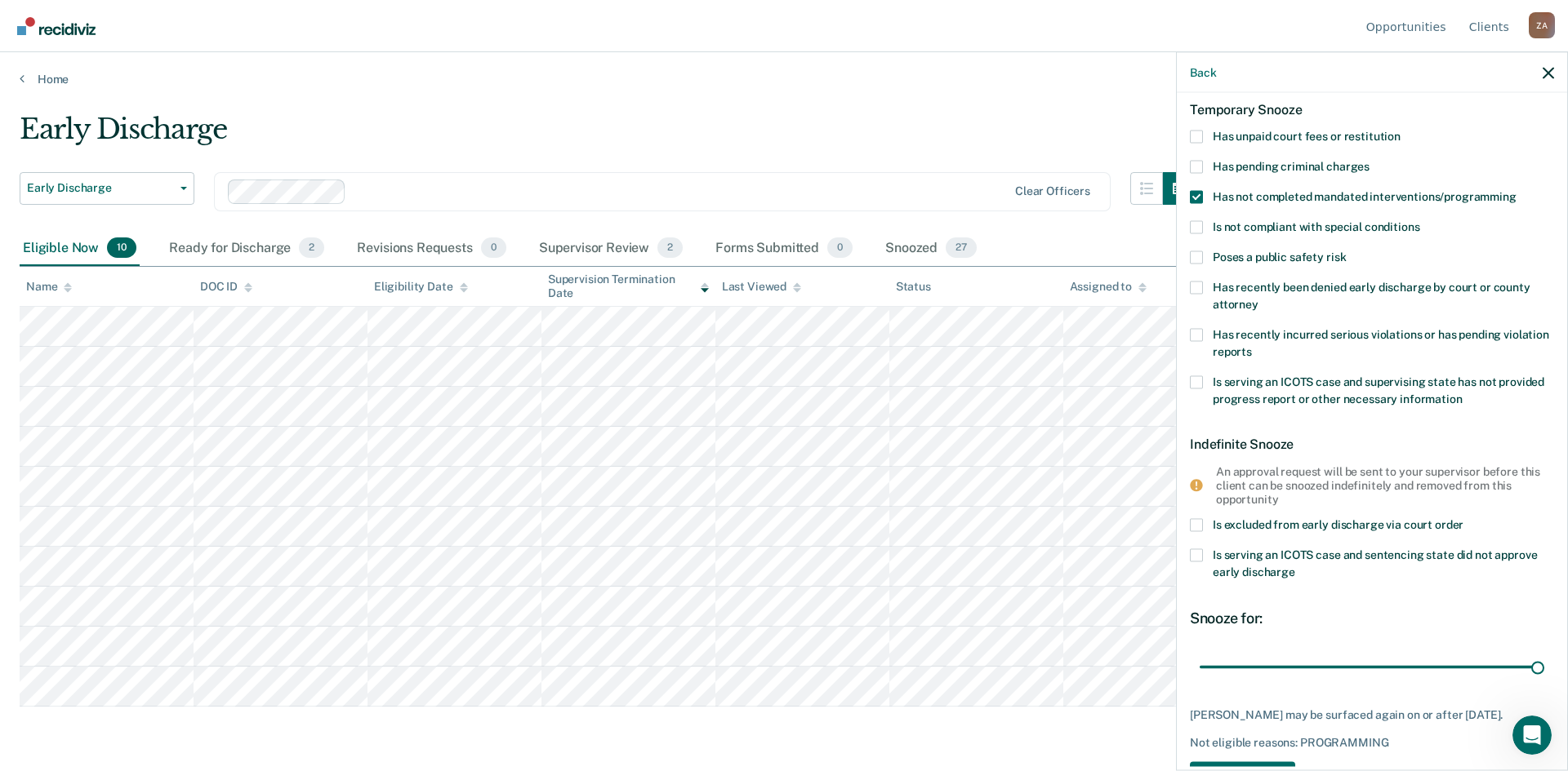
scroll to position [141, 0]
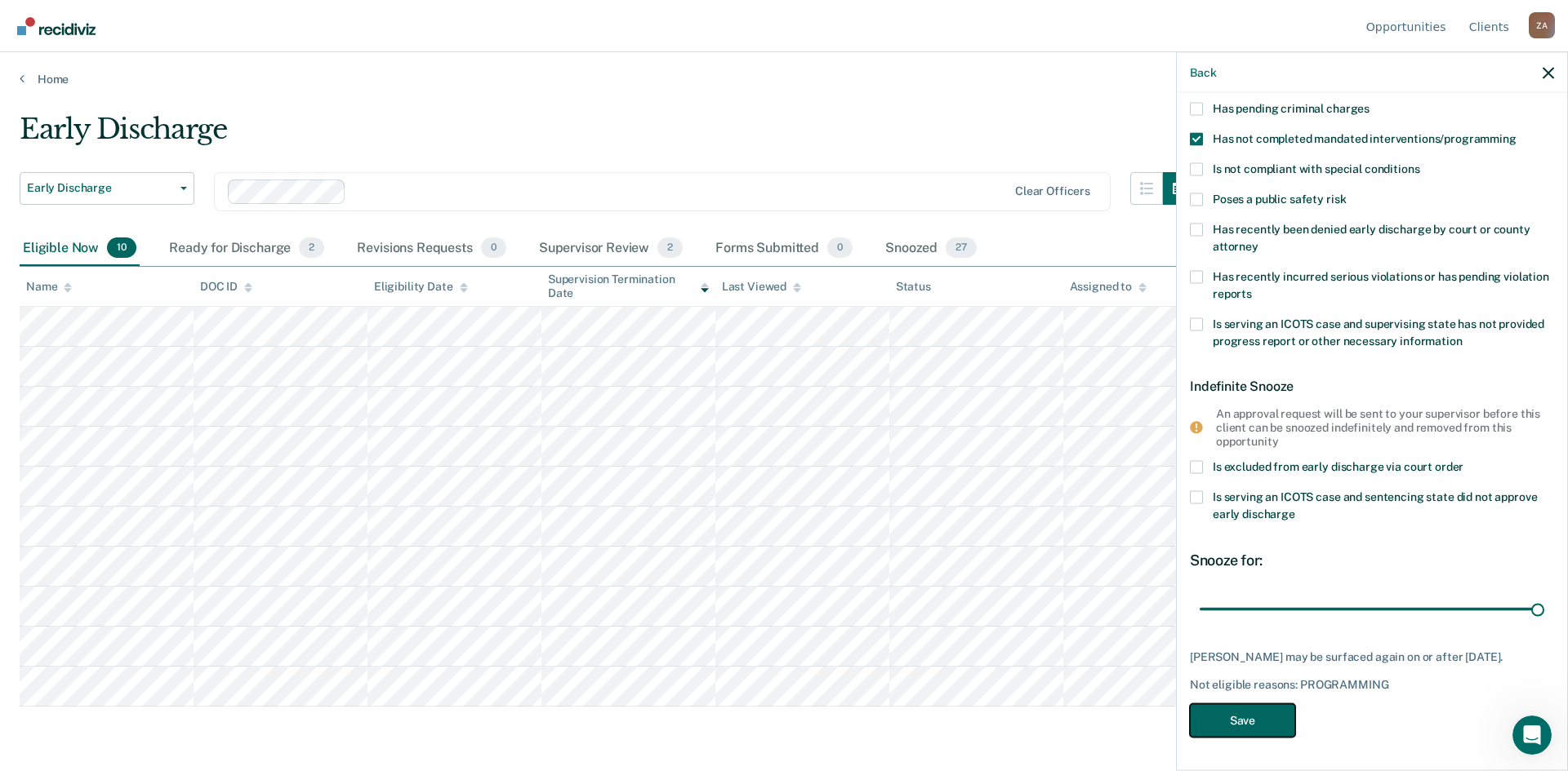
click at [1241, 720] on button "Save" at bounding box center [1242, 721] width 106 height 34
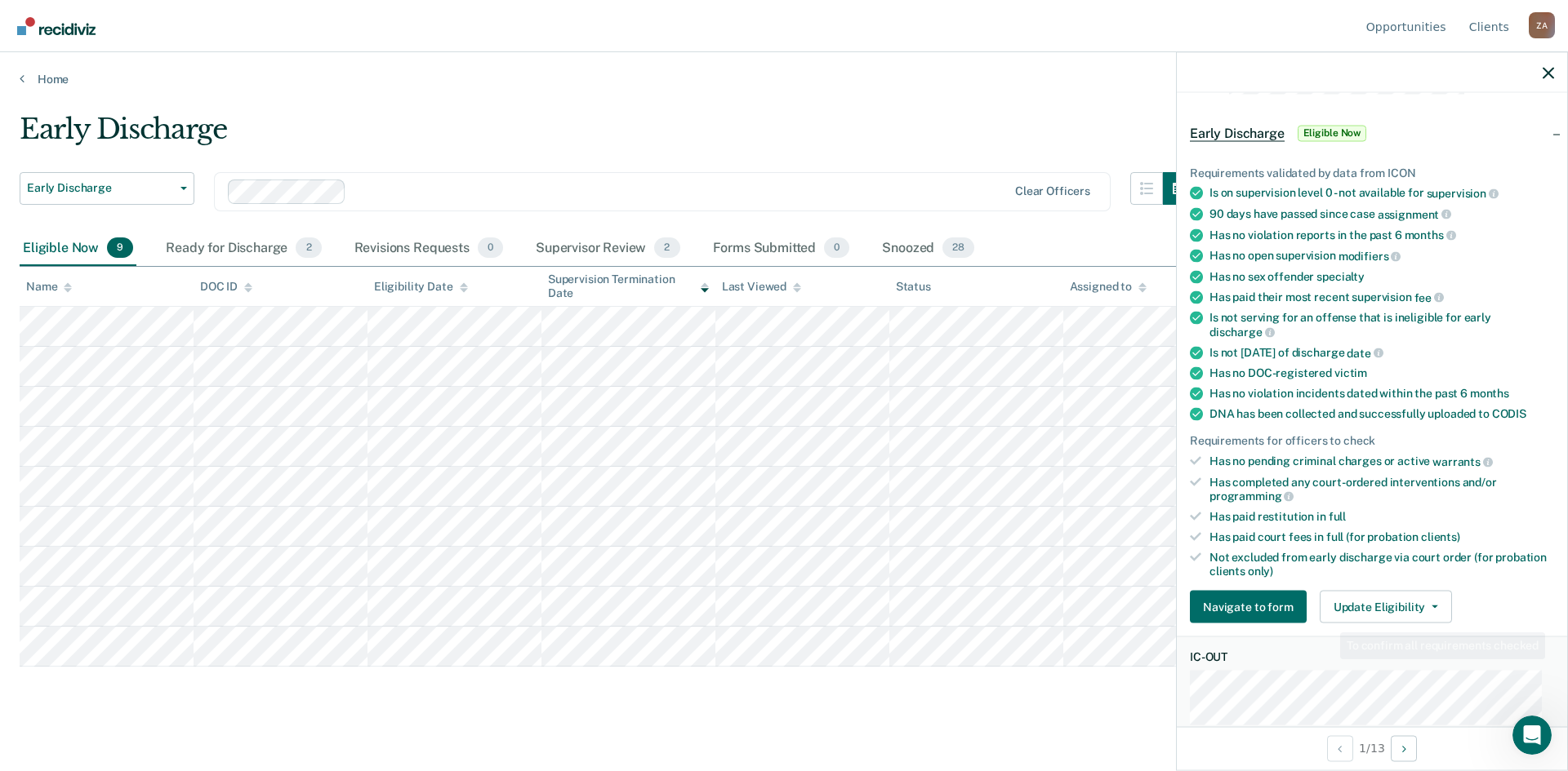
scroll to position [81, 0]
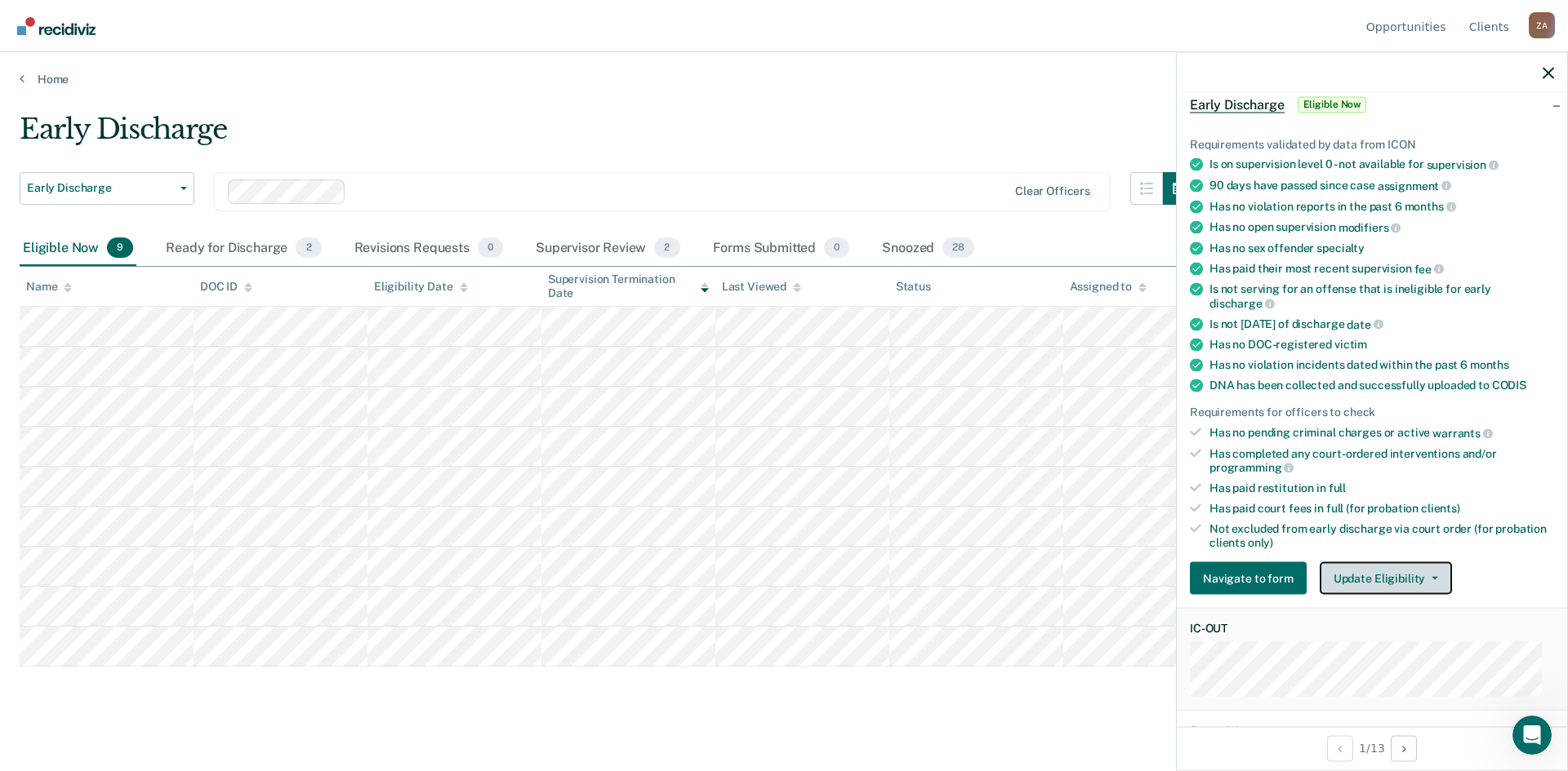
click at [1434, 562] on button "Update Eligibility" at bounding box center [1385, 578] width 132 height 33
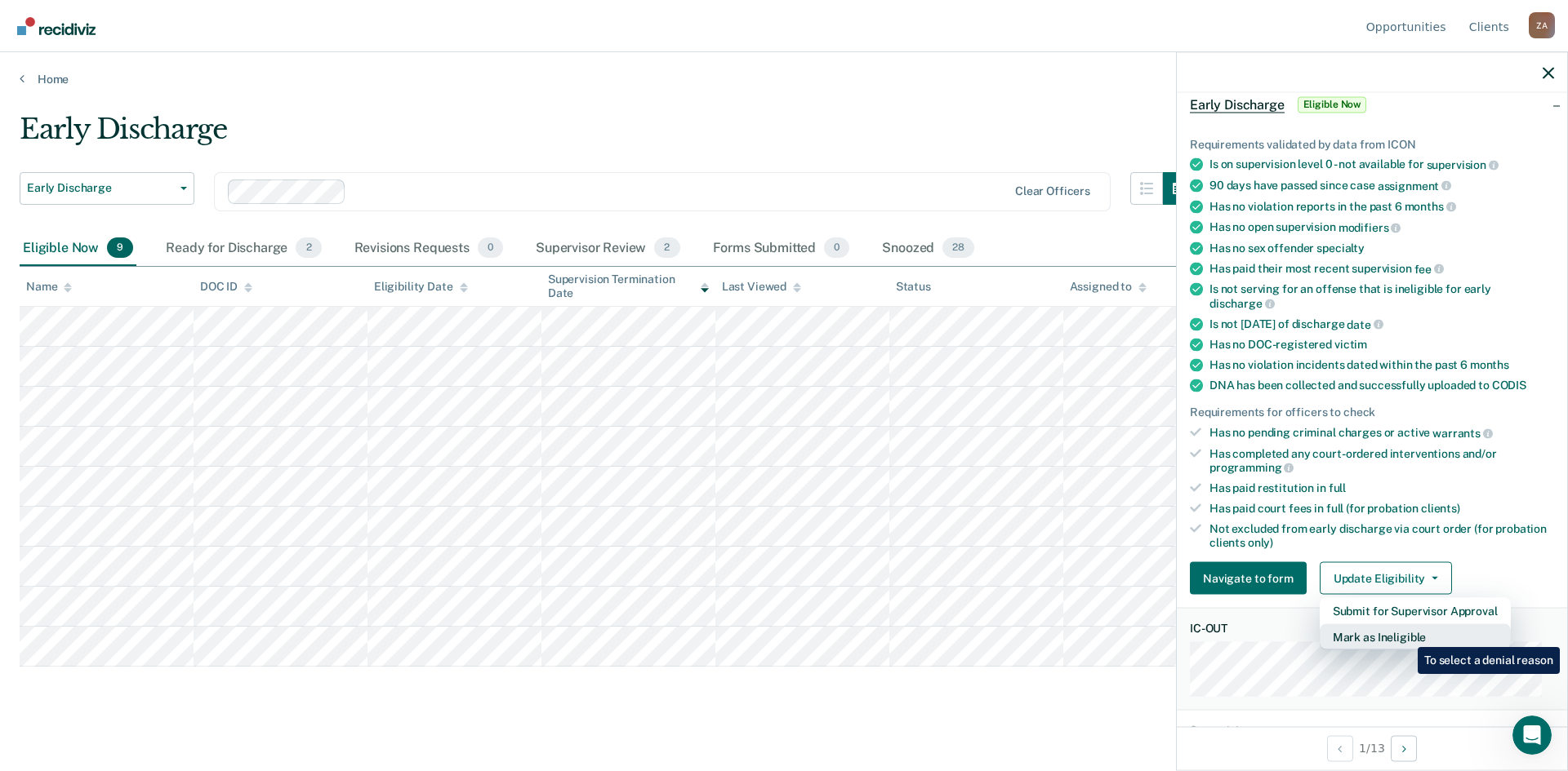
click at [1405, 635] on button "Mark as Ineligible" at bounding box center [1414, 637] width 191 height 26
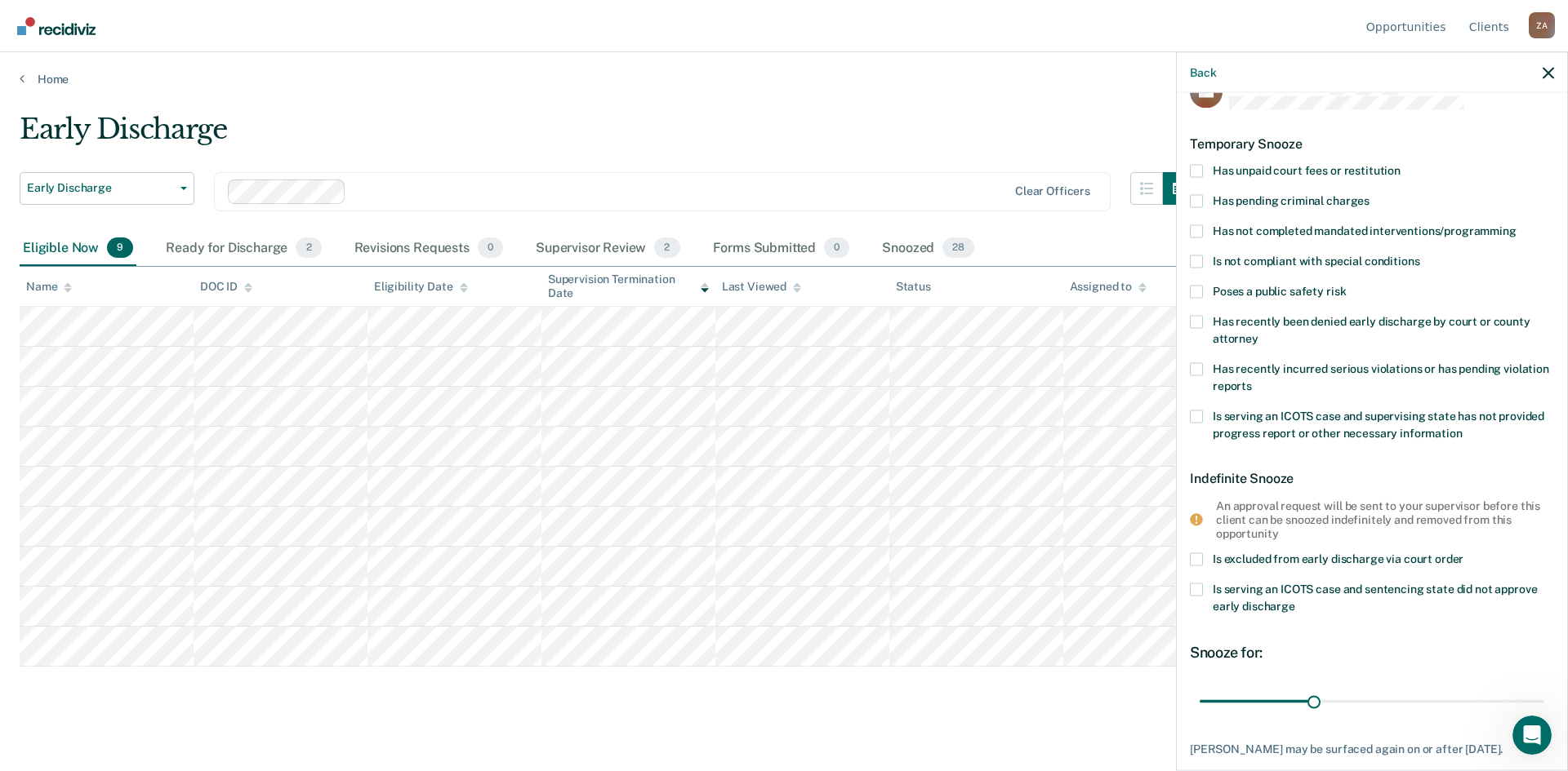
scroll to position [0, 0]
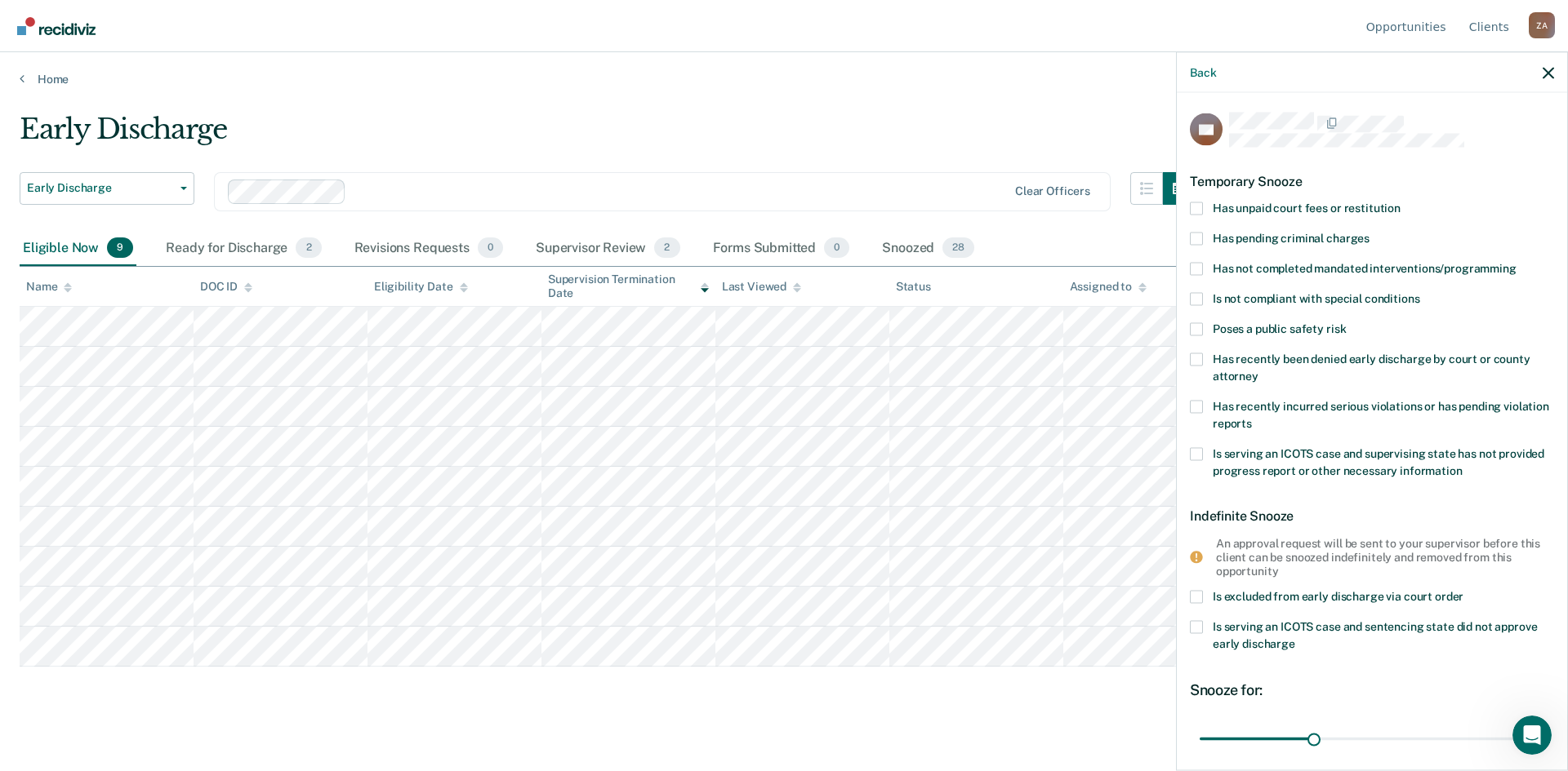
click at [1195, 208] on span at bounding box center [1196, 208] width 13 height 13
click at [1400, 201] on input "Has unpaid court fees or restitution" at bounding box center [1400, 201] width 0 height 0
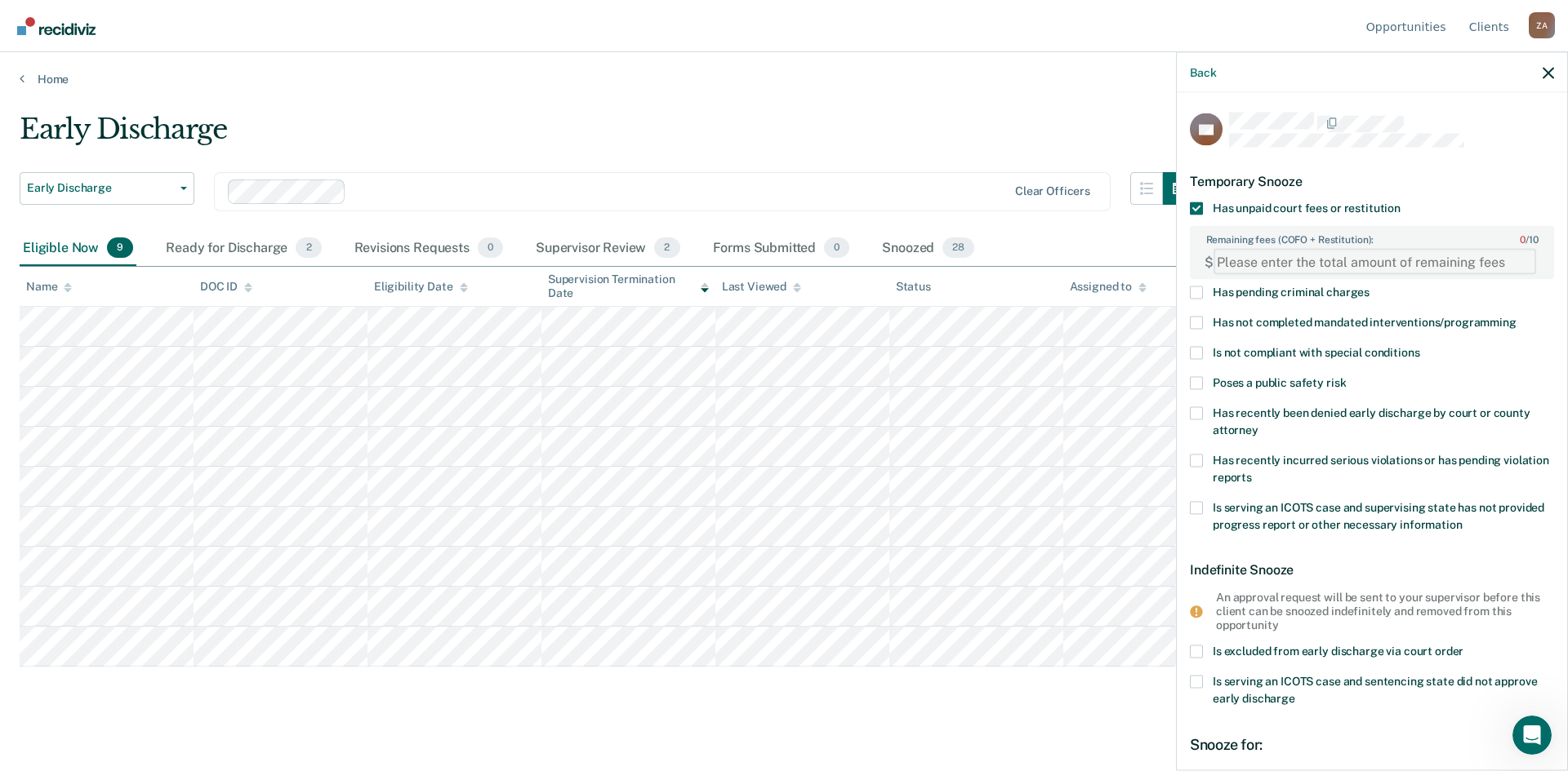
click at [1286, 271] on FEESReasonInput "Remaining fees (COFO + Restitution): 0 / 10" at bounding box center [1374, 262] width 323 height 26
type FEESReasonInput "40"
click at [1386, 155] on div "KB Temporary Snooze Has unpaid court fees or restitution Remaining fees (COFO +…" at bounding box center [1371, 521] width 364 height 819
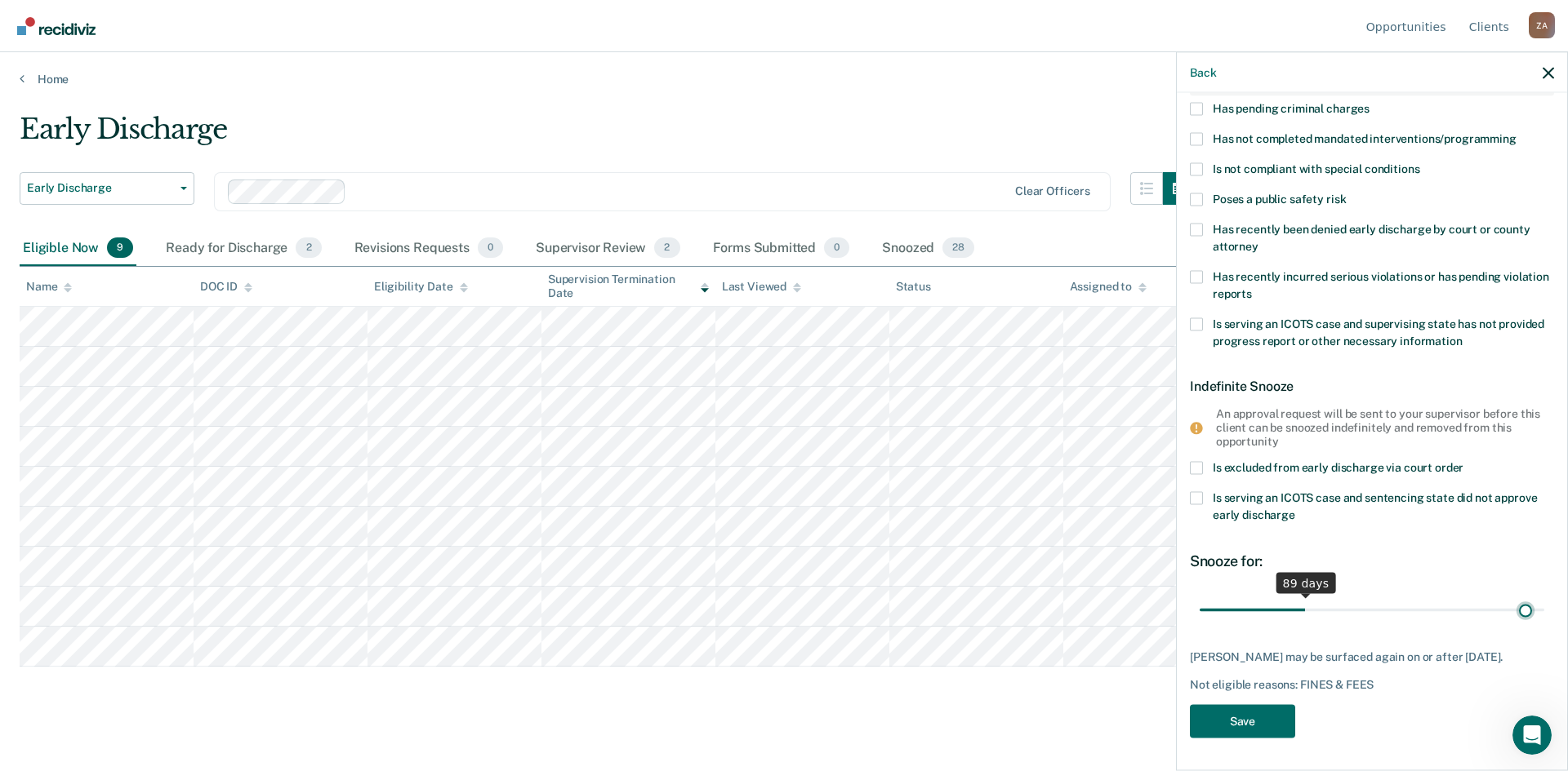
scroll to position [182, 0]
drag, startPoint x: 1271, startPoint y: 603, endPoint x: 1399, endPoint y: 617, distance: 128.8
type input "180"
click at [1399, 617] on input "range" at bounding box center [1371, 611] width 344 height 29
click at [1241, 714] on button "Save" at bounding box center [1242, 722] width 106 height 34
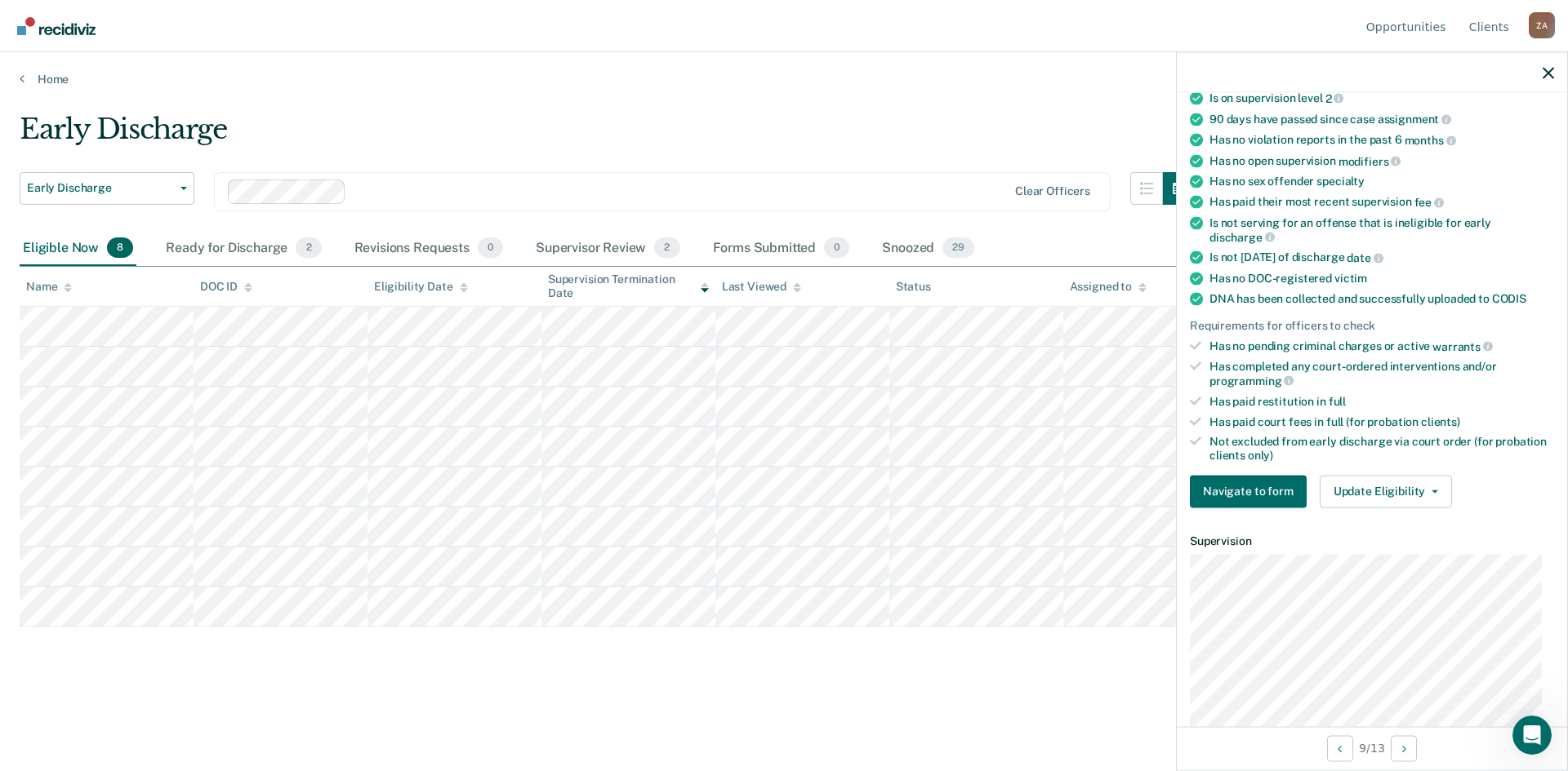
scroll to position [216, 0]
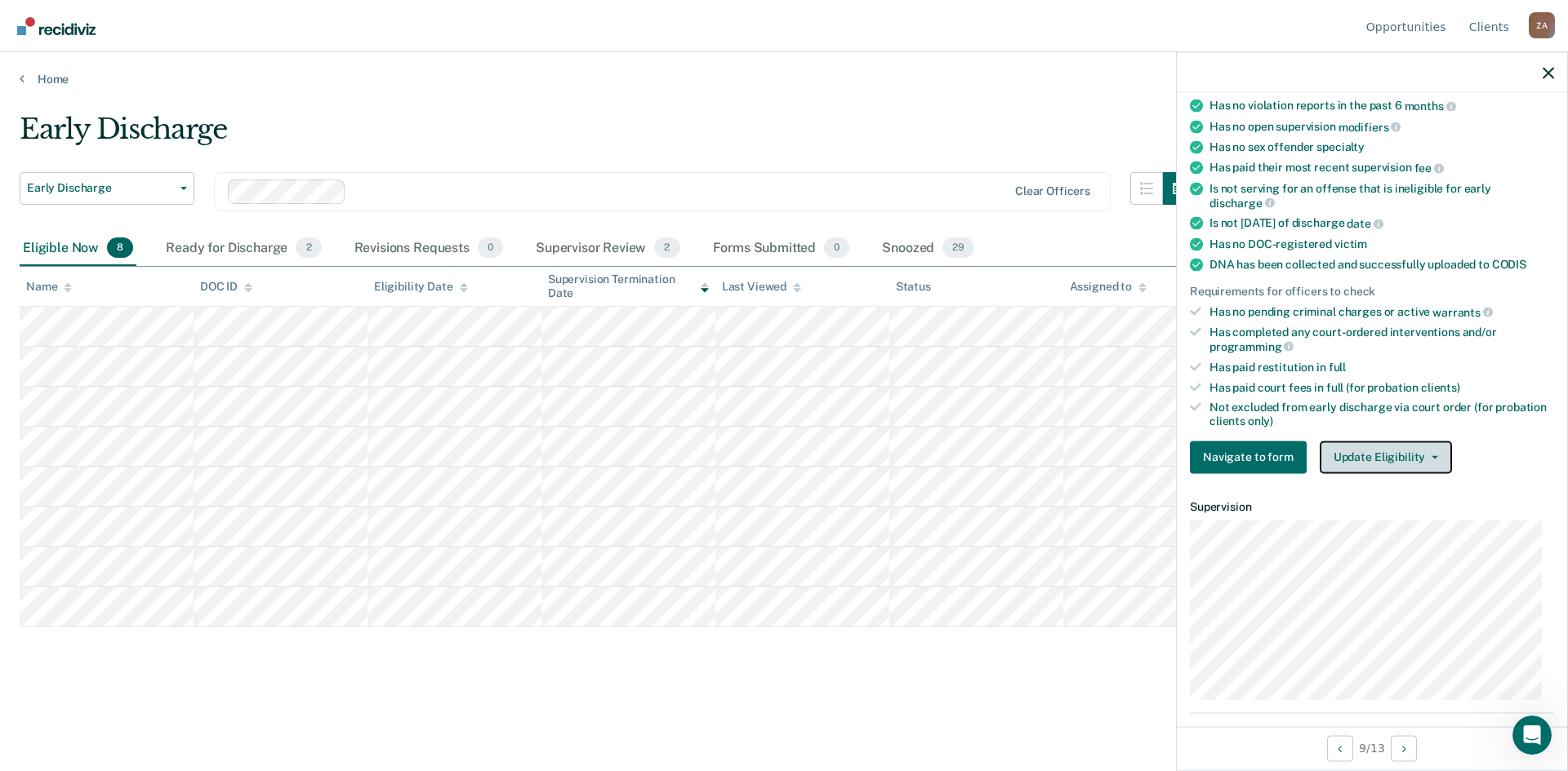
click at [1385, 451] on button "Update Eligibility" at bounding box center [1385, 457] width 132 height 33
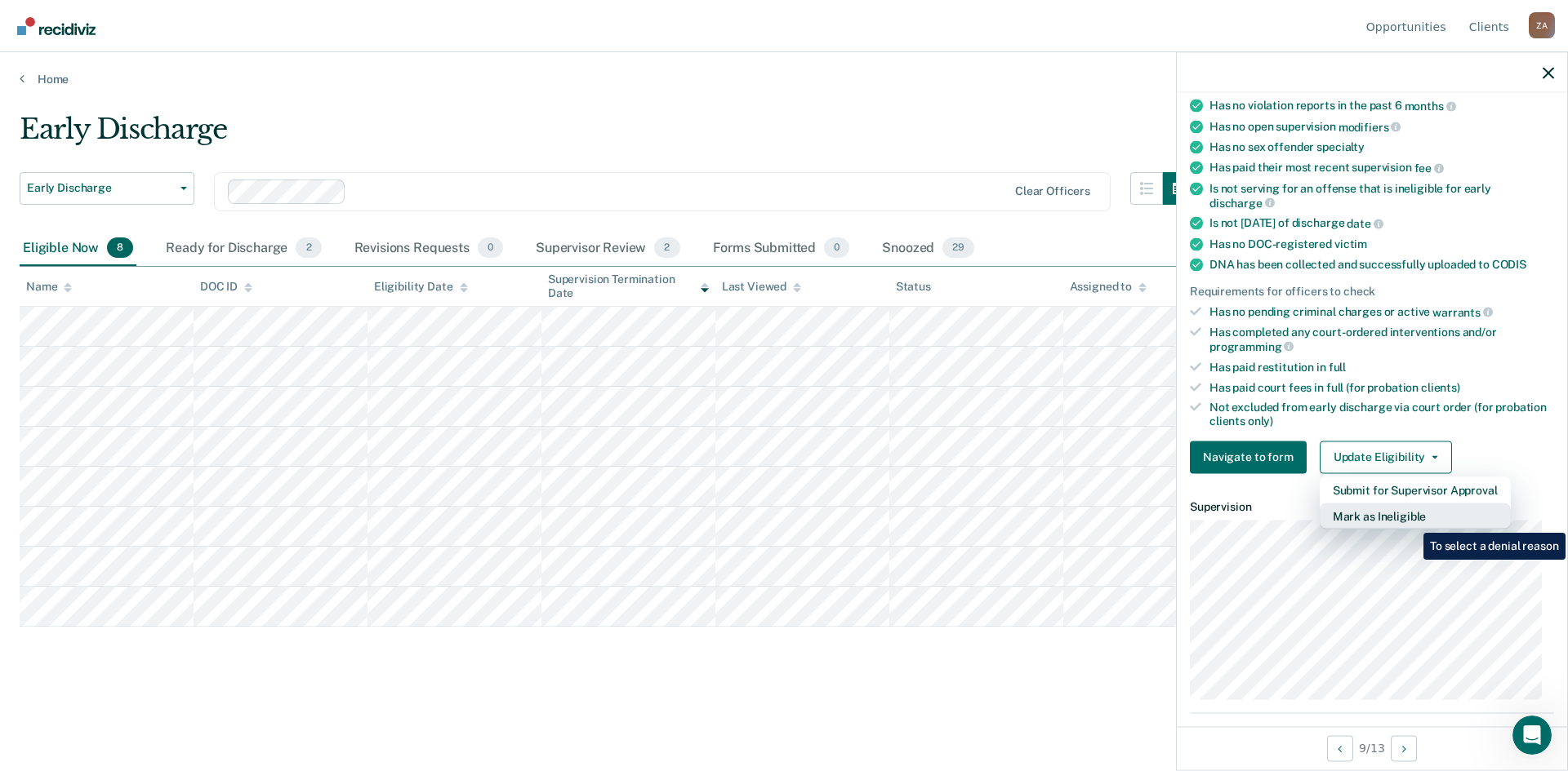
click at [1412, 516] on button "Mark as Ineligible" at bounding box center [1414, 516] width 191 height 26
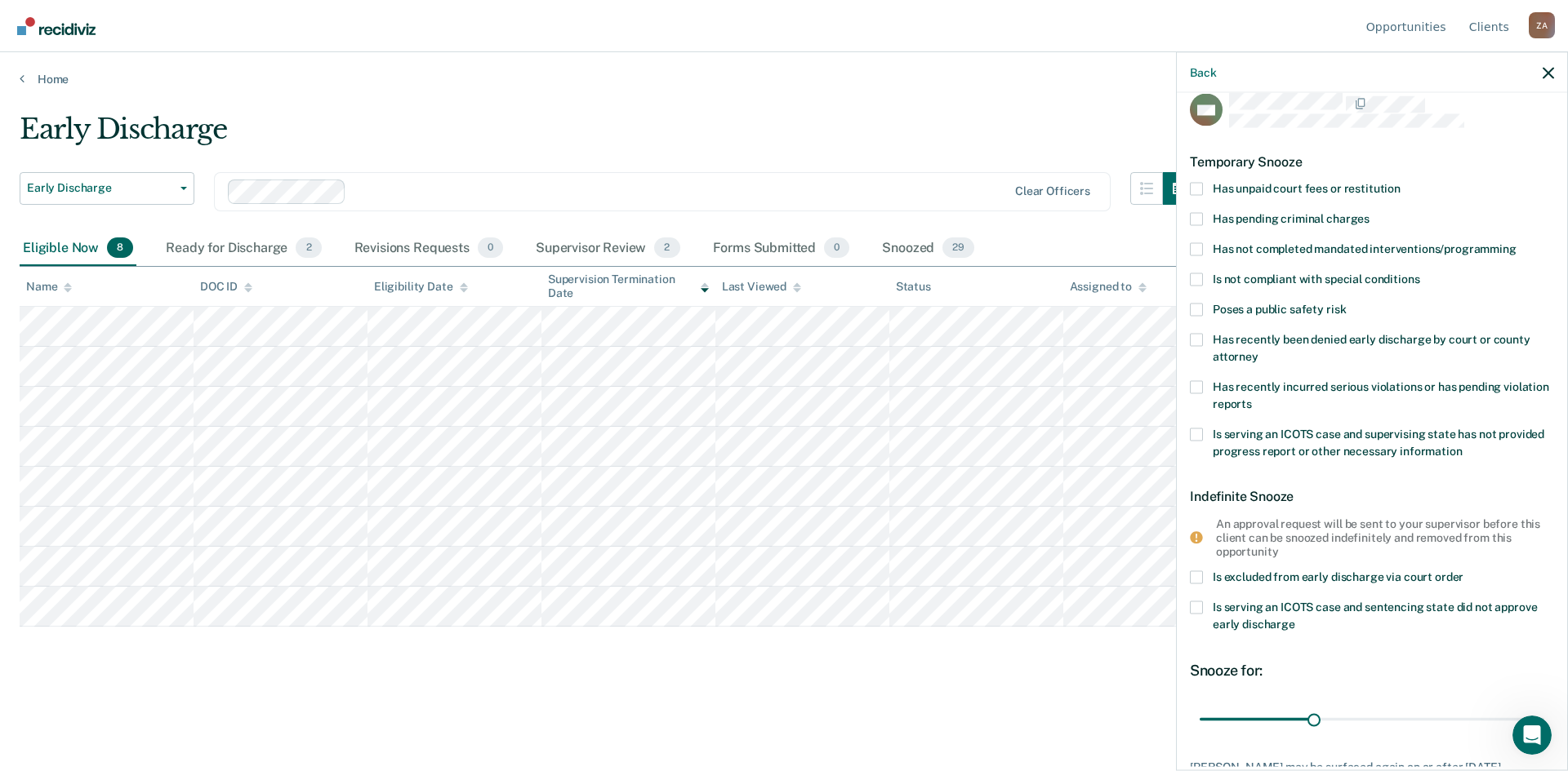
scroll to position [0, 0]
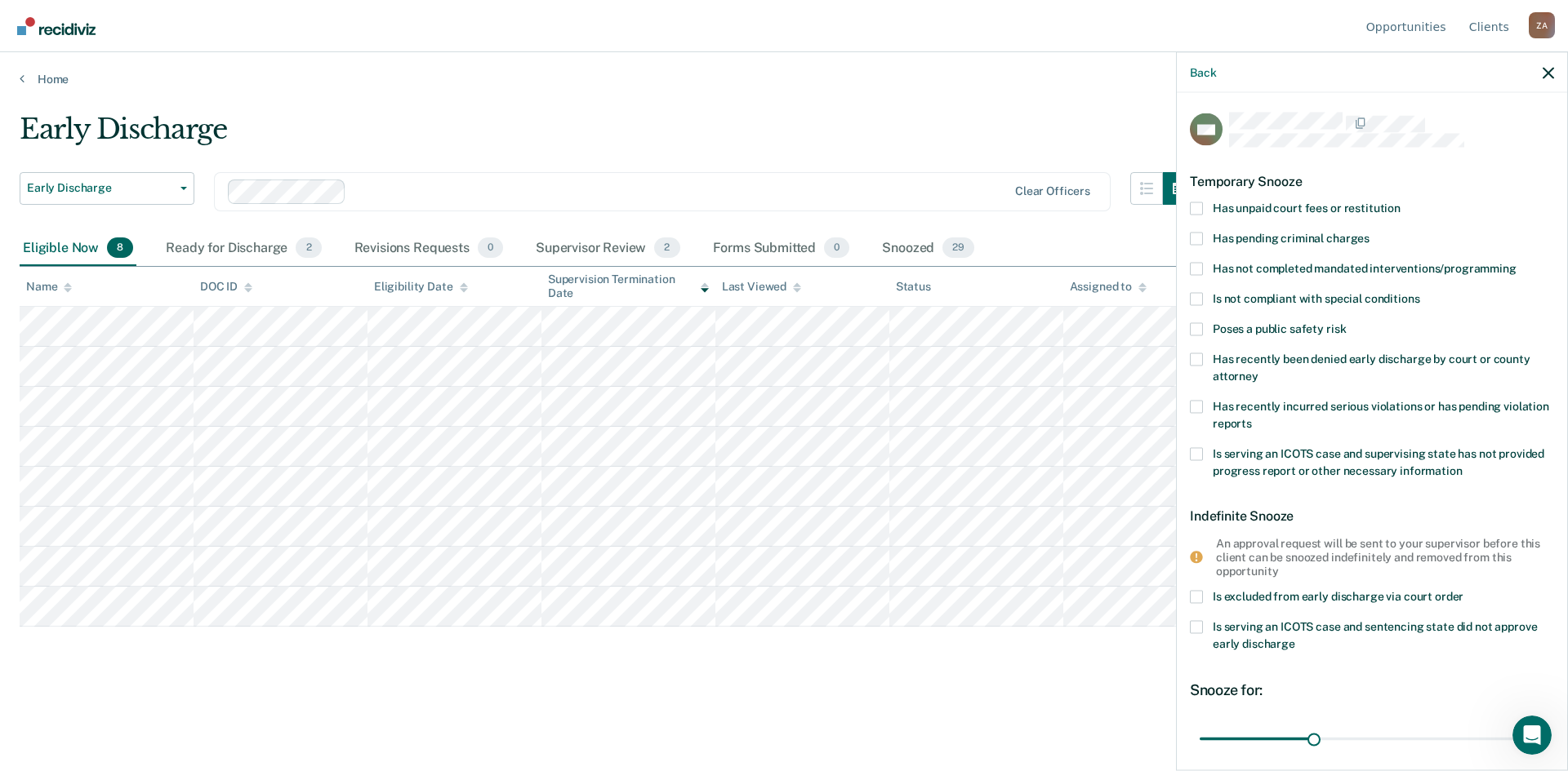
click at [1203, 266] on label "Has not completed mandated interventions/programming" at bounding box center [1371, 270] width 364 height 17
click at [1517, 262] on input "Has not completed mandated interventions/programming" at bounding box center [1517, 262] width 0 height 0
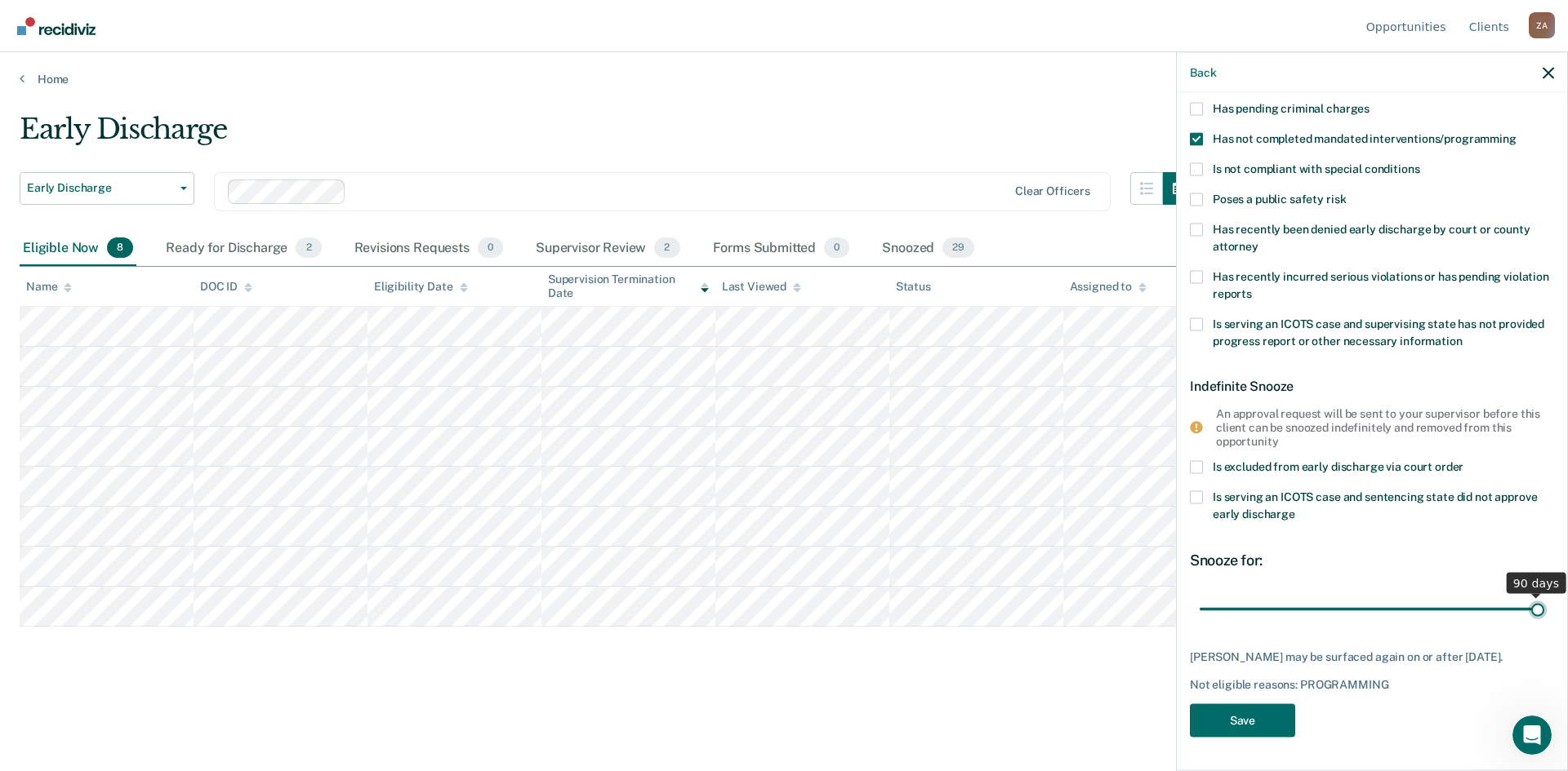
drag, startPoint x: 1310, startPoint y: 602, endPoint x: 1567, endPoint y: 616, distance: 257.4
type input "90"
click at [1544, 616] on input "range" at bounding box center [1371, 609] width 344 height 29
click at [1195, 726] on button "Save" at bounding box center [1242, 721] width 106 height 34
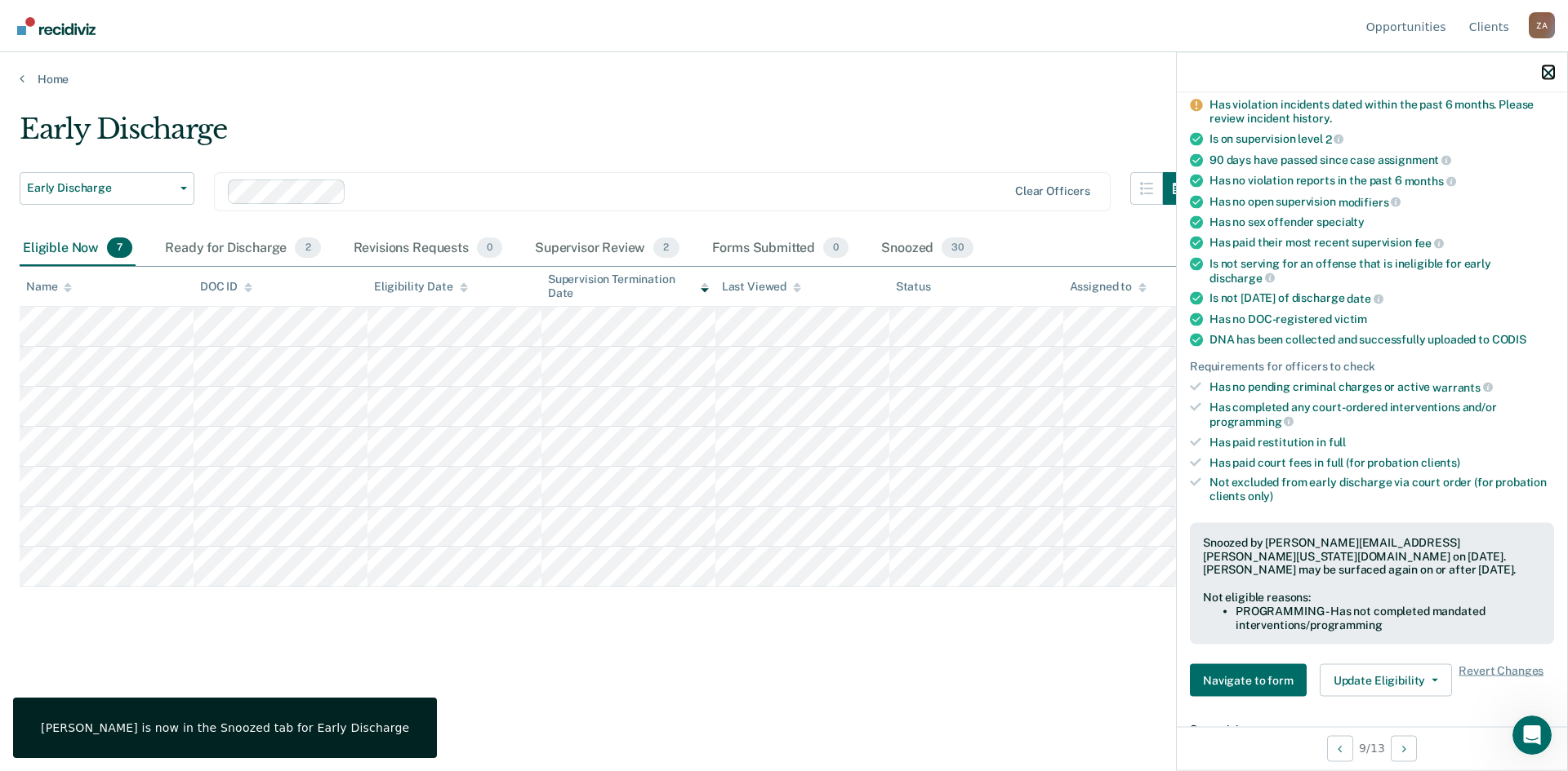
click at [1552, 68] on icon "button" at bounding box center [1548, 73] width 11 height 11
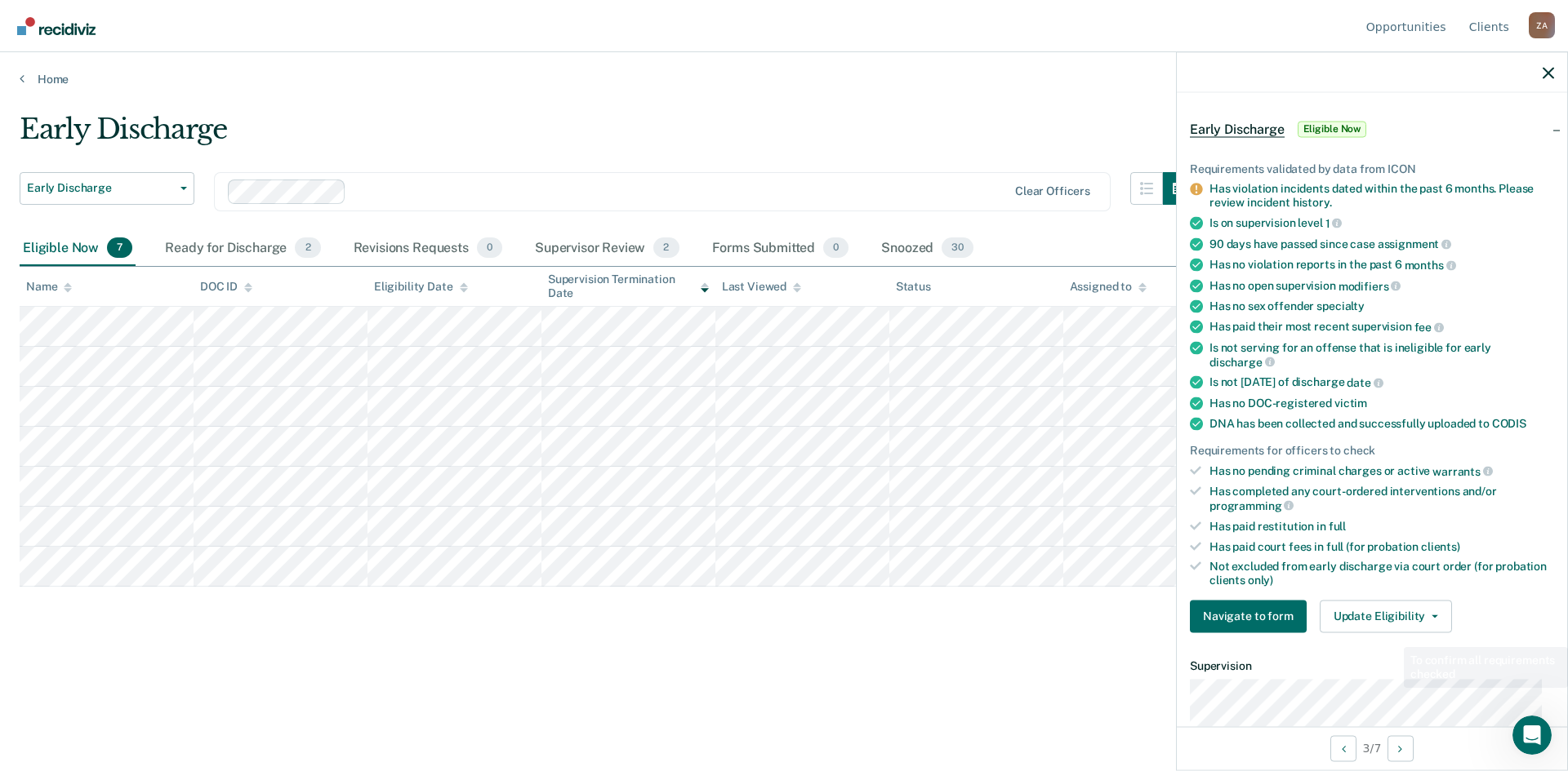
scroll to position [81, 0]
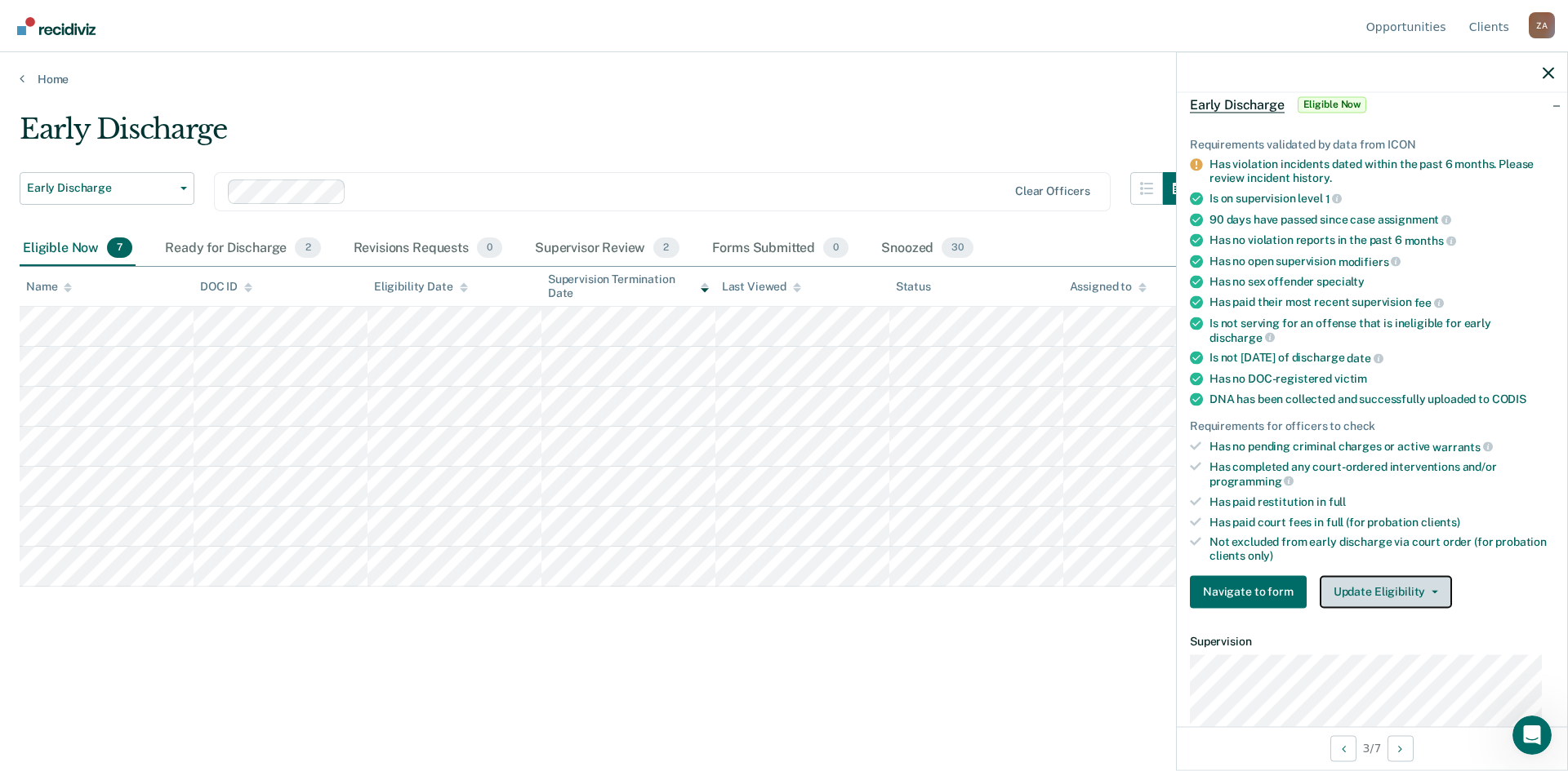
click at [1373, 585] on button "Update Eligibility" at bounding box center [1385, 591] width 132 height 33
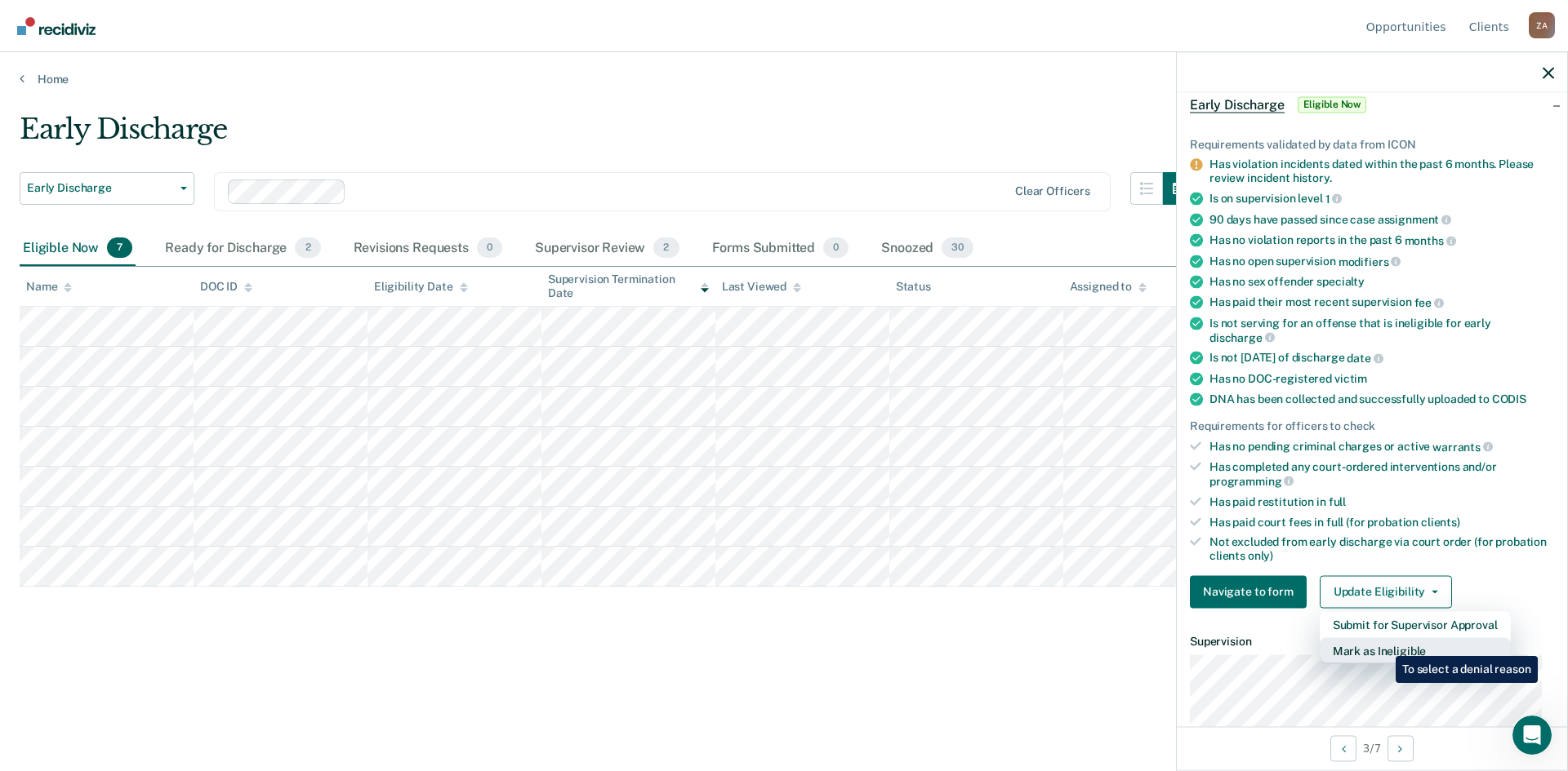
click at [1383, 644] on button "Mark as Ineligible" at bounding box center [1414, 650] width 191 height 26
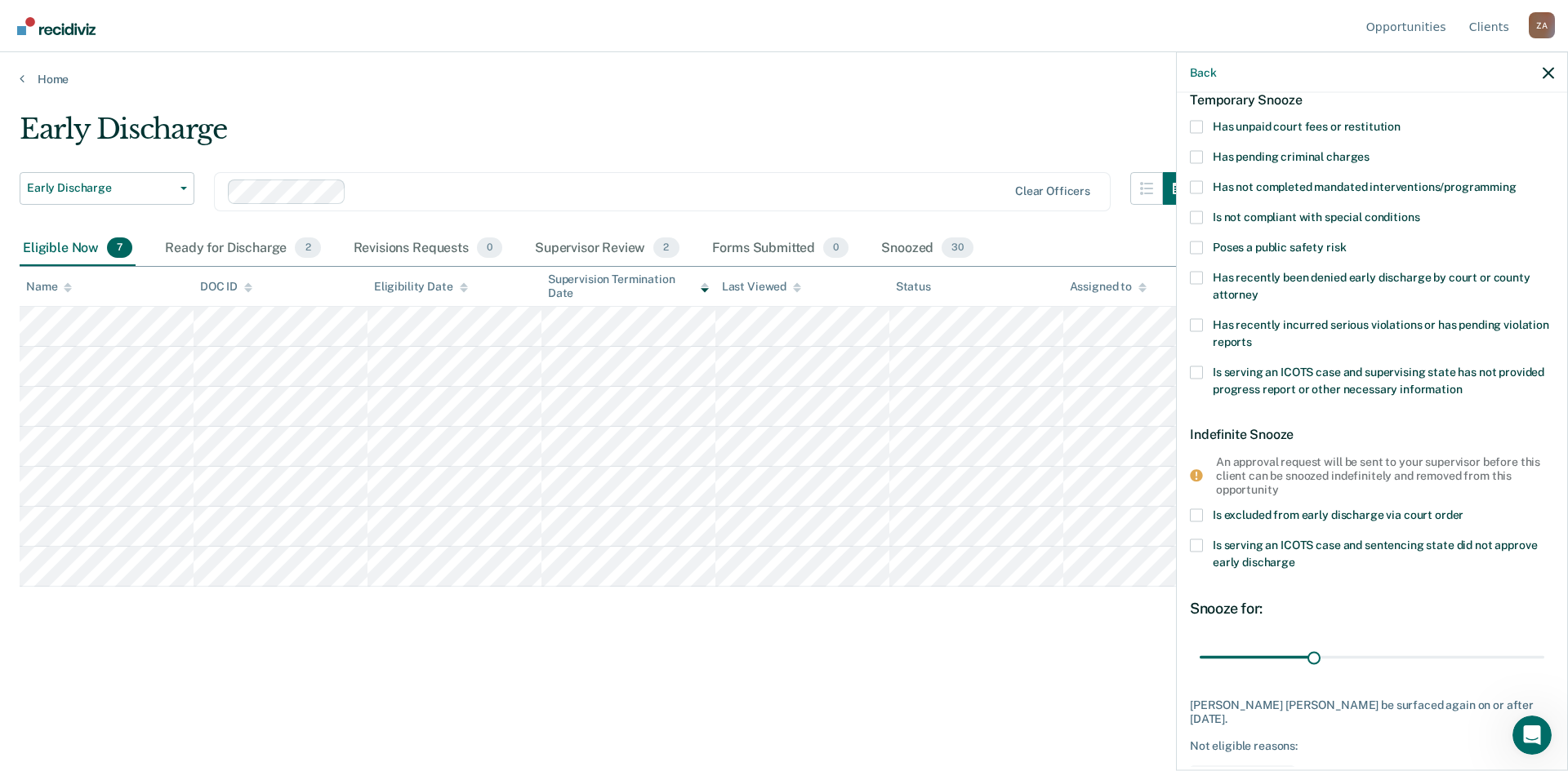
click at [1194, 185] on span at bounding box center [1196, 187] width 13 height 13
click at [1517, 181] on input "Has not completed mandated interventions/programming" at bounding box center [1517, 181] width 0 height 0
drag, startPoint x: 1311, startPoint y: 659, endPoint x: 1567, endPoint y: 678, distance: 256.7
type input "90"
click at [1544, 672] on input "range" at bounding box center [1371, 657] width 344 height 29
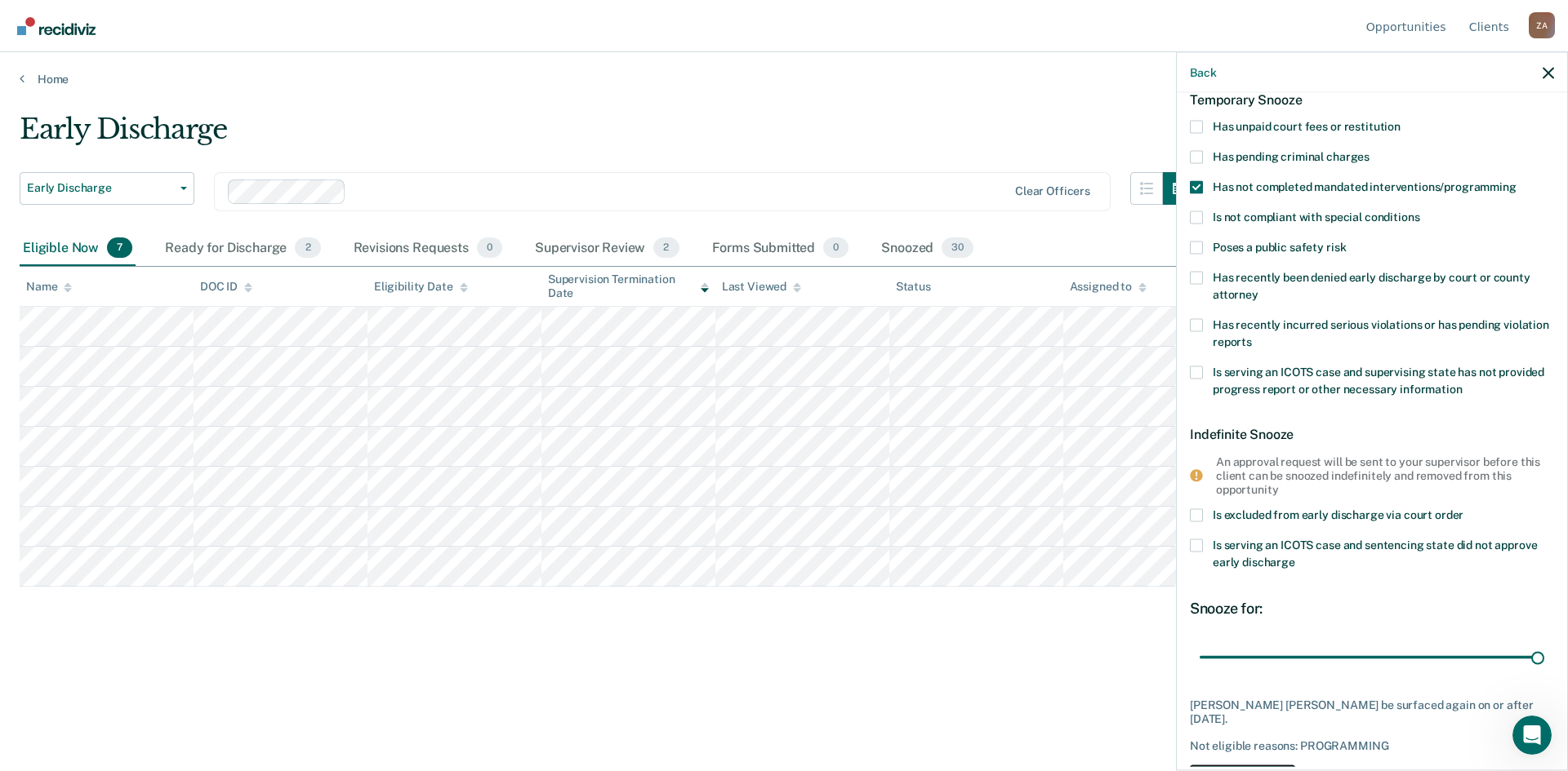
click at [1280, 766] on button "Save" at bounding box center [1242, 783] width 106 height 34
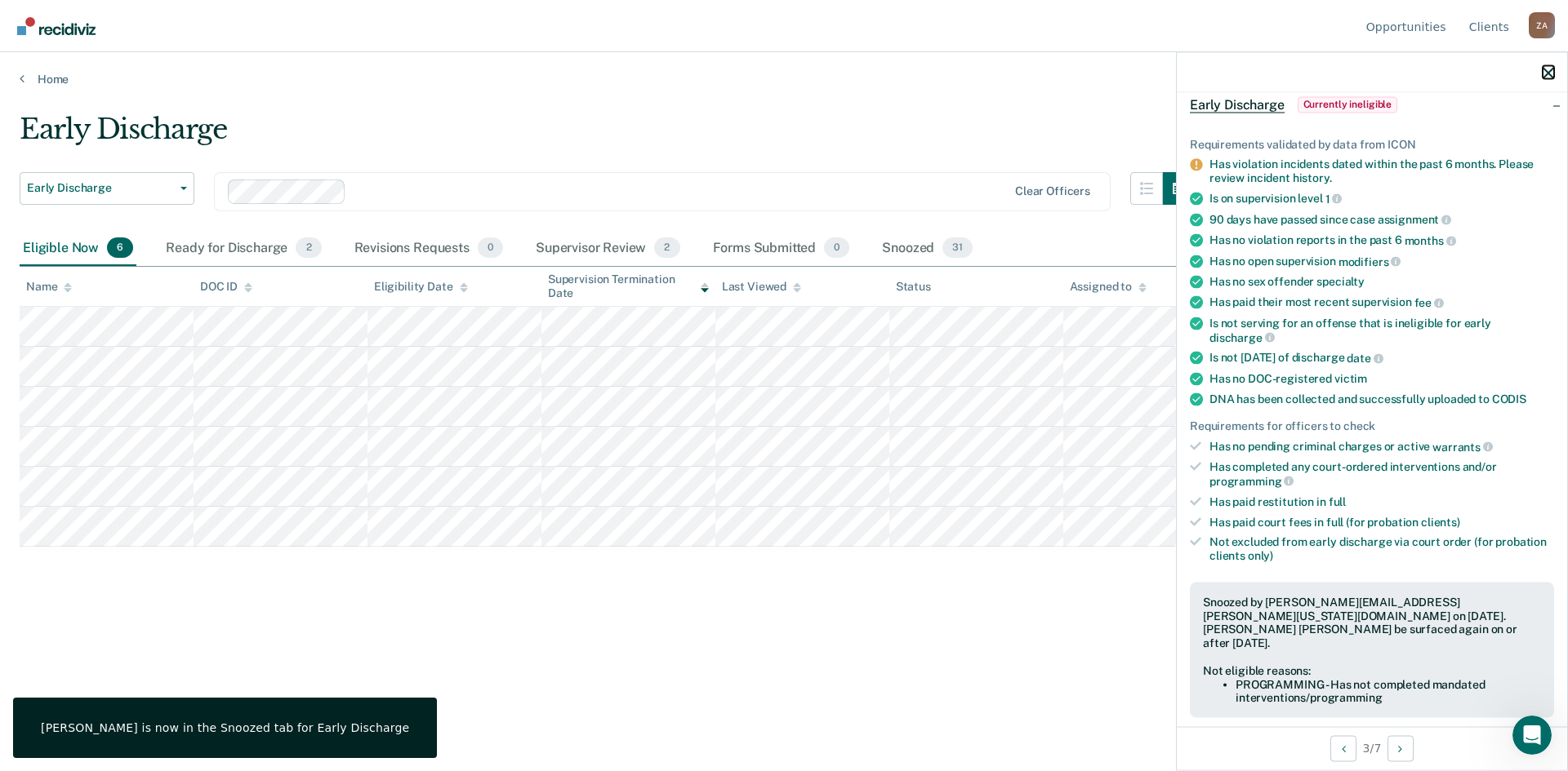
click at [1549, 75] on icon "button" at bounding box center [1548, 73] width 11 height 11
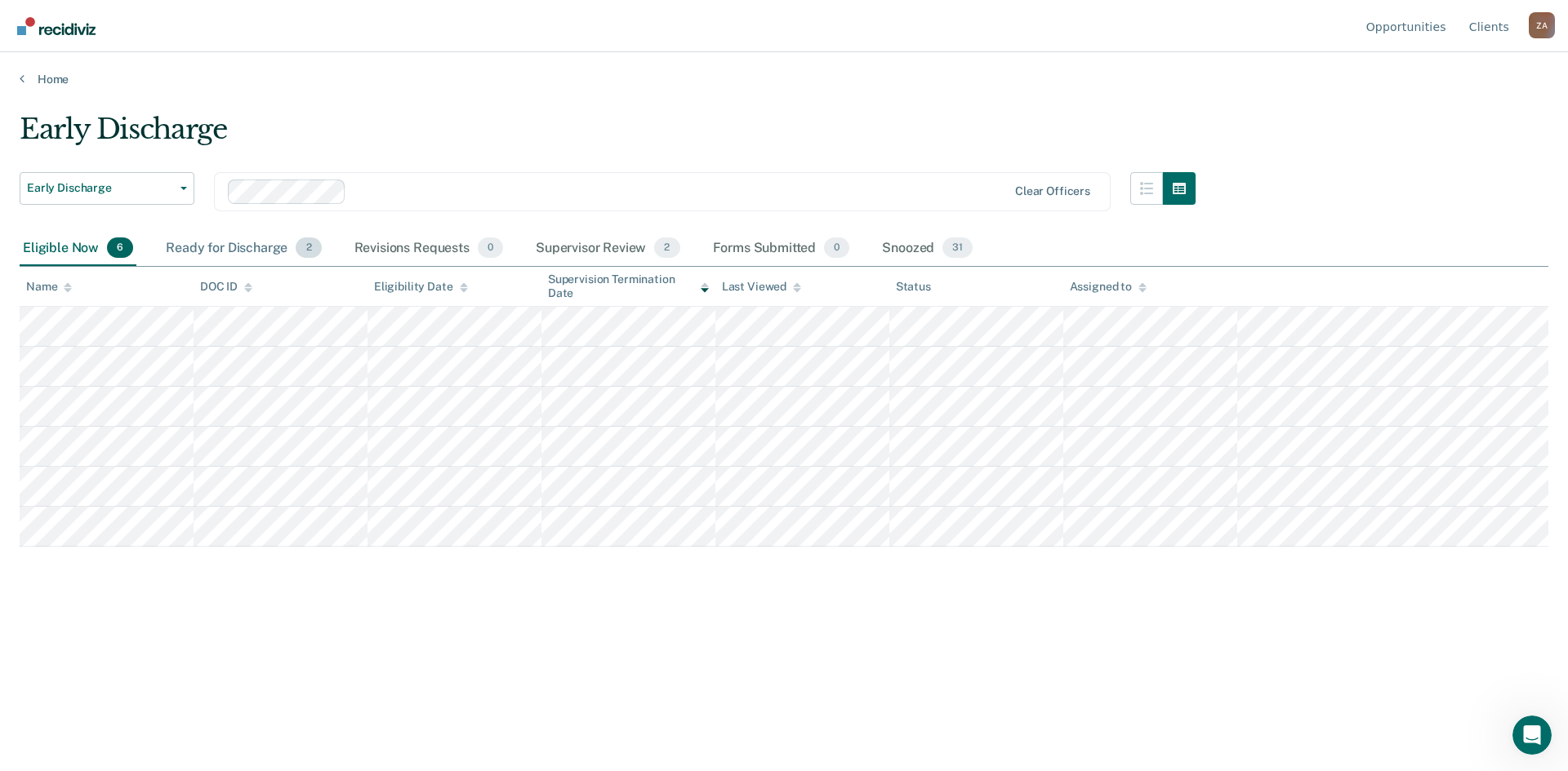
click at [271, 247] on div "Ready for Discharge 2" at bounding box center [243, 249] width 162 height 36
